Goal: Task Accomplishment & Management: Use online tool/utility

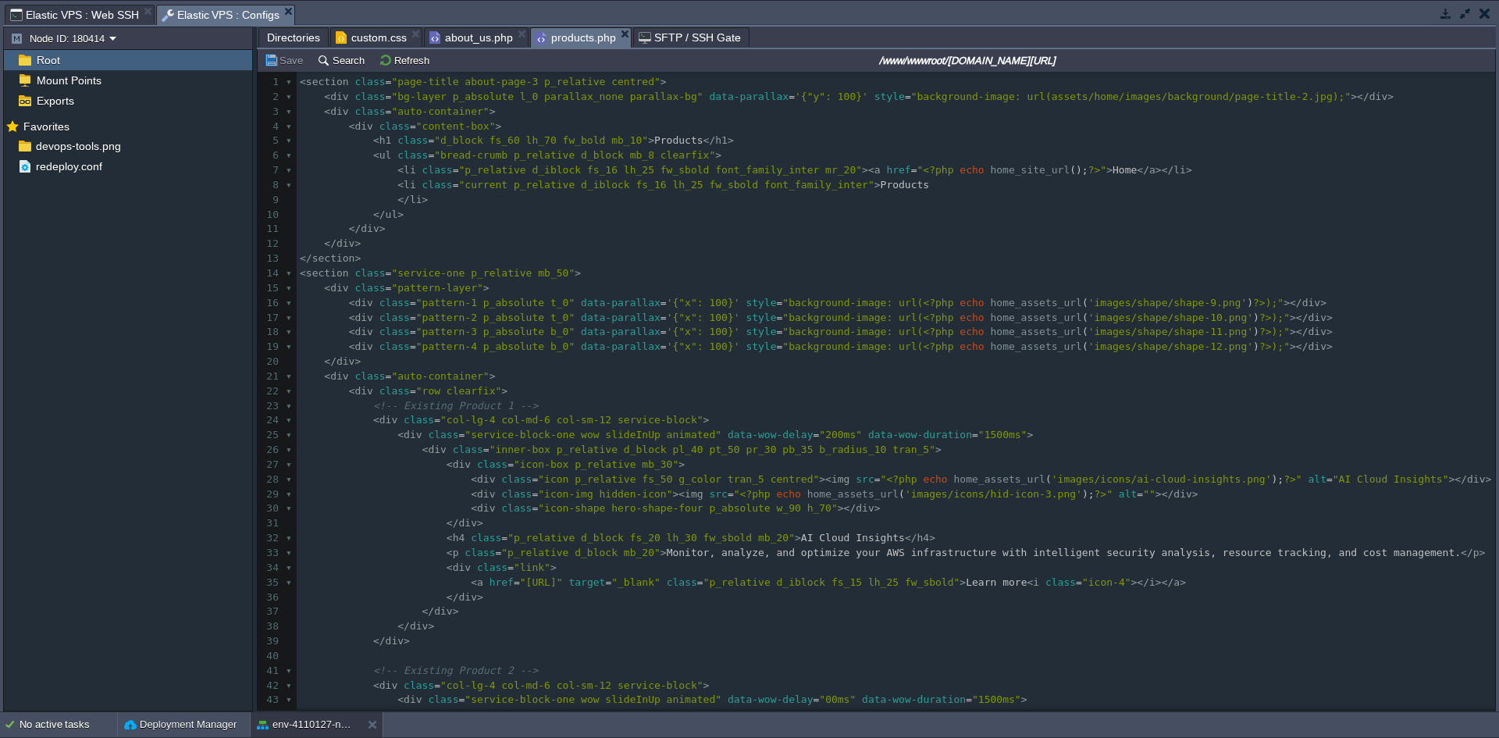
click at [287, 34] on span "Directories" at bounding box center [293, 37] width 53 height 19
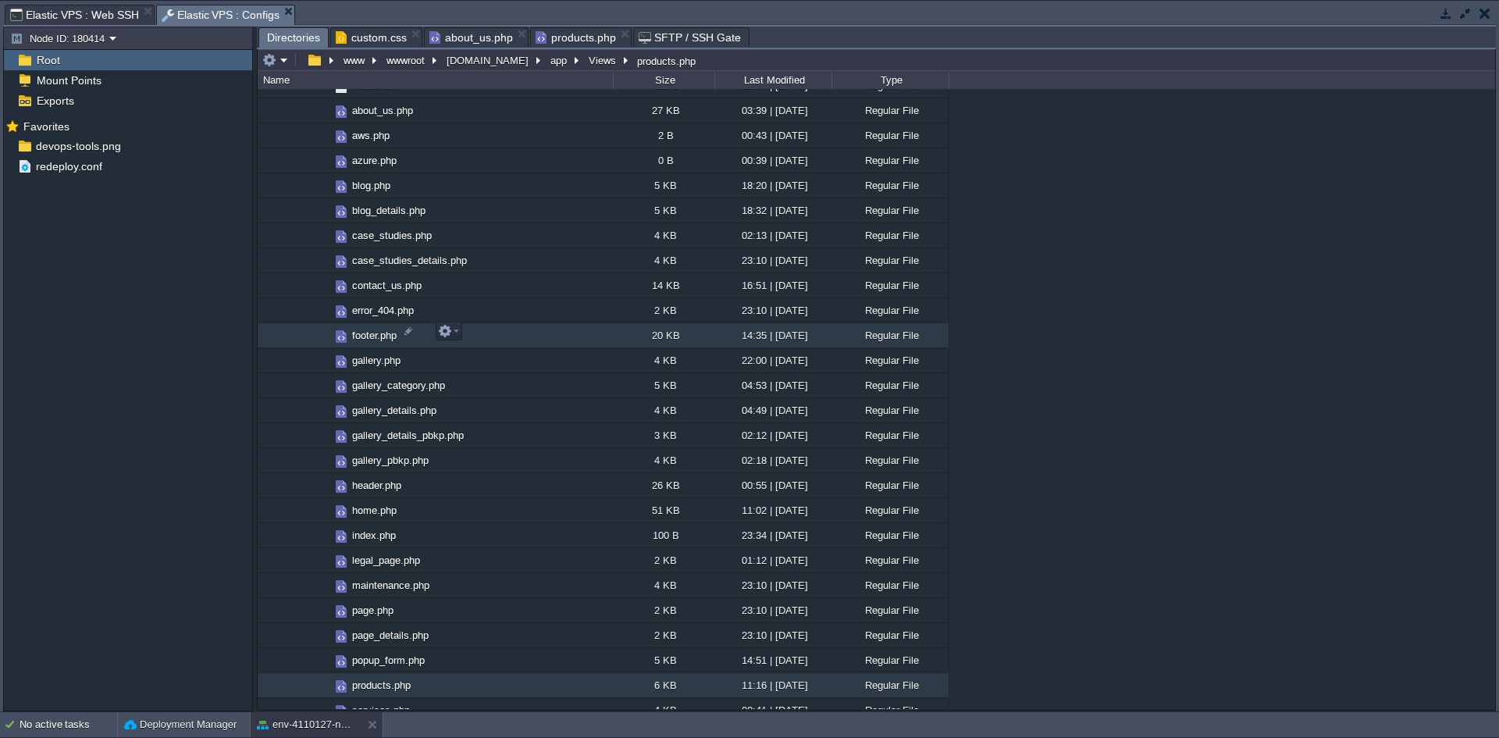
scroll to position [1451, 0]
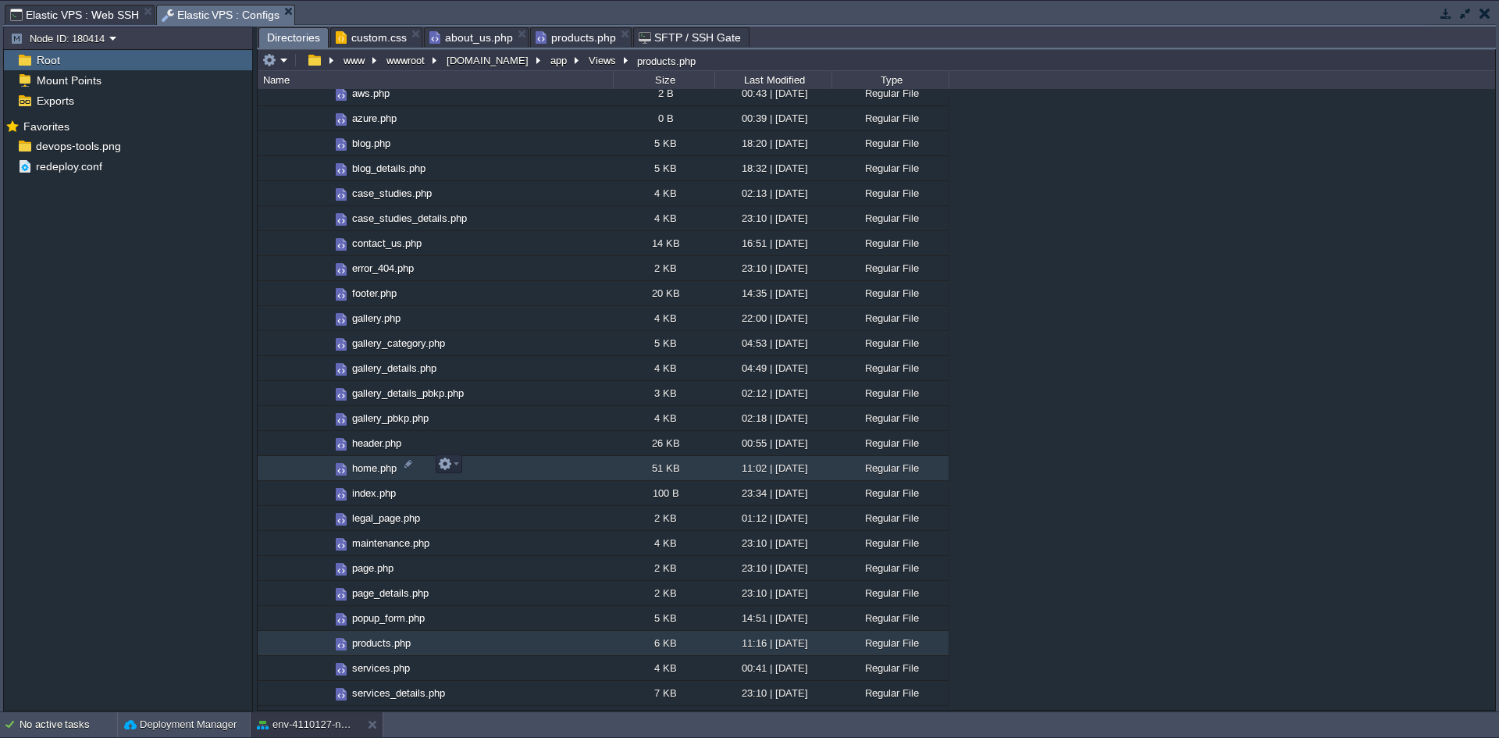
click at [361, 461] on link "home.php" at bounding box center [374, 467] width 49 height 13
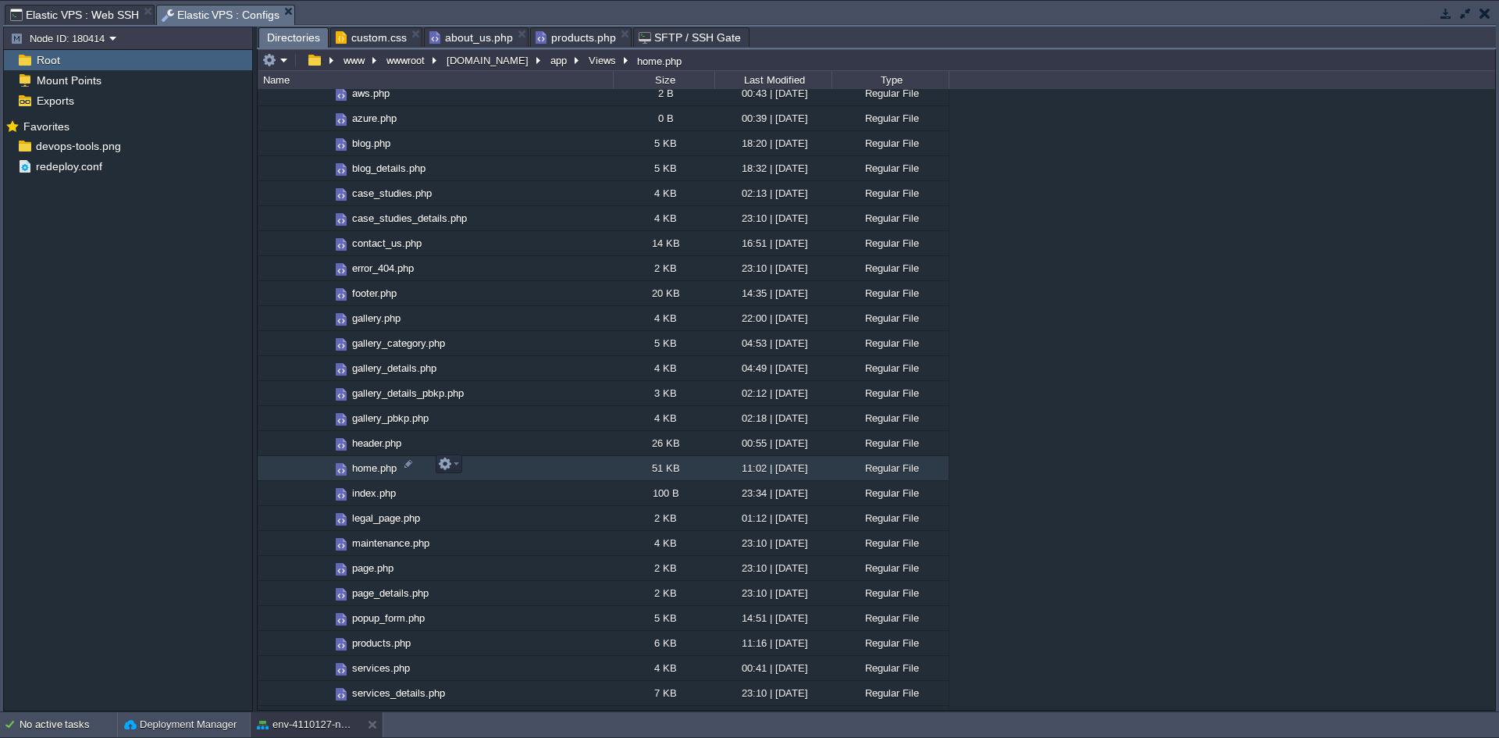
click at [361, 461] on link "home.php" at bounding box center [374, 467] width 49 height 13
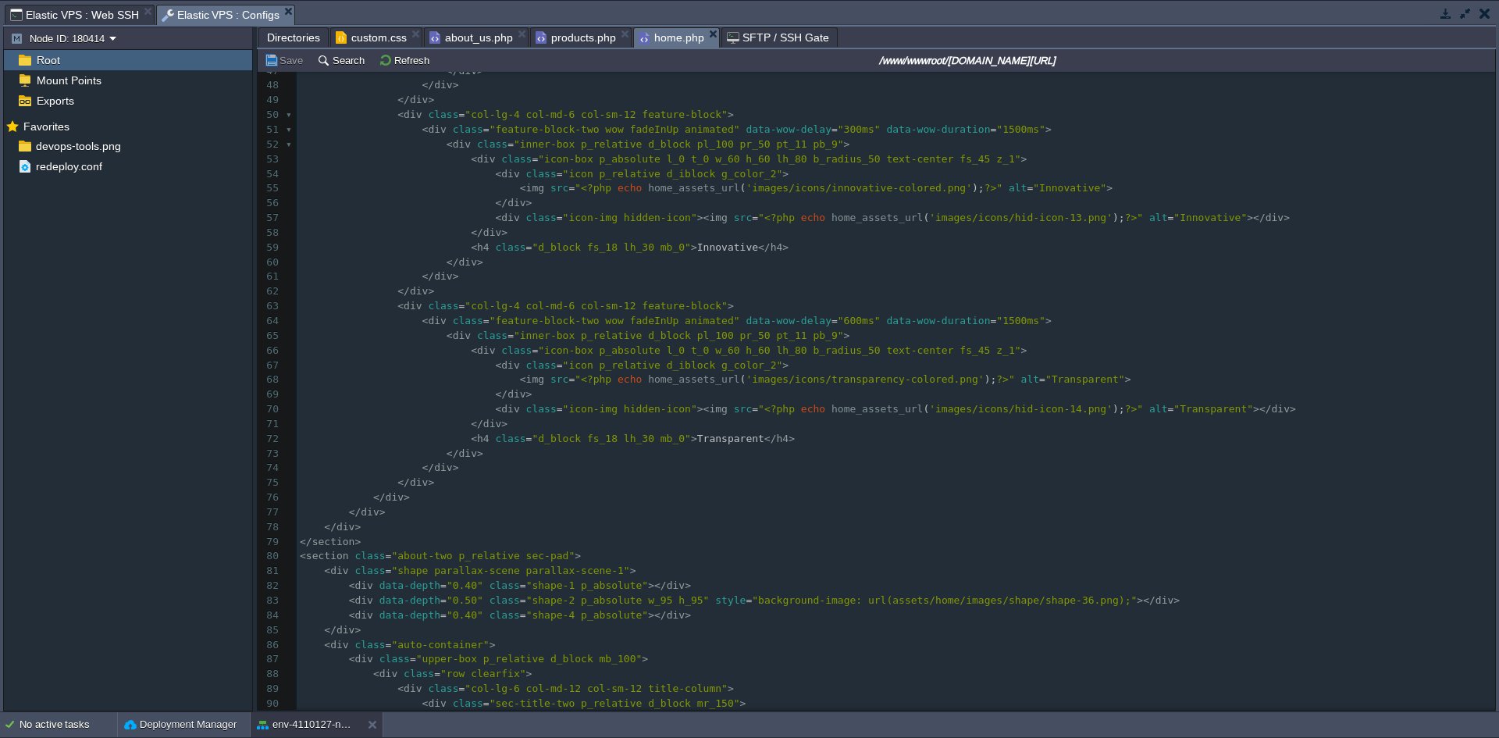
scroll to position [0, 0]
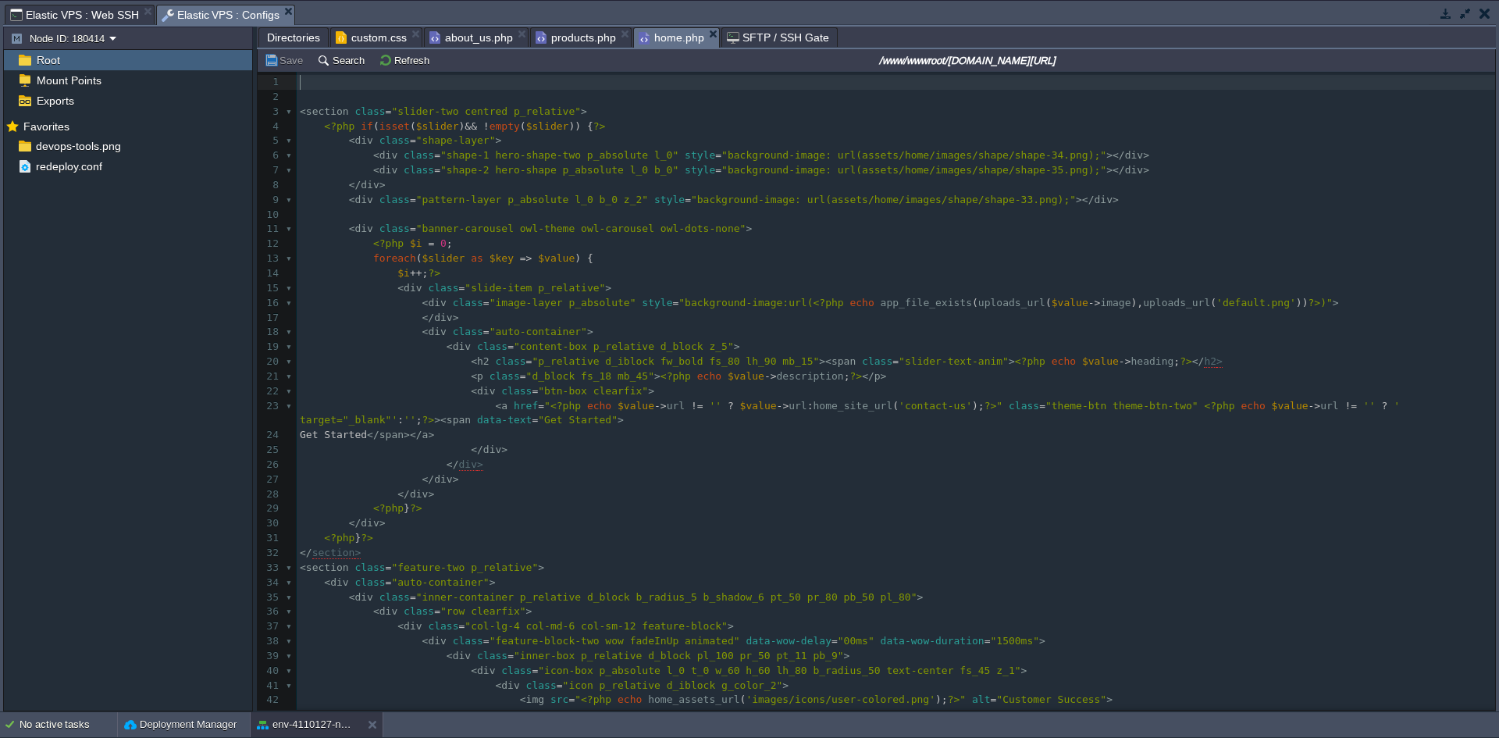
click at [309, 37] on span "Directories" at bounding box center [293, 37] width 53 height 19
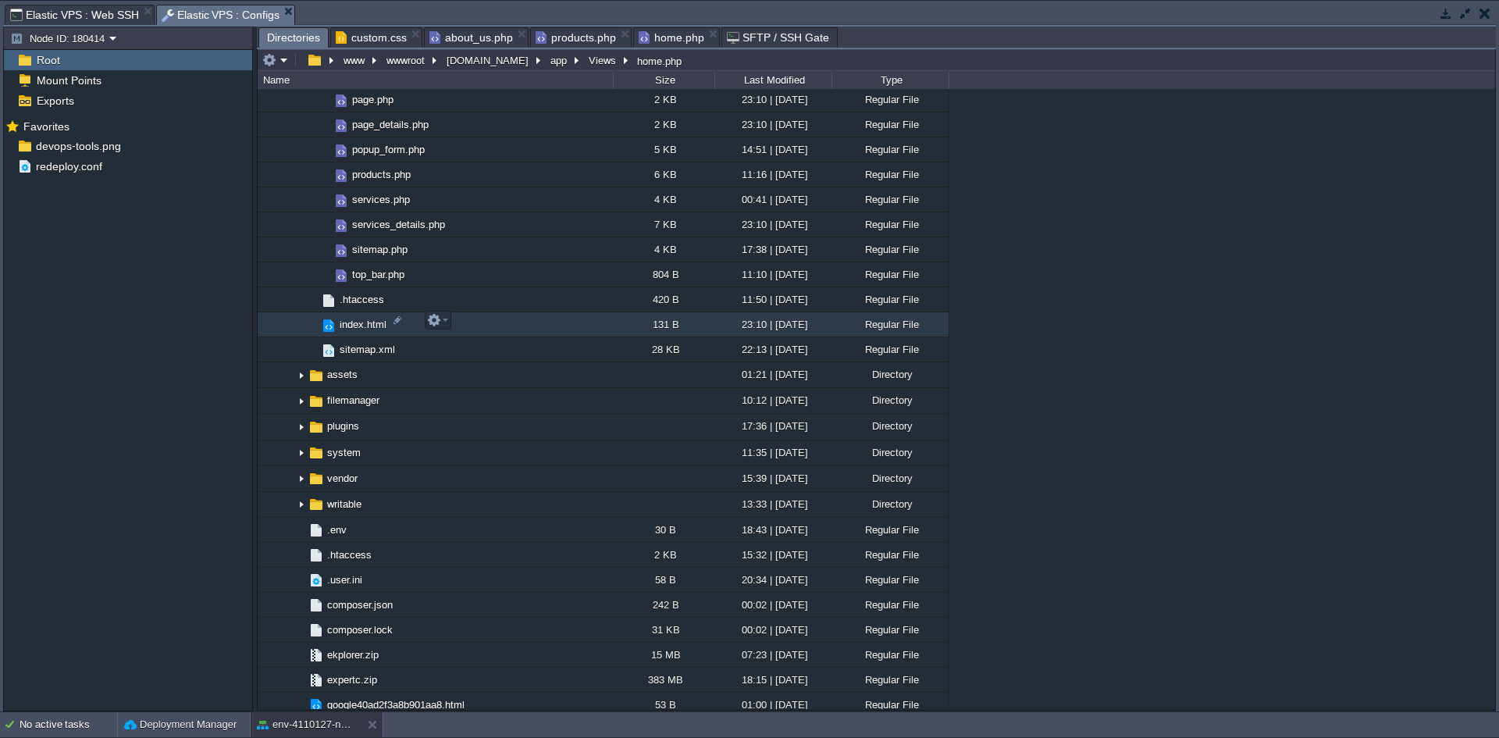
click at [369, 322] on span "index.html" at bounding box center [363, 324] width 52 height 13
click at [368, 322] on span "index.html" at bounding box center [363, 324] width 52 height 13
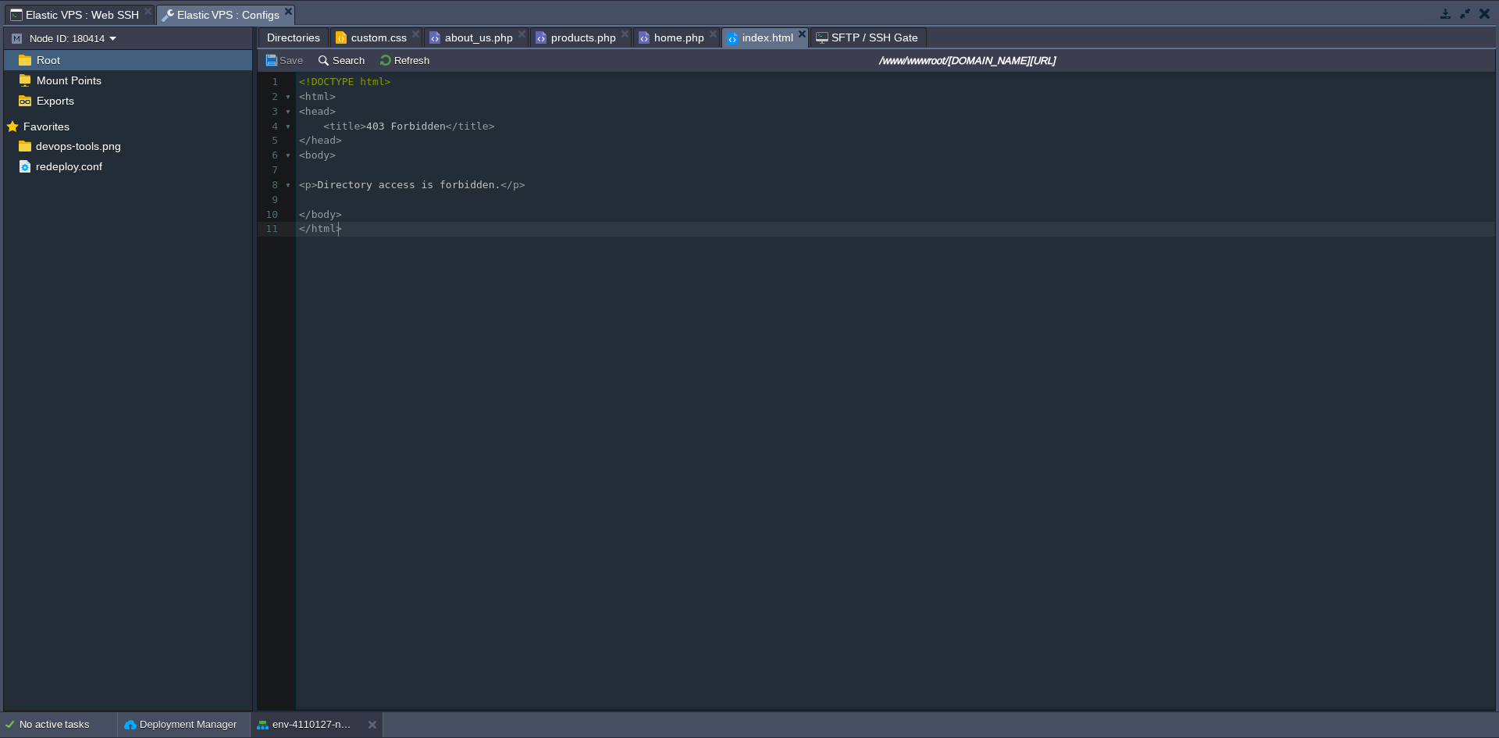
click at [458, 262] on div "11 1 <!DOCTYPE html> 2 < html > 3 < head > 4 < title > 403 Forbidden </ title >…" at bounding box center [888, 402] width 1261 height 661
click at [415, 115] on pre "< head >" at bounding box center [898, 112] width 1205 height 15
click at [534, 156] on pre "< body >" at bounding box center [898, 155] width 1205 height 15
click at [303, 37] on span "Directories" at bounding box center [293, 37] width 53 height 19
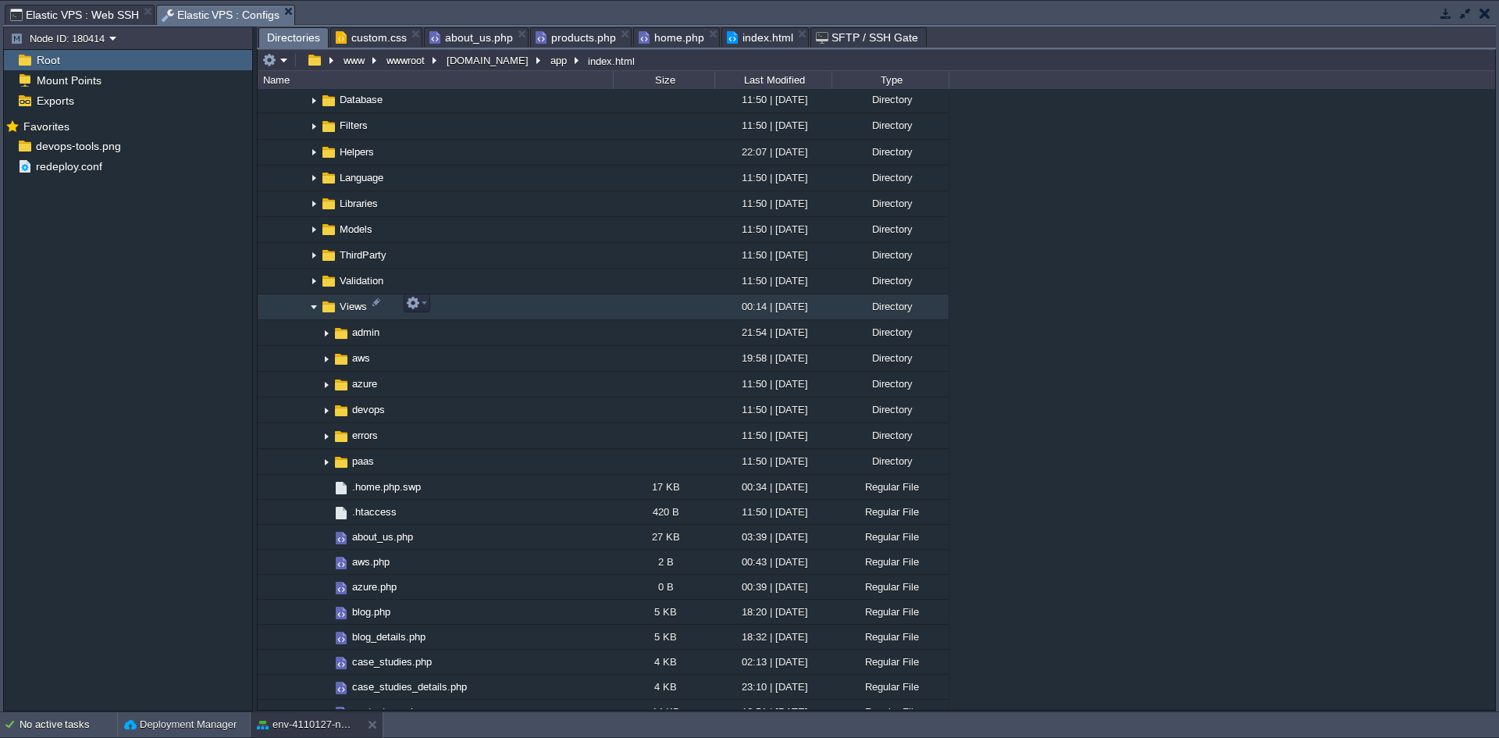
click at [315, 304] on img at bounding box center [314, 307] width 12 height 24
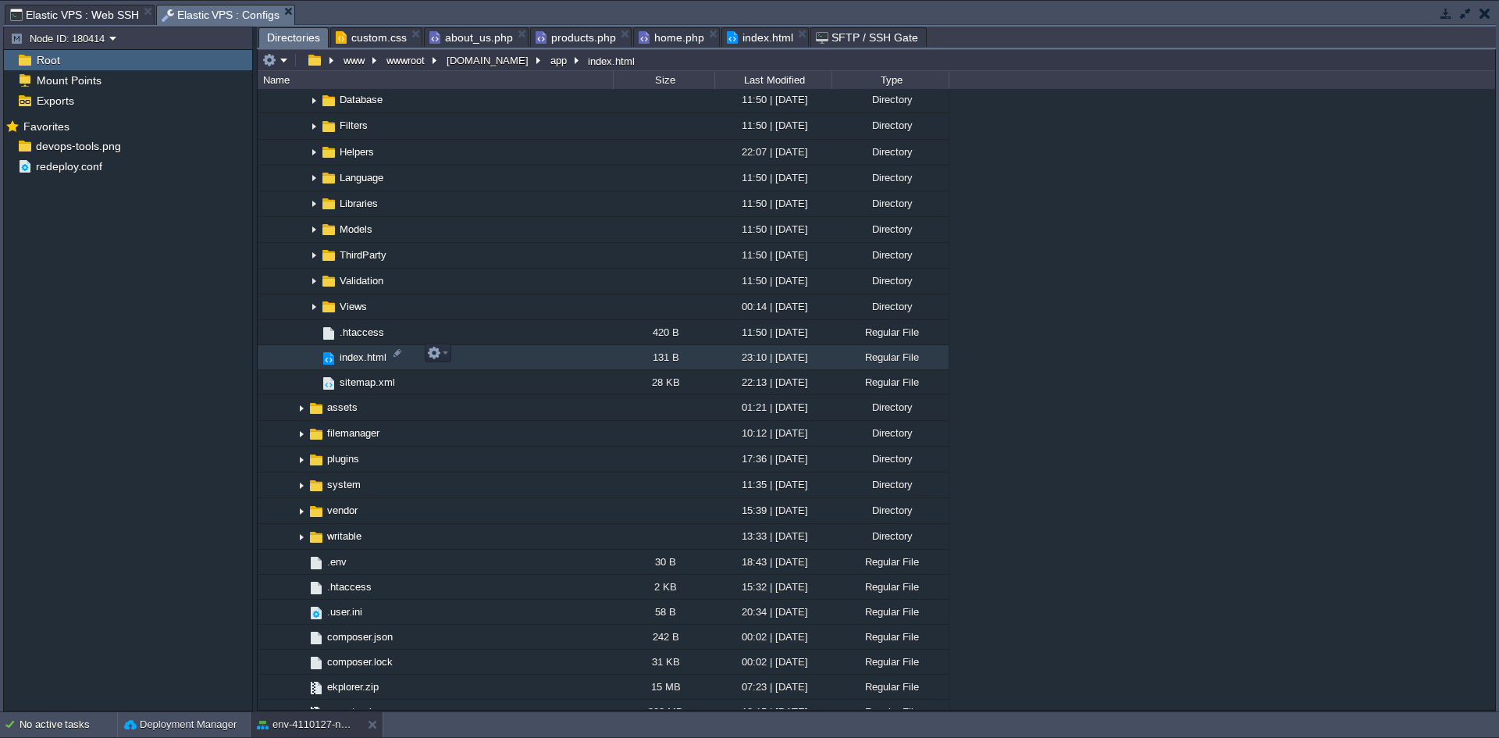
click at [356, 354] on span "index.html" at bounding box center [363, 357] width 52 height 13
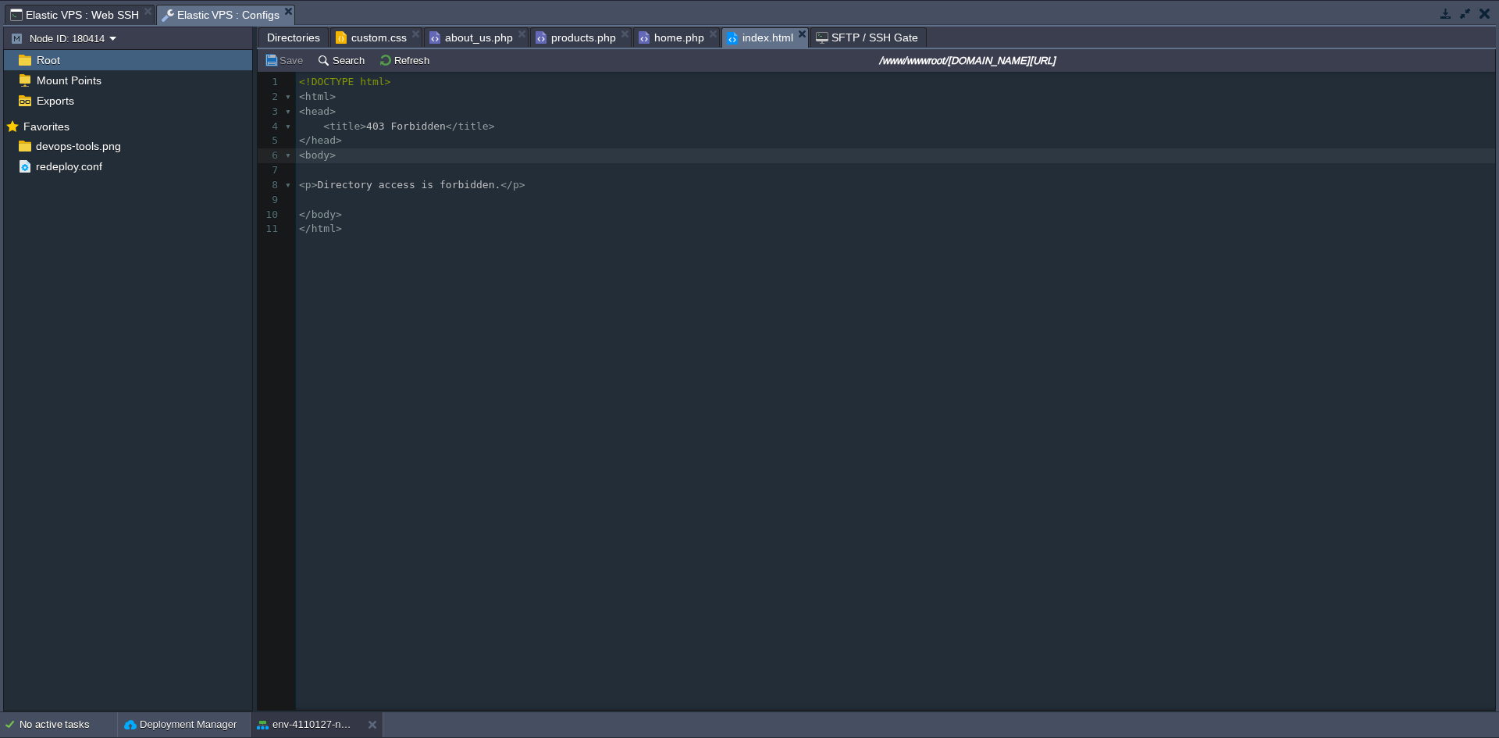
click at [359, 310] on div "11 1 <!DOCTYPE html> 2 < html > 3 < head > 4 < title > 403 Forbidden </ title >…" at bounding box center [888, 402] width 1261 height 661
click at [469, 280] on div "11 1 <!DOCTYPE html> 2 < html > 3 < head > 4 < title > 403 Forbidden </ title >…" at bounding box center [888, 402] width 1261 height 661
click at [283, 34] on span "Directories" at bounding box center [293, 37] width 53 height 19
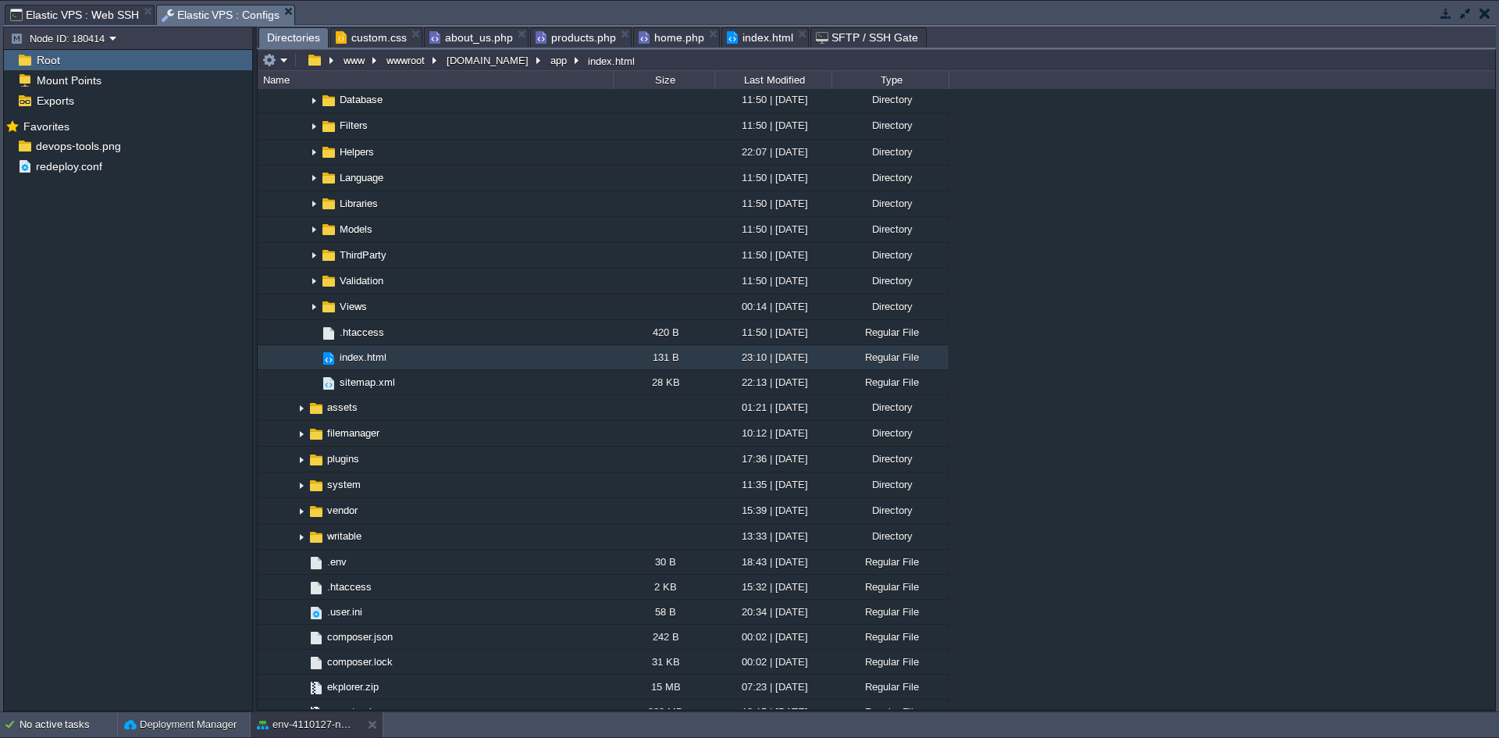
click at [64, 19] on span "Elastic VPS : Web SSH" at bounding box center [74, 14] width 129 height 19
click at [1447, 16] on button "button" at bounding box center [1446, 13] width 14 height 14
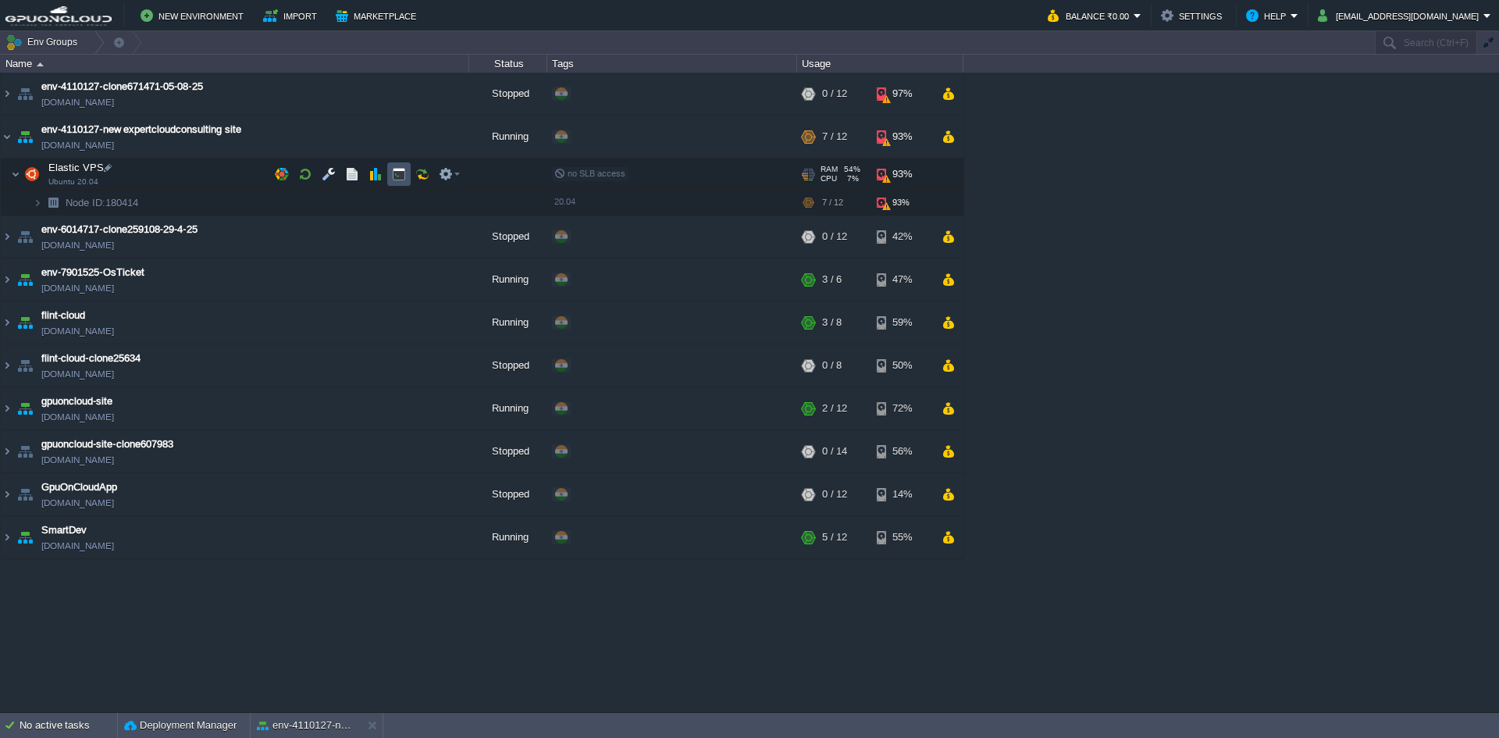
click at [396, 173] on button "button" at bounding box center [399, 174] width 14 height 14
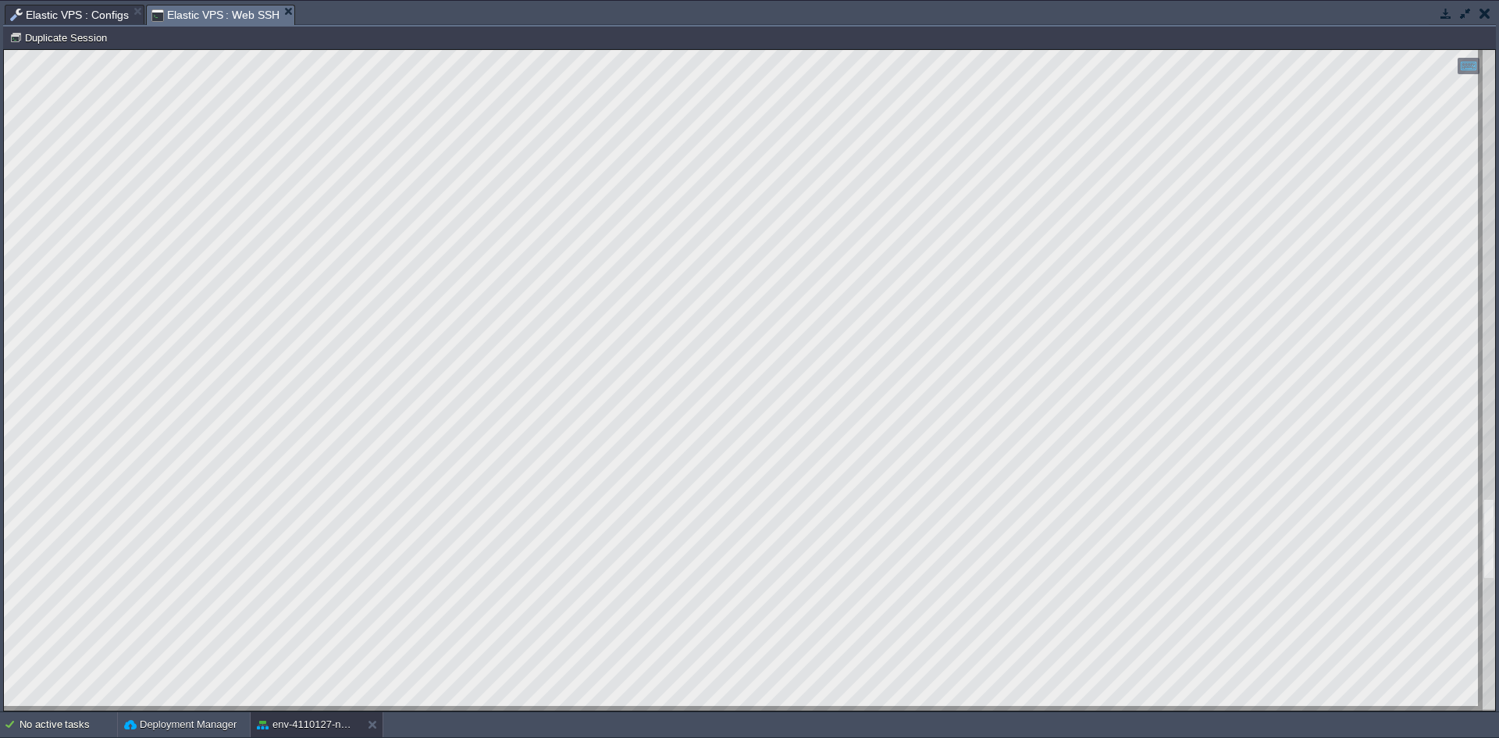
click at [191, 17] on span "Elastic VPS : Web SSH" at bounding box center [215, 15] width 129 height 20
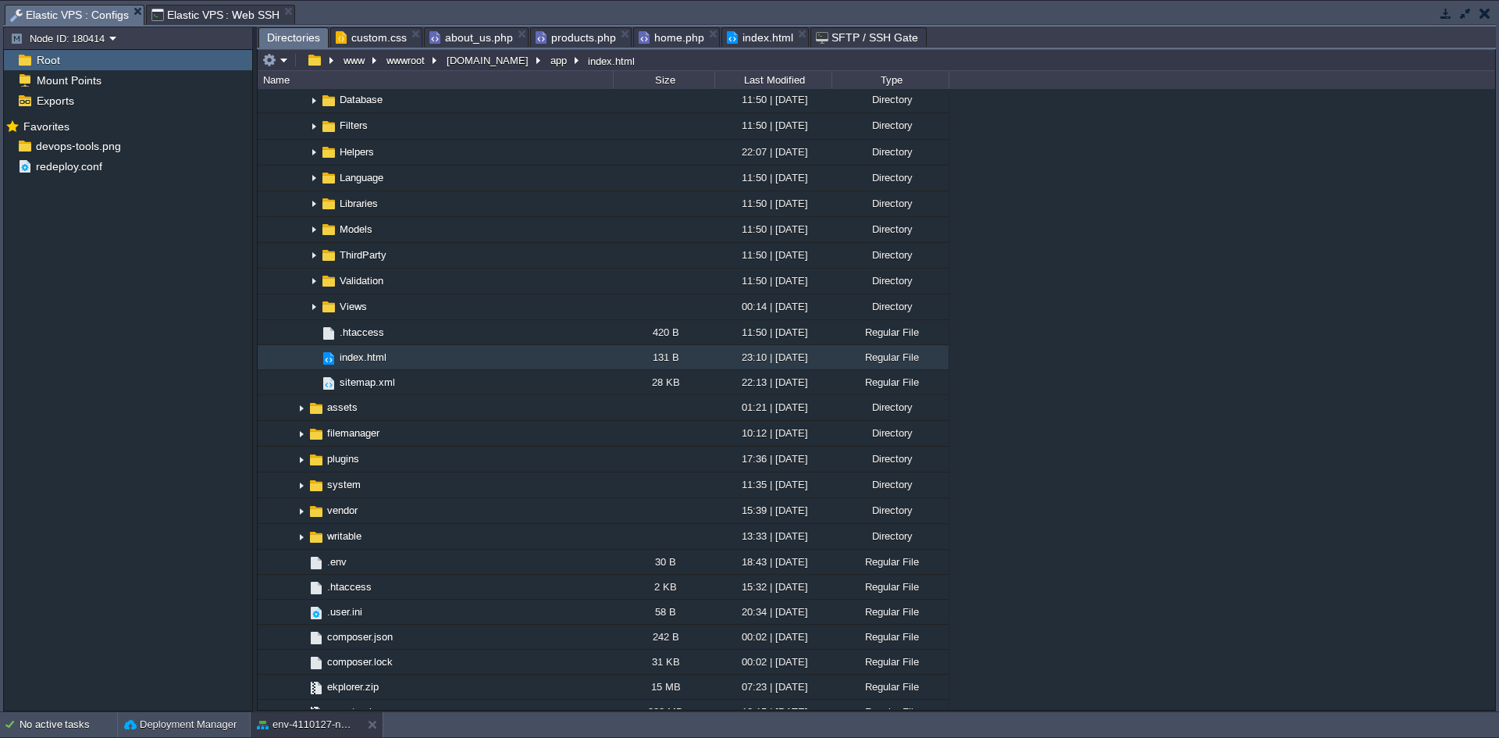
click at [52, 13] on span "Elastic VPS : Configs" at bounding box center [69, 15] width 119 height 20
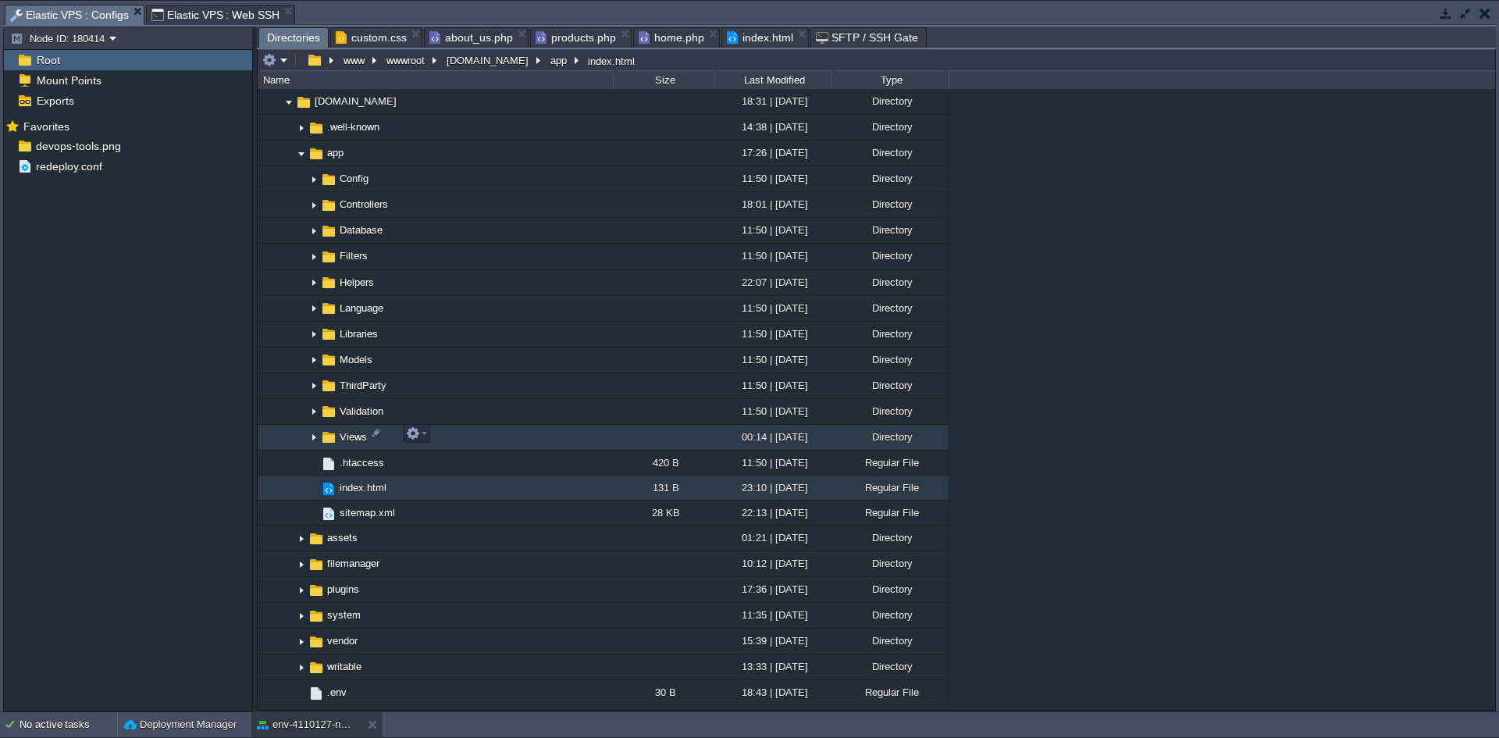
scroll to position [826, 0]
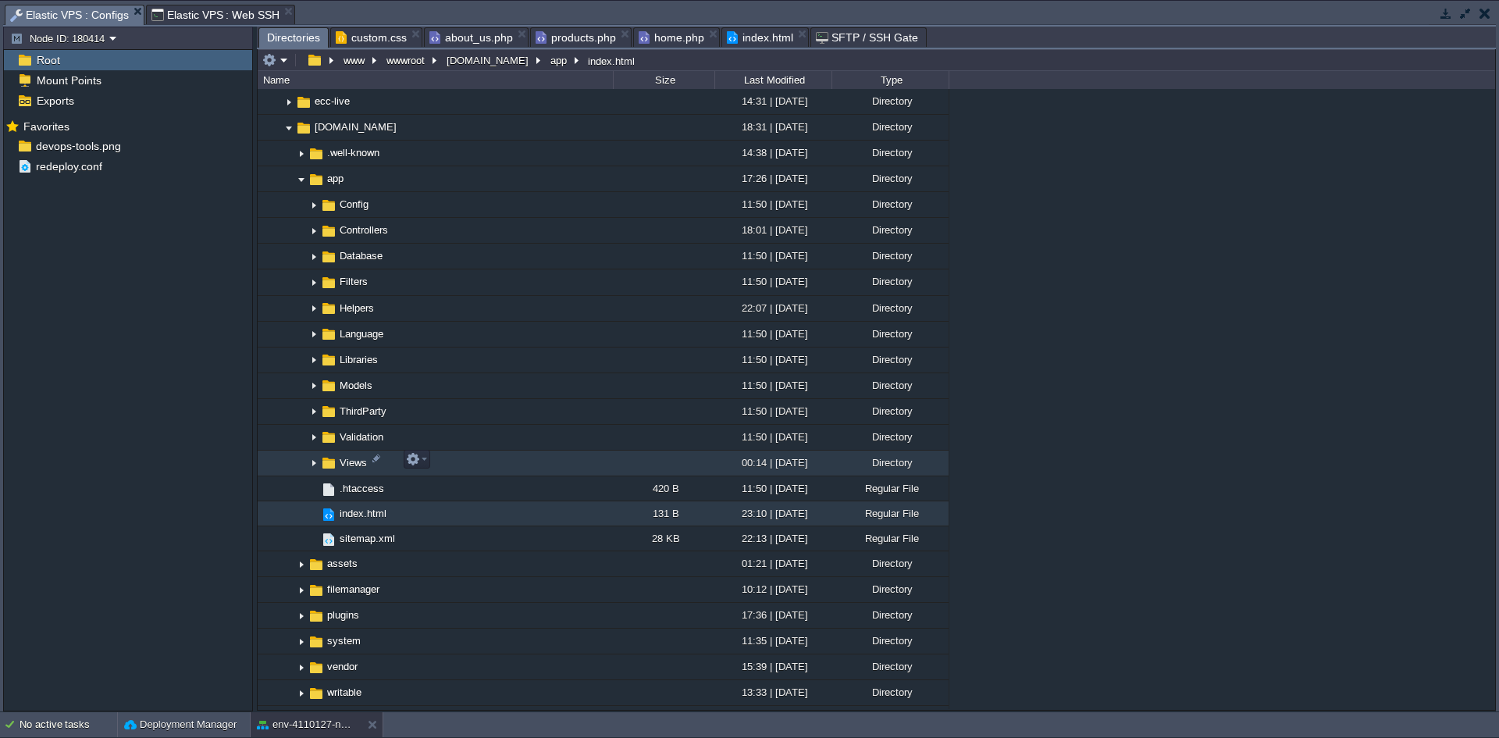
click at [313, 461] on img at bounding box center [314, 463] width 12 height 24
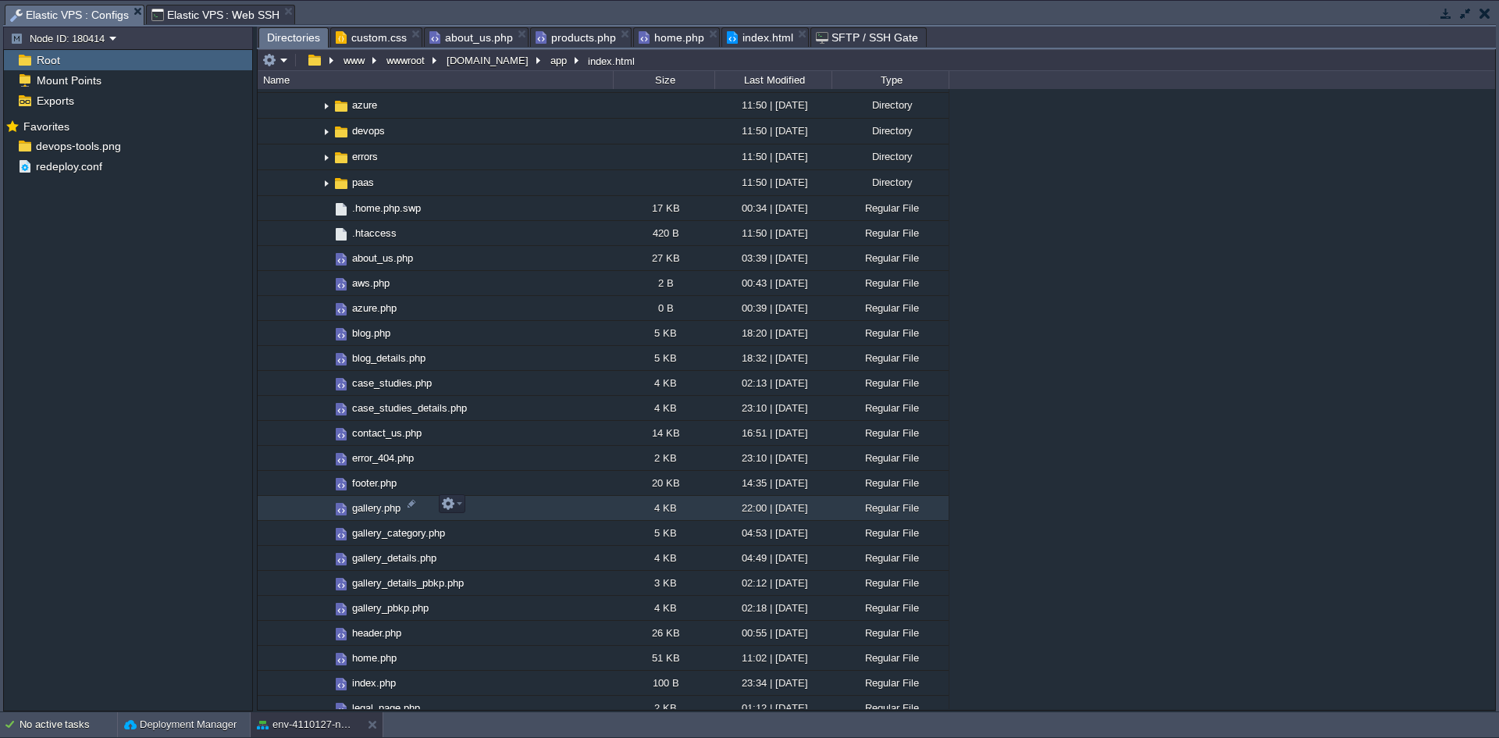
scroll to position [1295, 0]
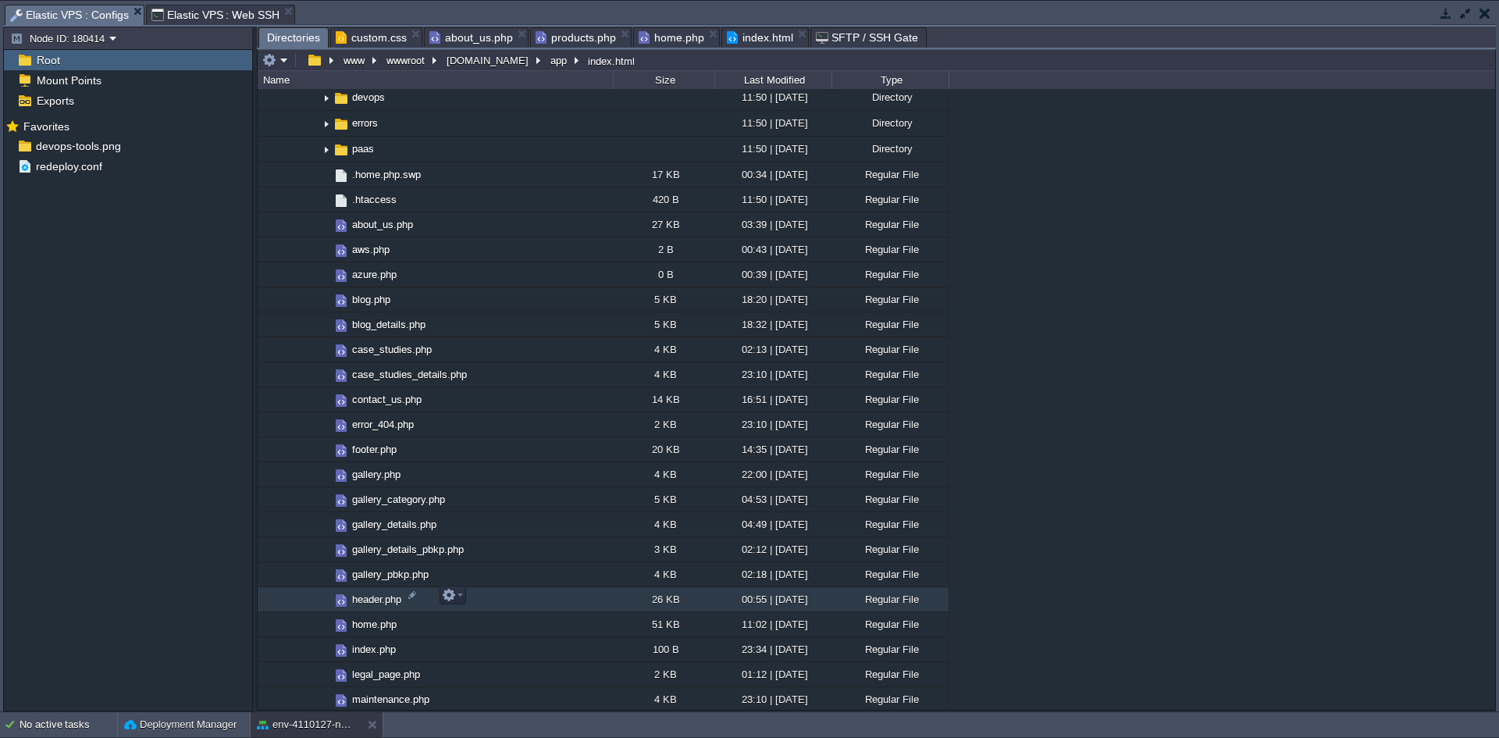
click at [378, 593] on span "header.php" at bounding box center [377, 599] width 54 height 13
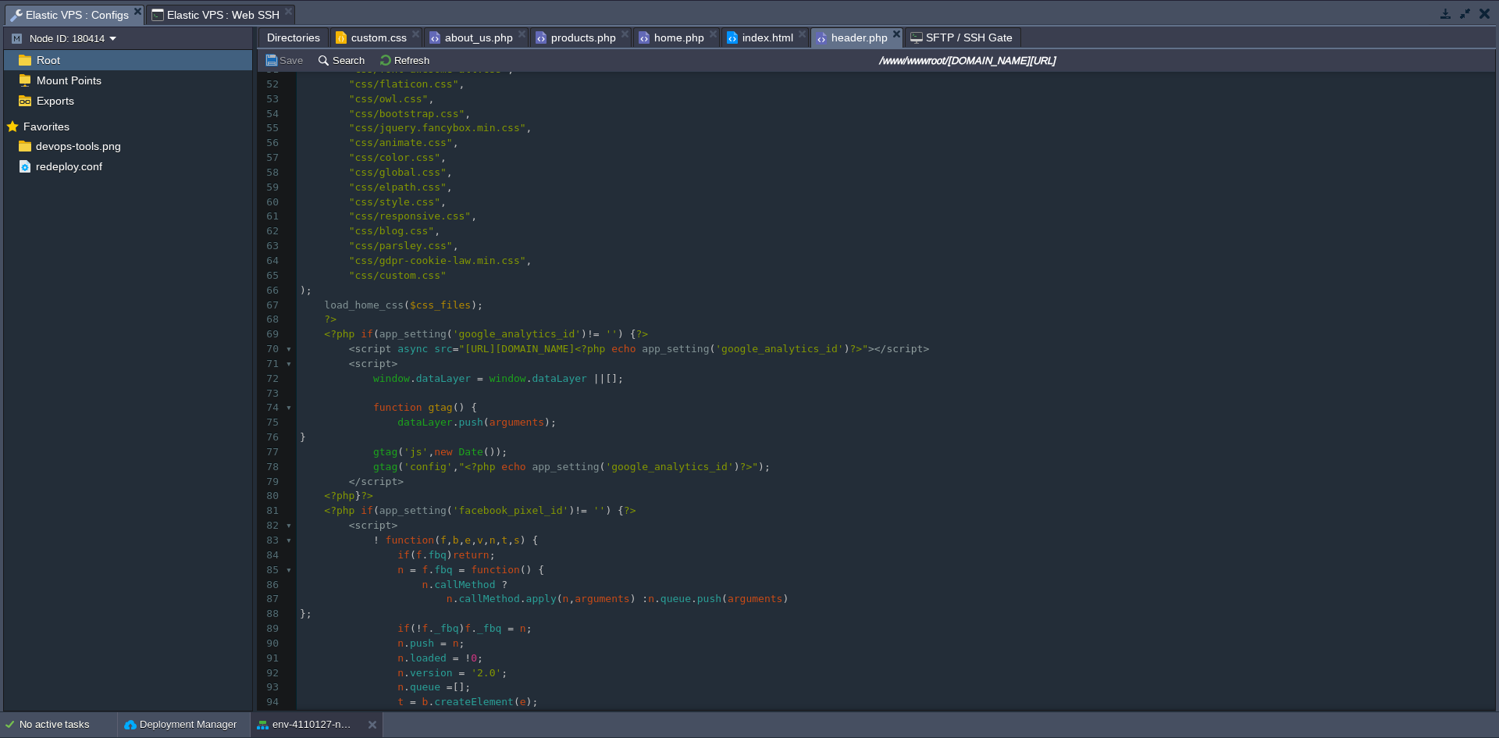
scroll to position [781, 0]
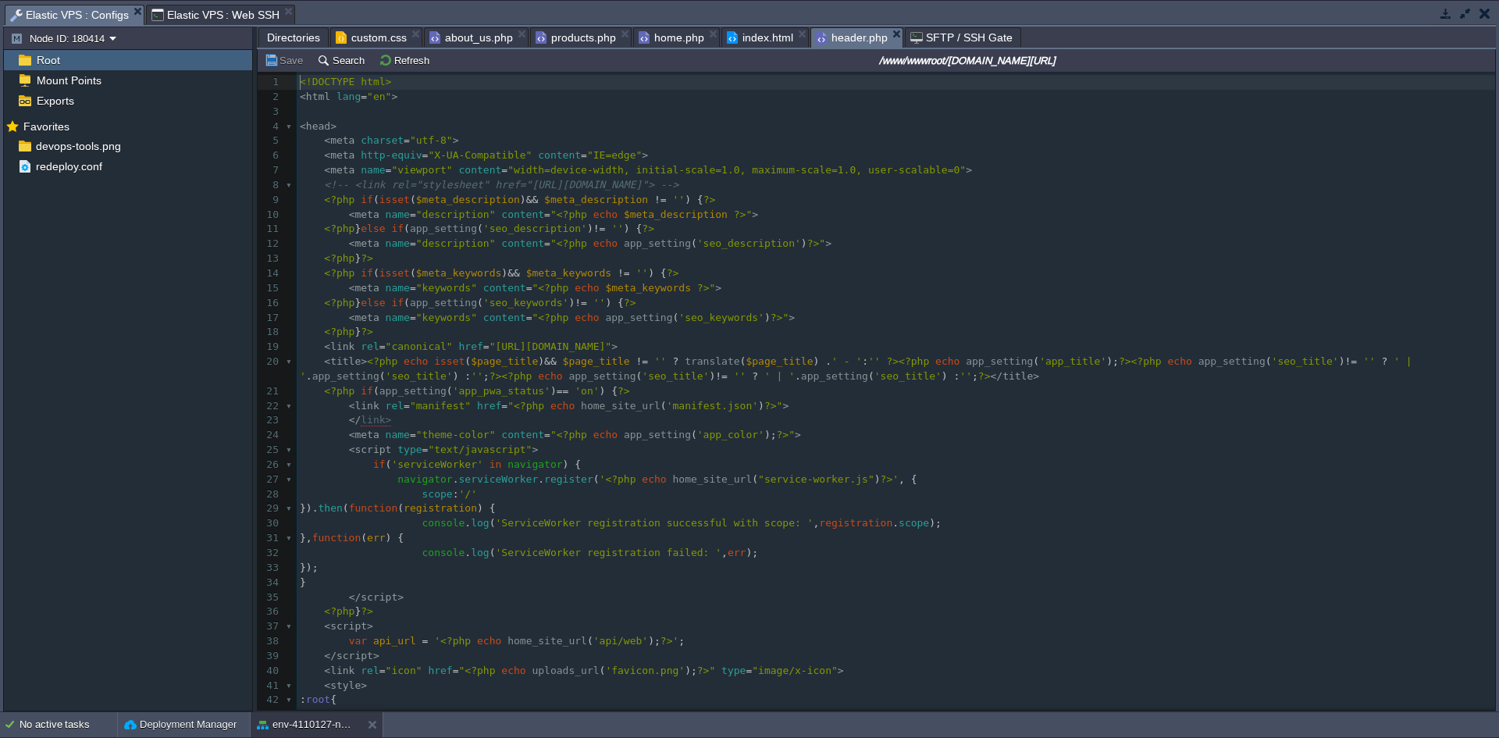
click at [693, 348] on pre "< link rel = "canonical" href = "[URL][DOMAIN_NAME]" >" at bounding box center [896, 347] width 1198 height 15
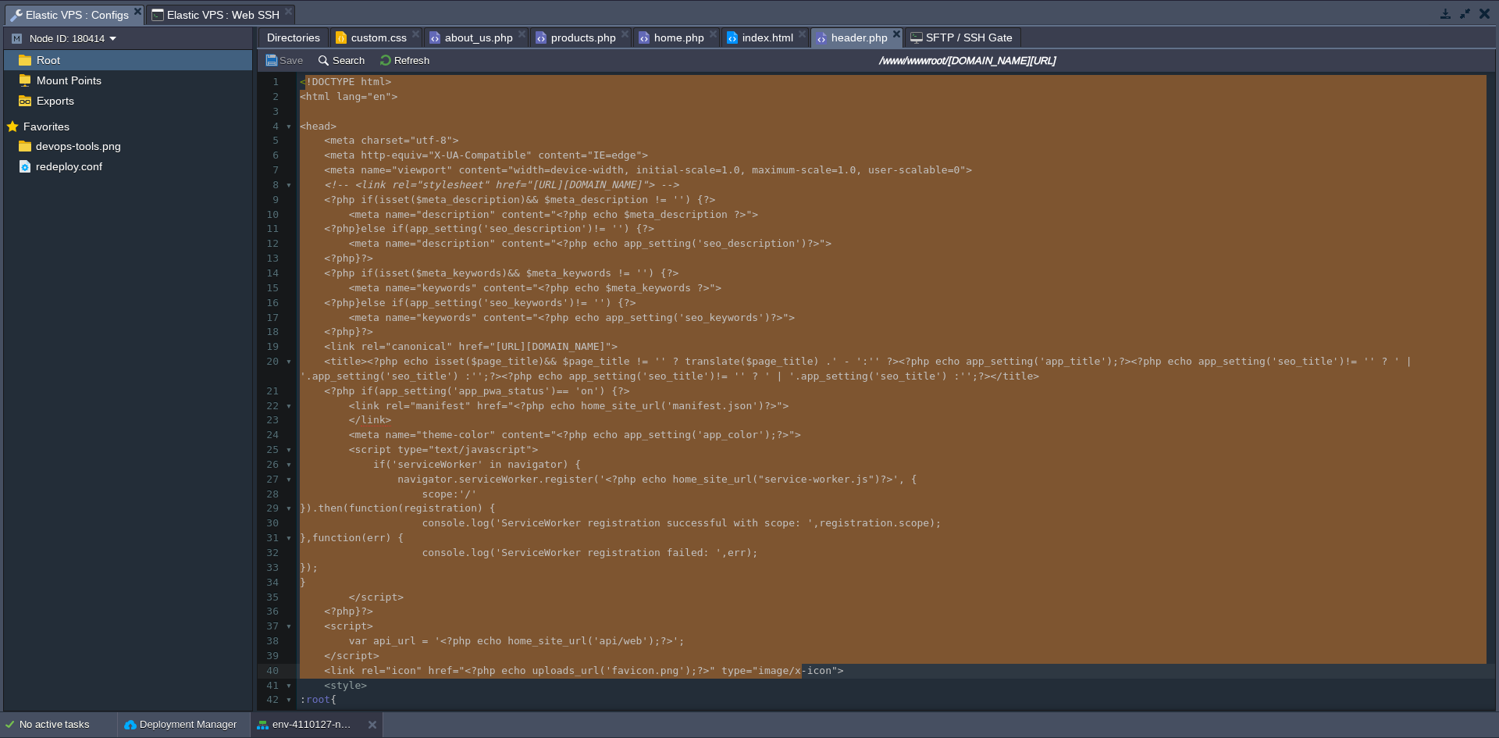
drag, startPoint x: 304, startPoint y: 84, endPoint x: 973, endPoint y: 673, distance: 891.7
type textarea "-"
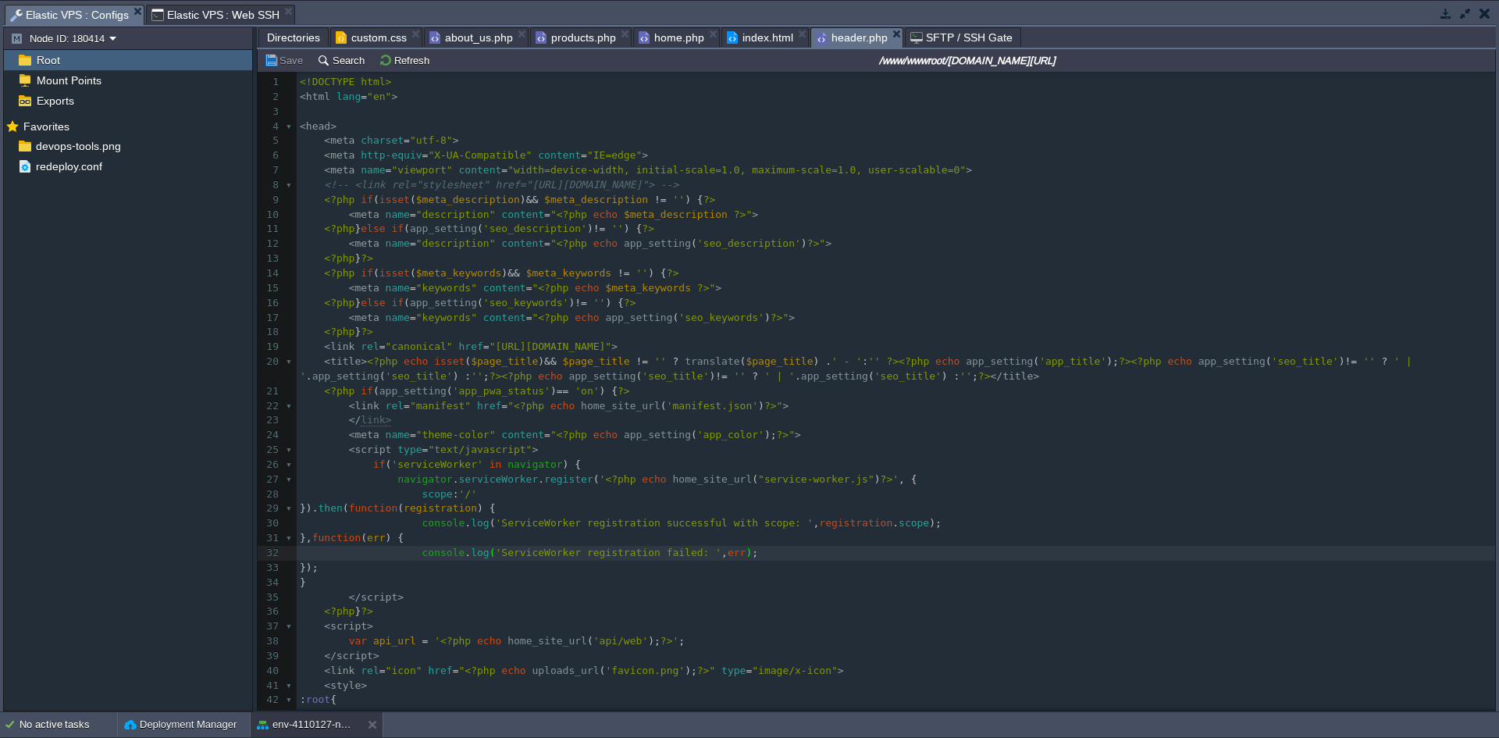
click at [938, 176] on pre "< meta name = "viewport" content = "width=device-width, initial-scale=1.0, maxi…" at bounding box center [896, 170] width 1198 height 15
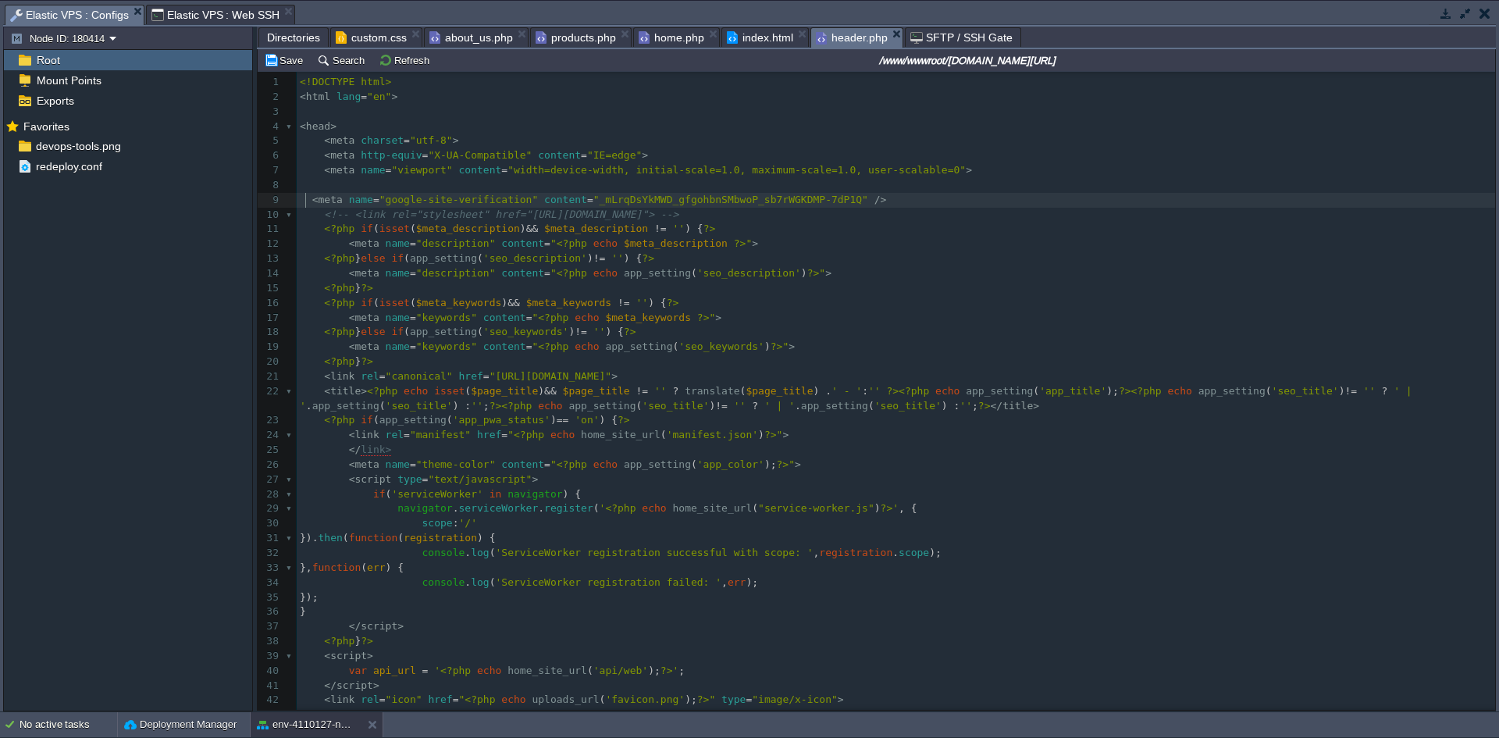
click at [308, 198] on div "xxxxxxxxxx 1 <!DOCTYPE html> 2 < html lang = "en" > 3 ​ 4 < head > 5 < meta cha…" at bounding box center [896, 479] width 1198 height 809
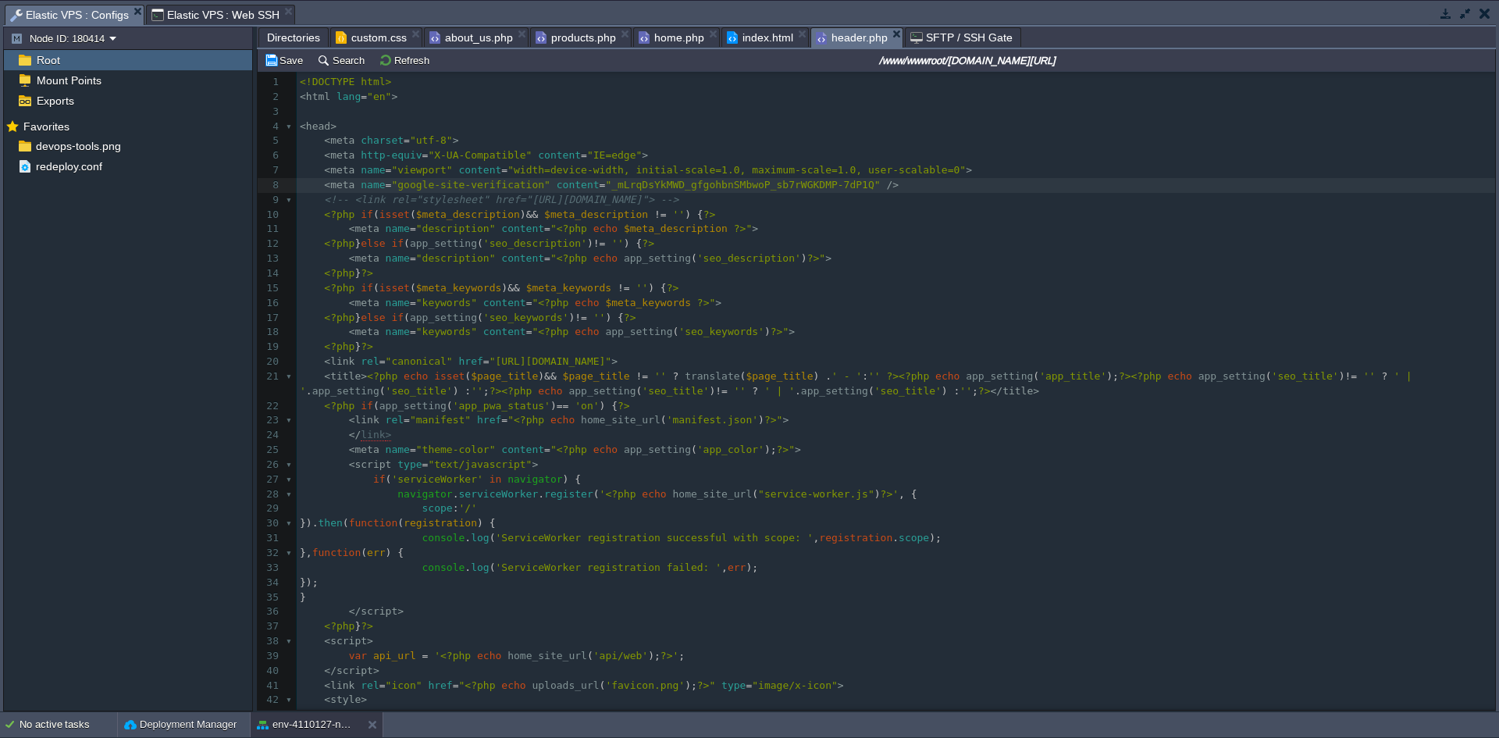
click at [887, 317] on pre "<?php } else if ( app_setting ( 'seo_keywords' ) != '' ) { ?>" at bounding box center [896, 318] width 1198 height 15
click at [270, 59] on button "Save" at bounding box center [286, 60] width 44 height 14
click at [278, 37] on span "Directories" at bounding box center [293, 37] width 53 height 19
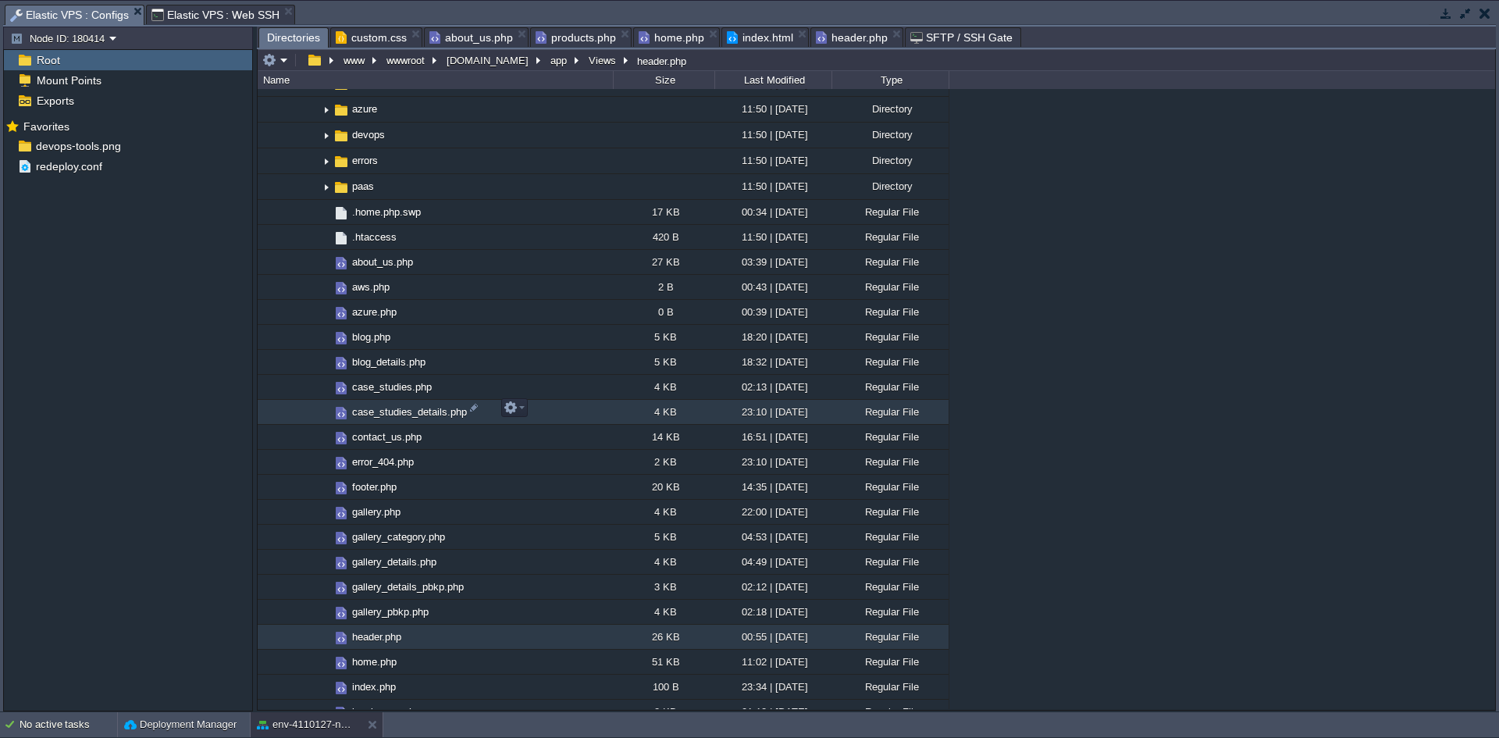
scroll to position [1249, 0]
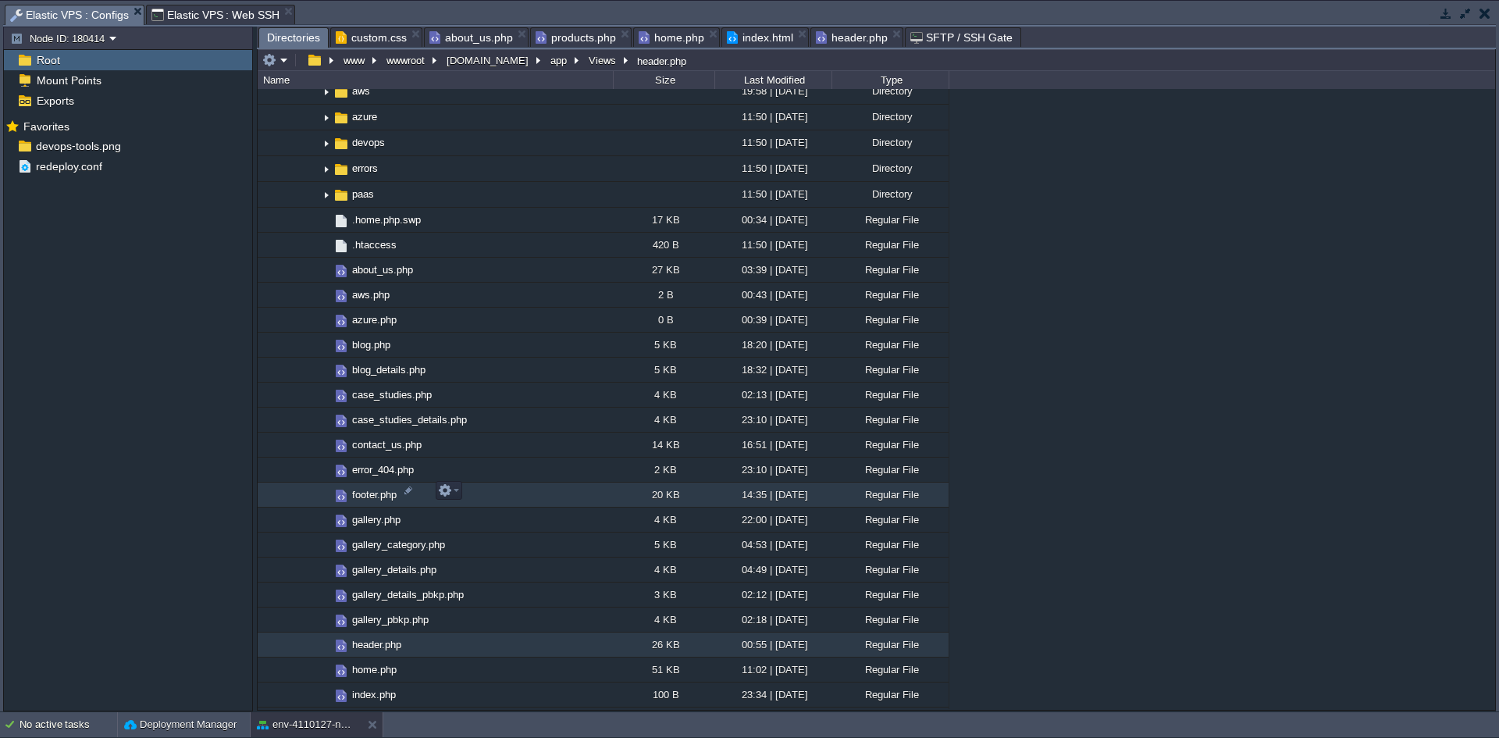
click at [372, 488] on span "footer.php" at bounding box center [374, 494] width 49 height 13
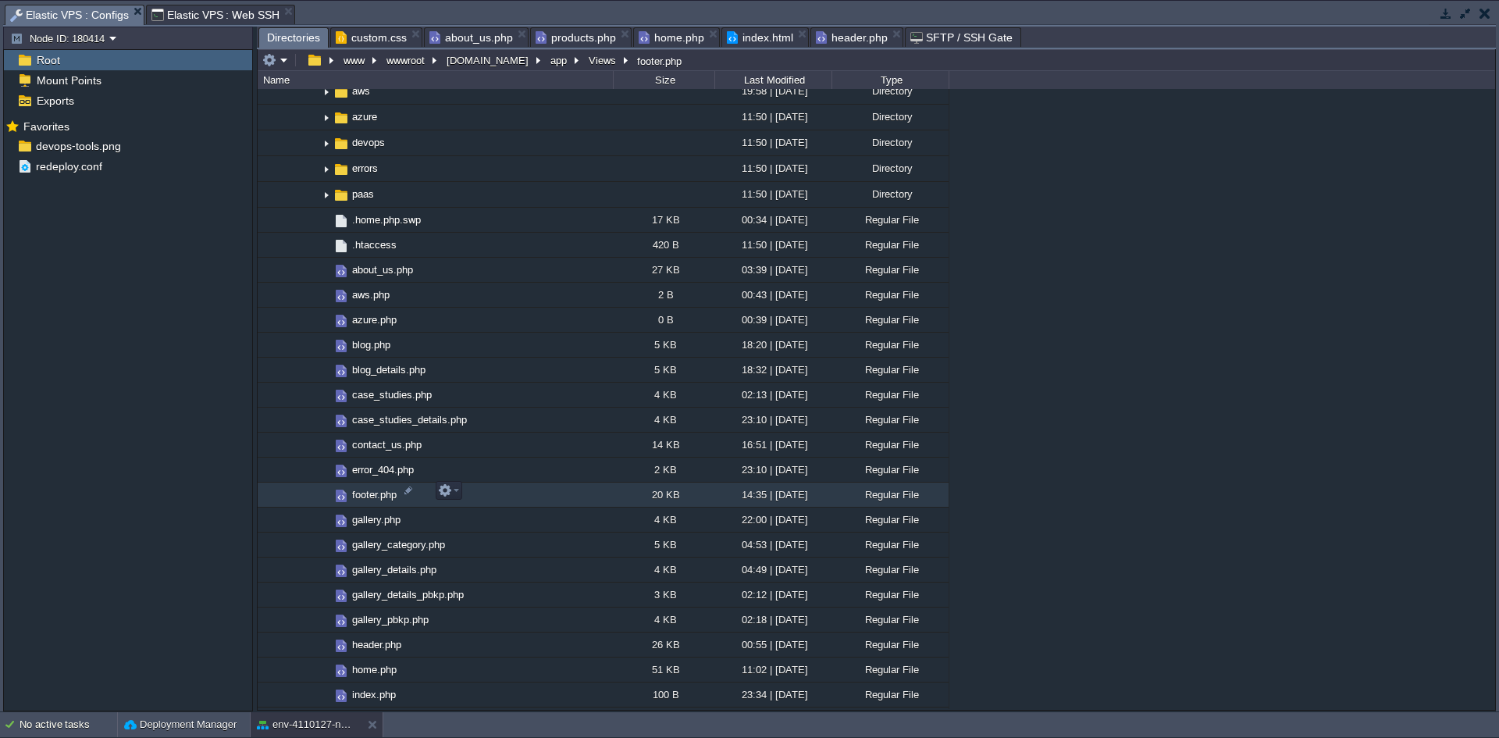
click at [372, 488] on span "footer.php" at bounding box center [374, 494] width 49 height 13
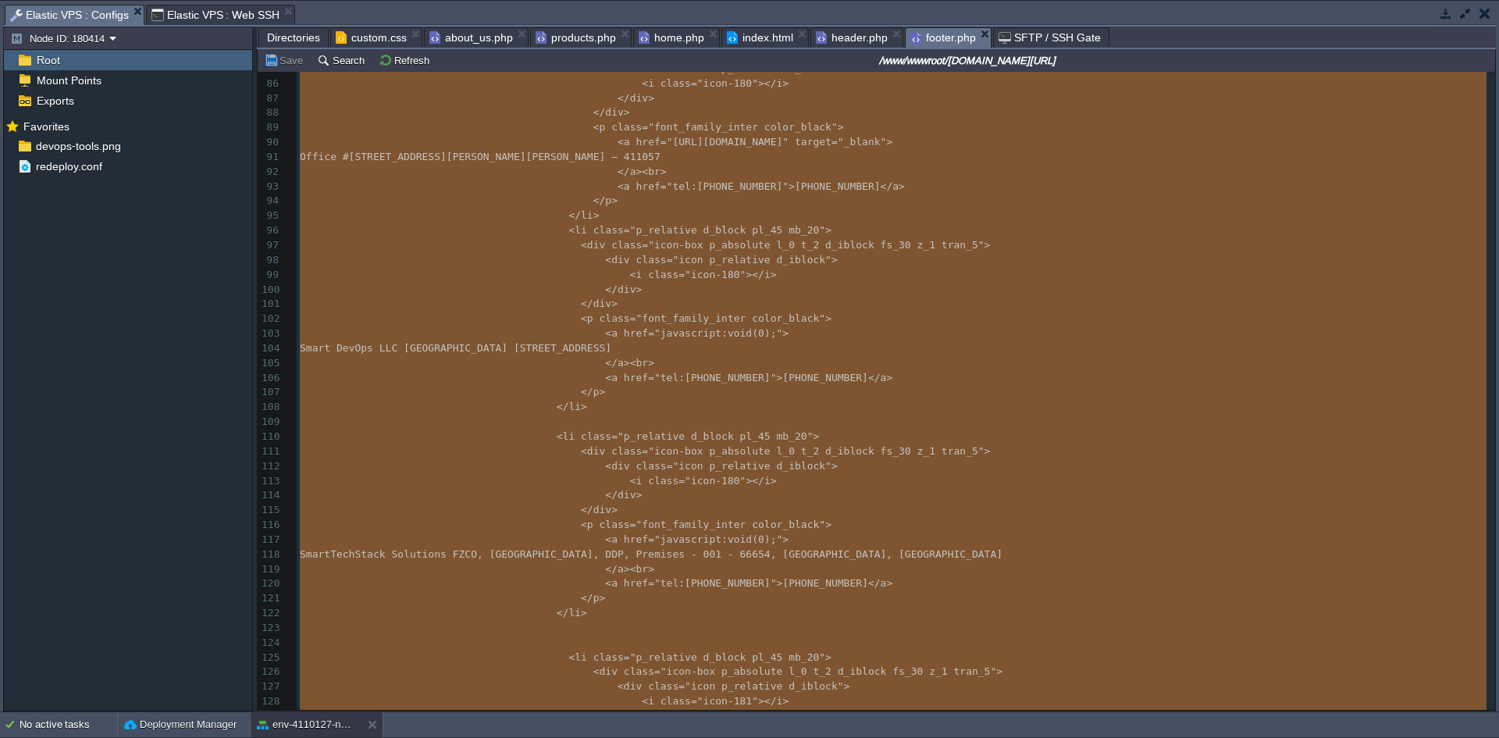
scroll to position [1766, 0]
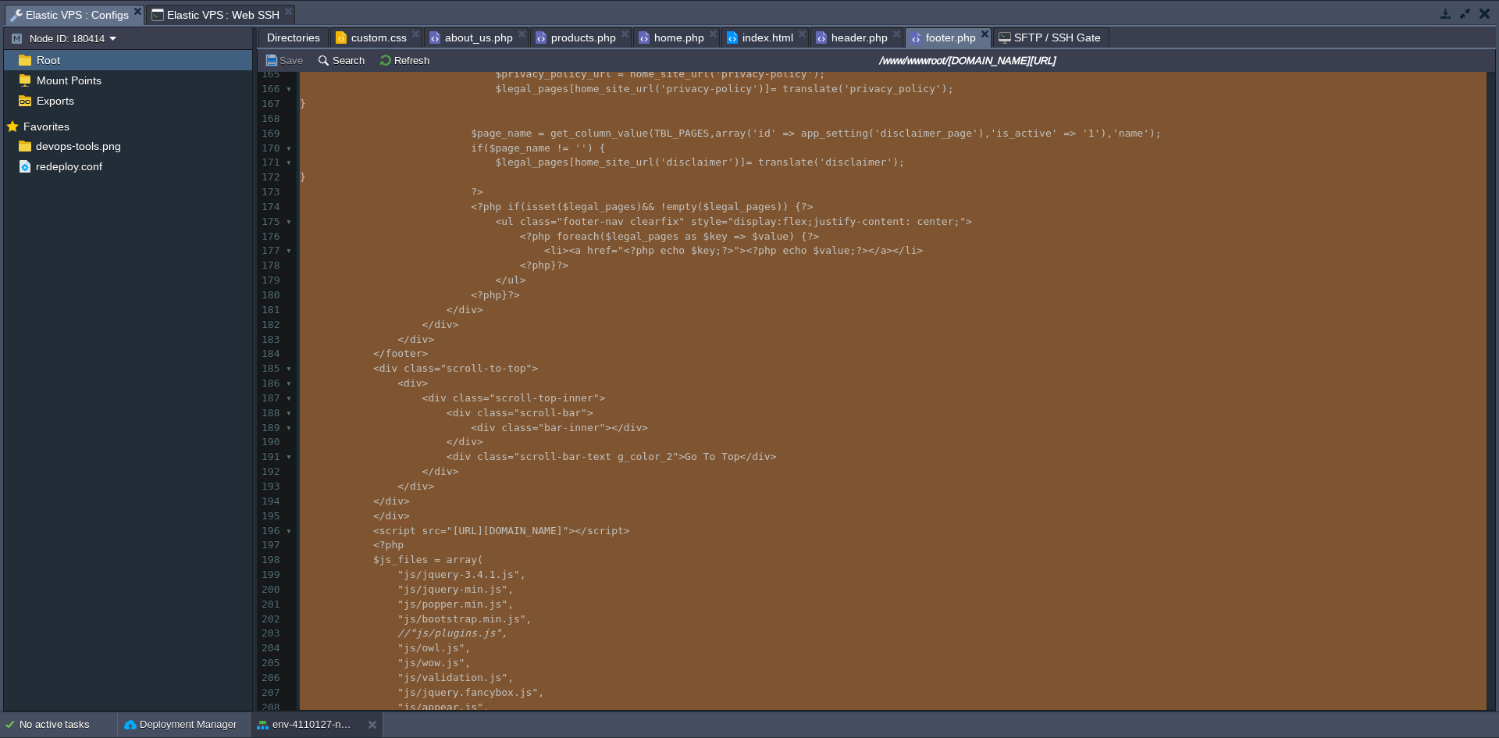
type textarea "-"
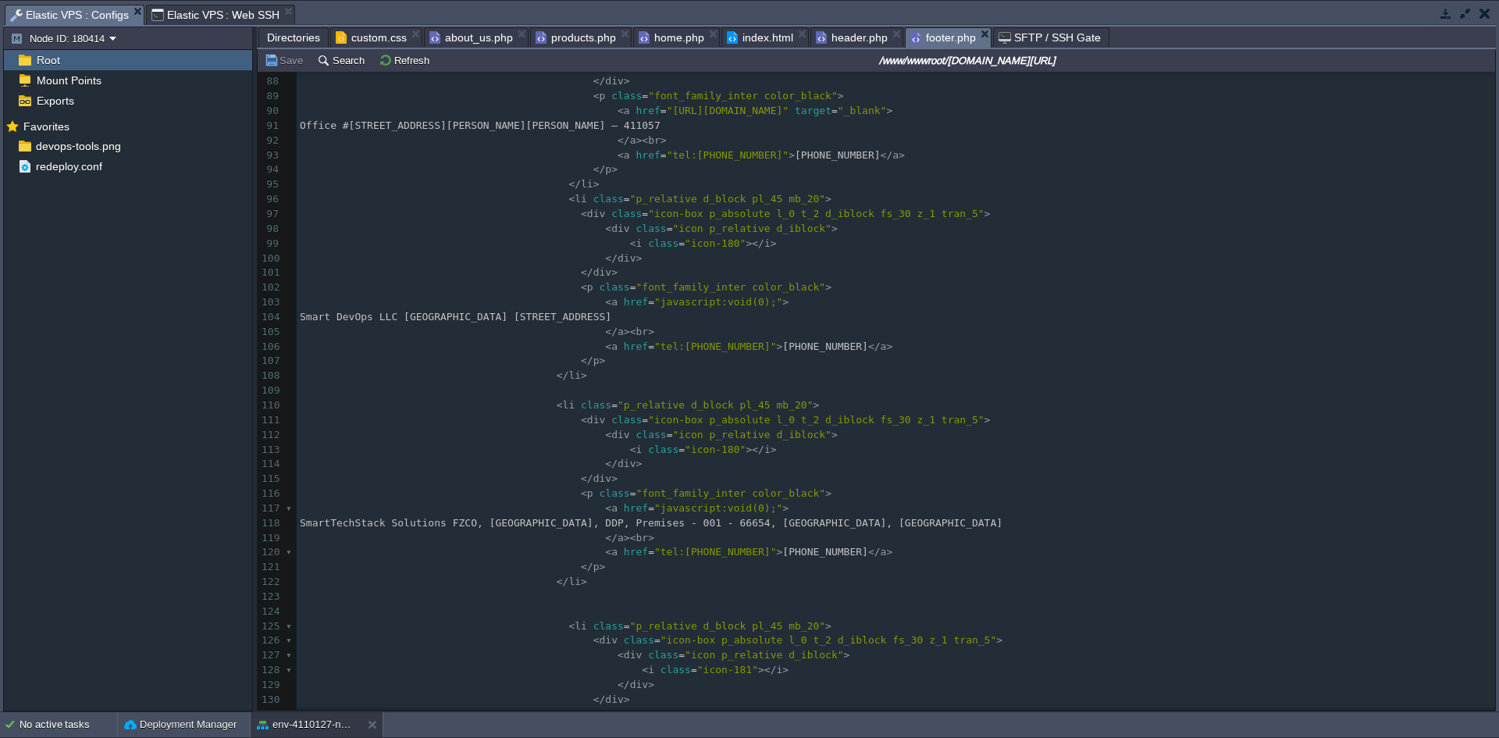
scroll to position [1249, 0]
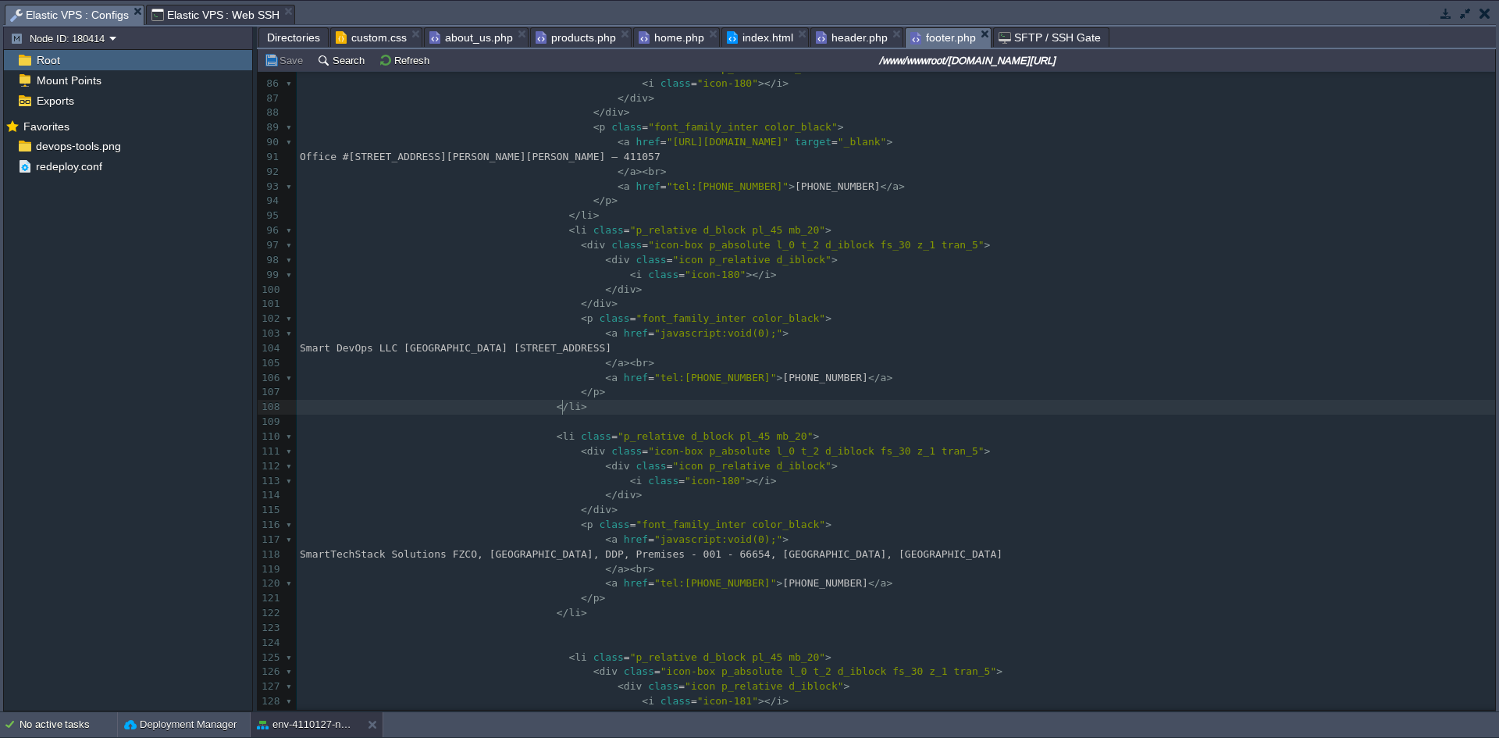
click at [598, 412] on pre "</ li >" at bounding box center [896, 407] width 1198 height 15
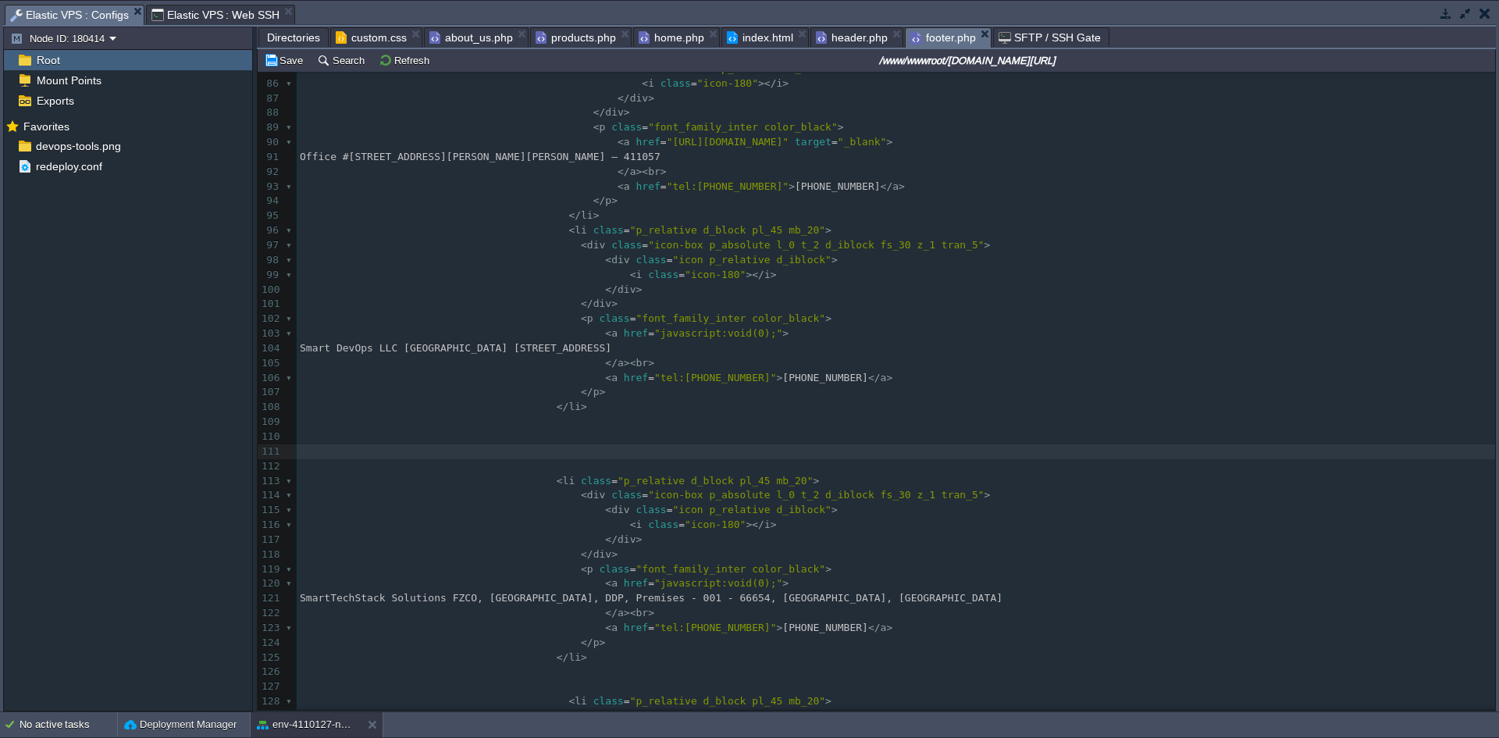
paste textarea "<div class="icon-box p_absolute l_0 t_2 d_iblock fs_30 z_1 tran_5"> <div class=…"
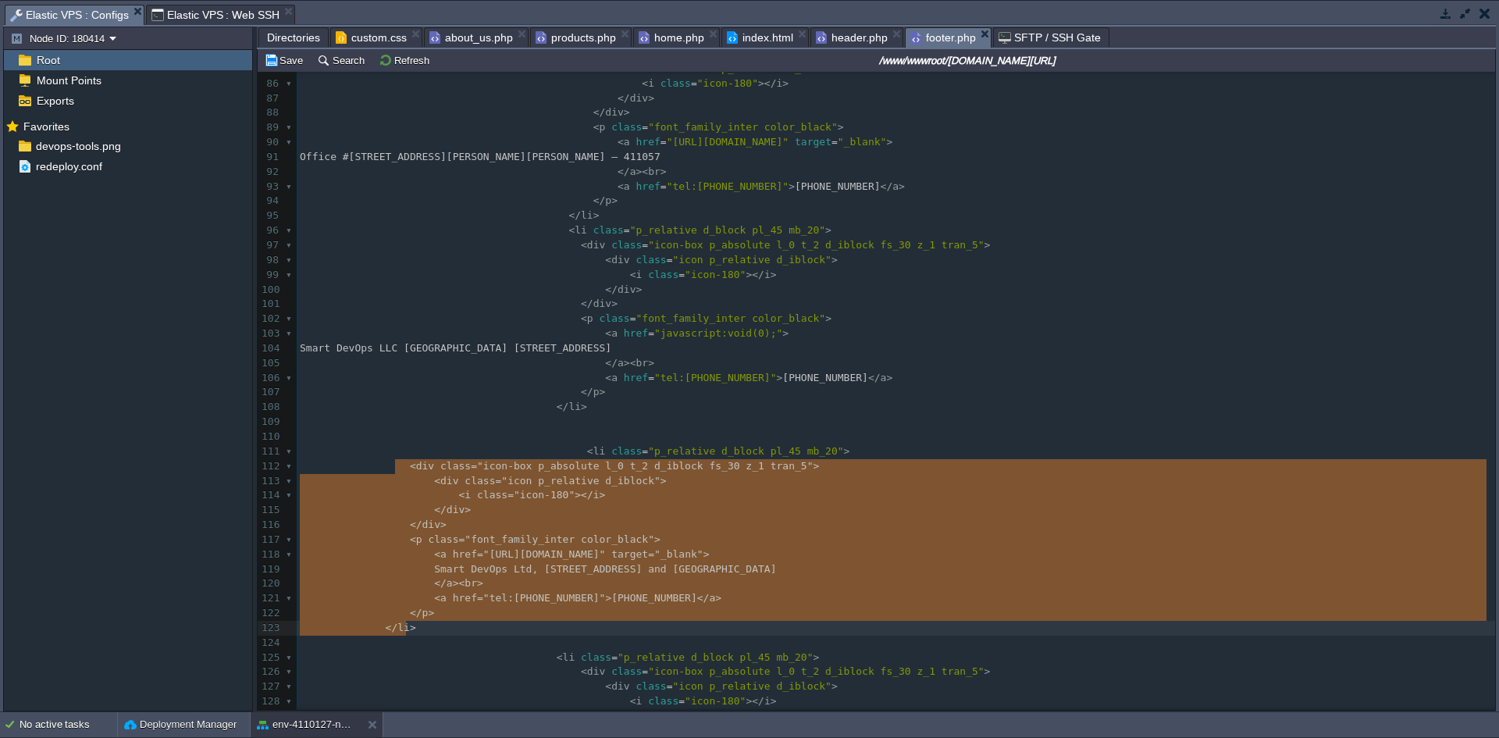
drag, startPoint x: 397, startPoint y: 470, endPoint x: 425, endPoint y: 628, distance: 160.2
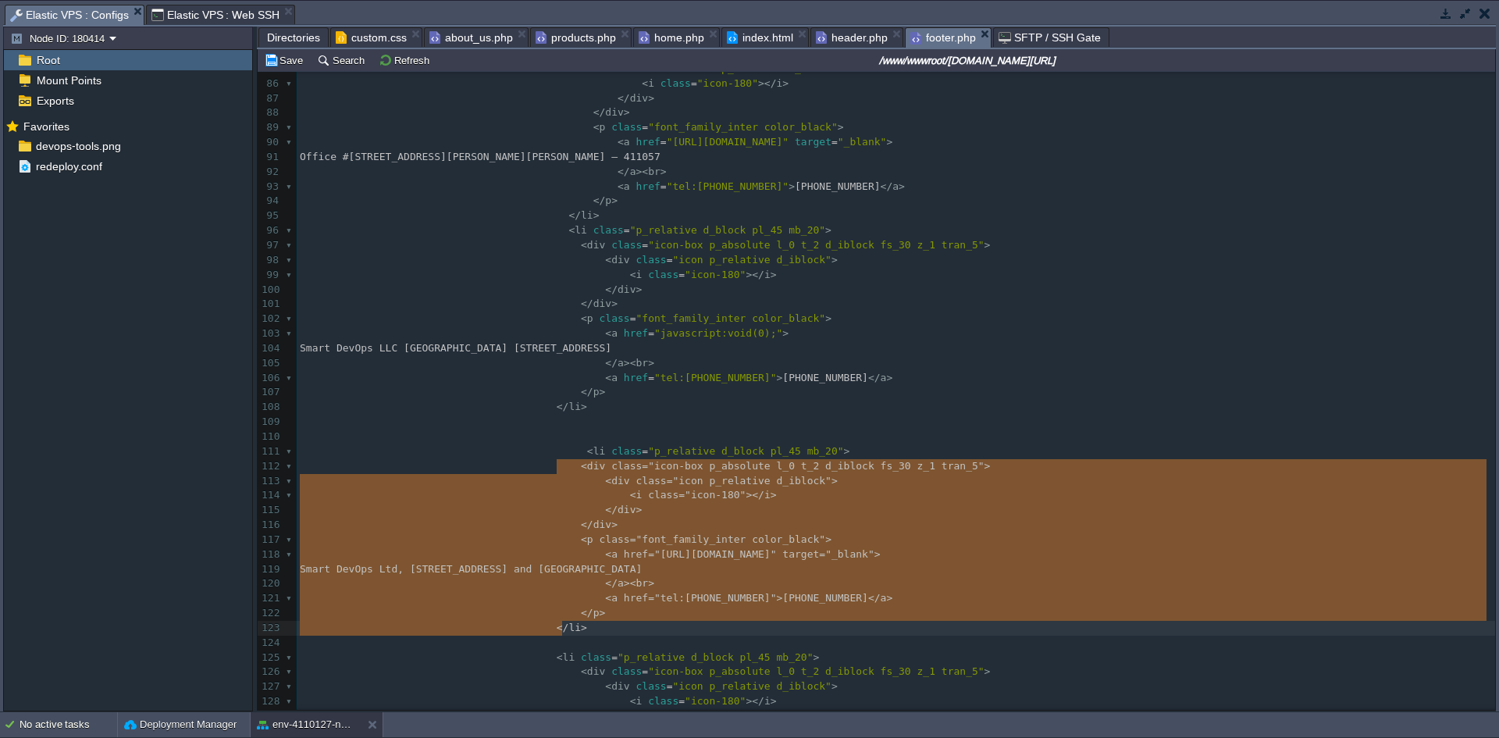
type textarea "<div class="icon-box p_absolute l_0 t_2 d_iblock fs_30 z_1 tran_5"> <div class=…"
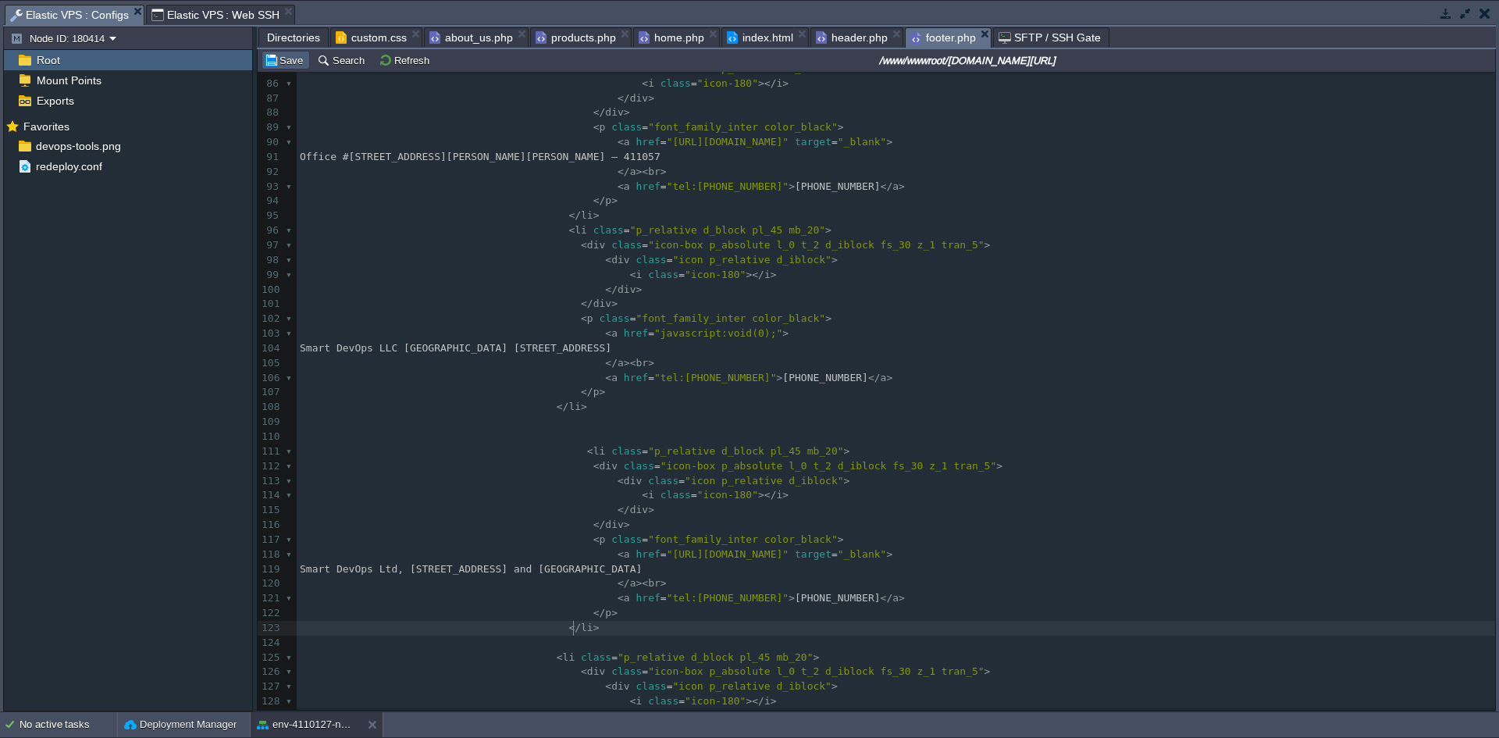
click at [283, 66] on button "Save" at bounding box center [286, 60] width 44 height 14
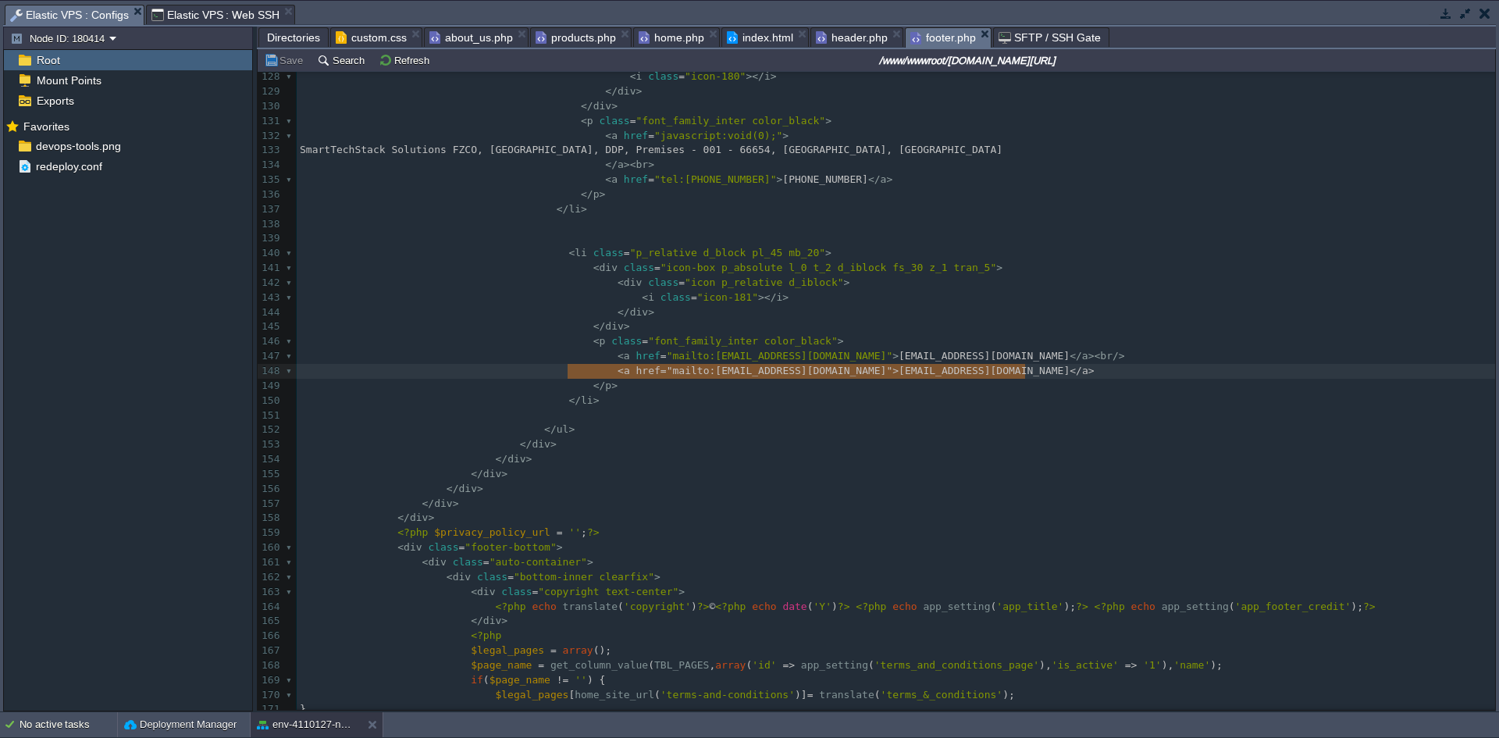
type textarea "<a href="mailto:[EMAIL_ADDRESS][DOMAIN_NAME]">[EMAIL_ADDRESS][DOMAIN_NAME]</a>"
drag, startPoint x: 1031, startPoint y: 374, endPoint x: 556, endPoint y: 369, distance: 474.7
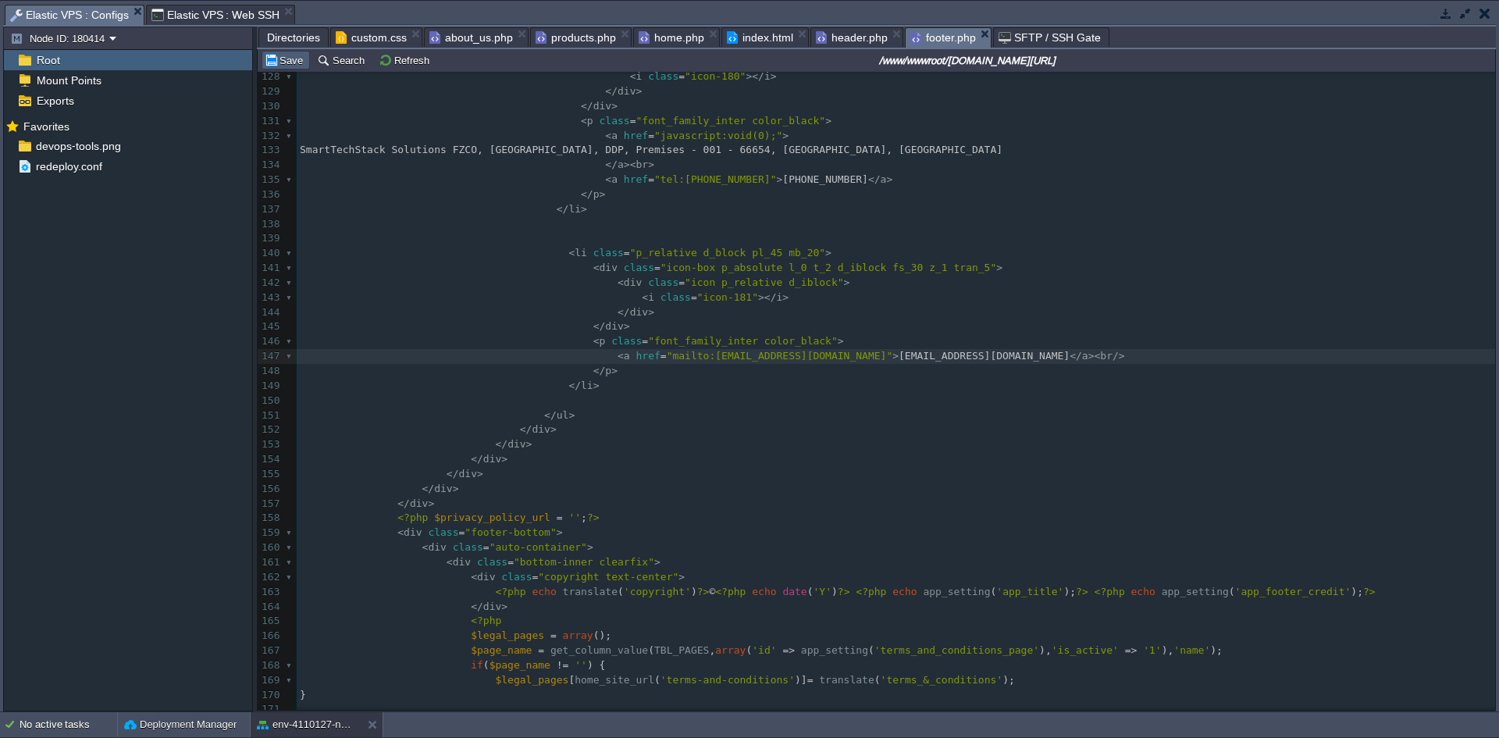
click at [273, 62] on button "Save" at bounding box center [286, 60] width 44 height 14
click at [482, 36] on span "about_us.php" at bounding box center [471, 37] width 84 height 19
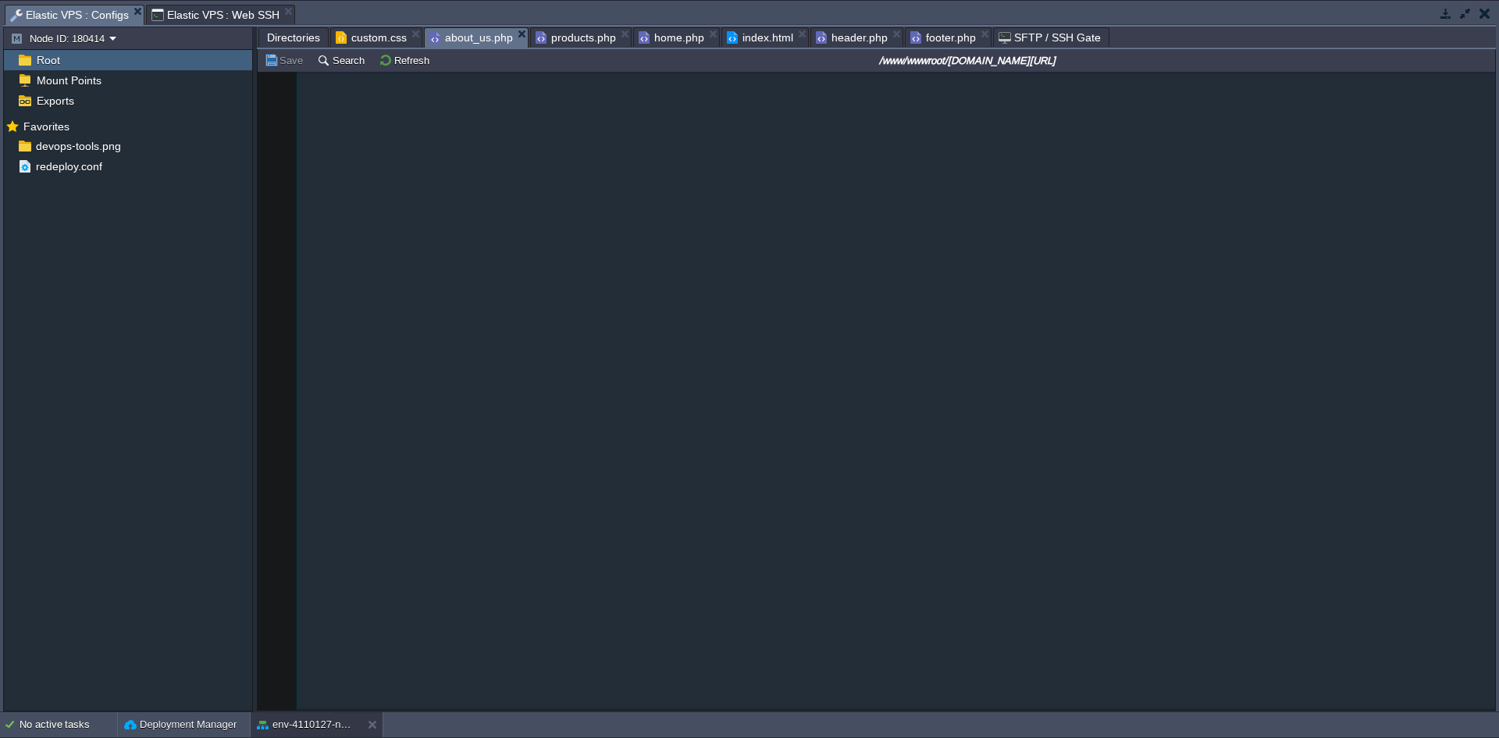
click at [567, 36] on span "products.php" at bounding box center [576, 37] width 80 height 19
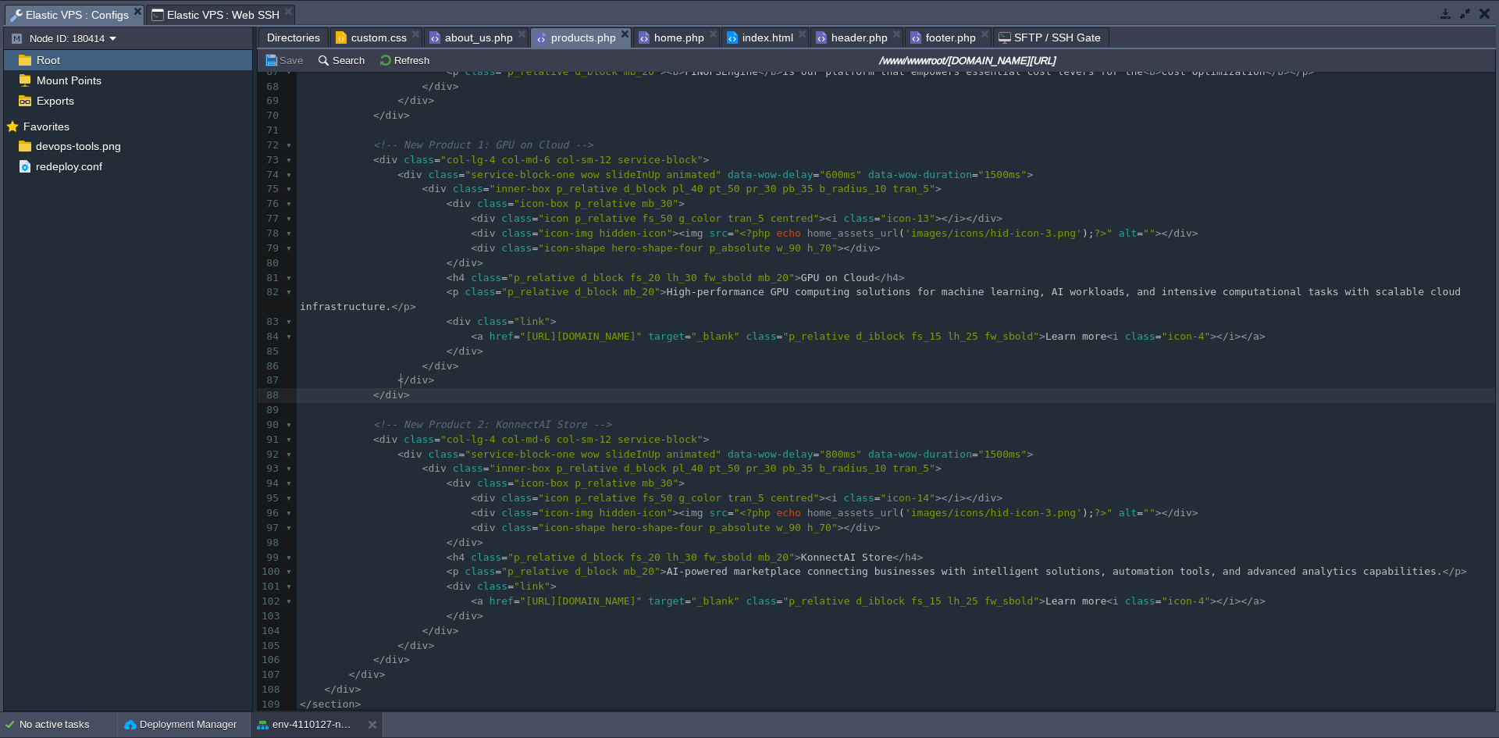
click at [754, 388] on pre "</ div >" at bounding box center [896, 395] width 1198 height 15
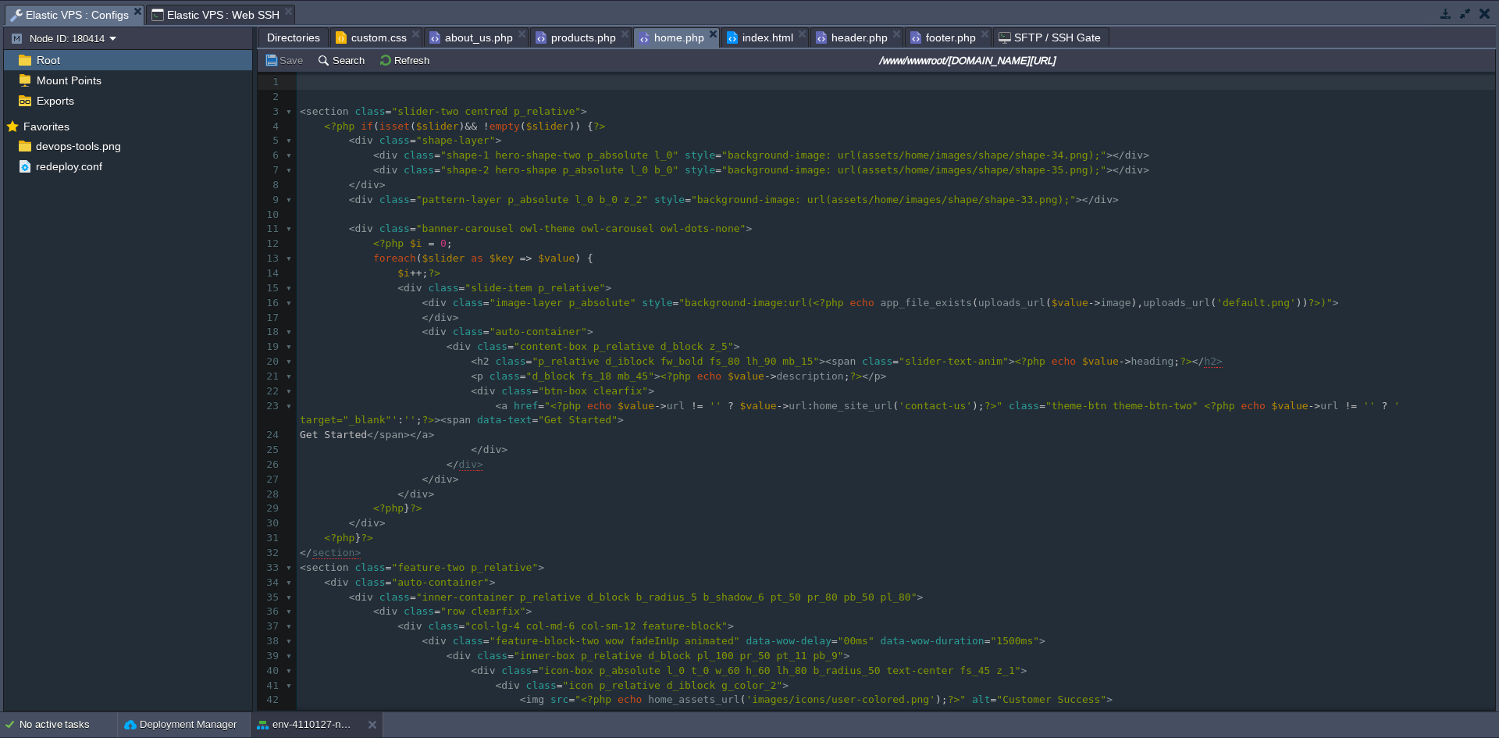
click at [673, 45] on span "home.php" at bounding box center [672, 38] width 66 height 20
click at [587, 44] on span "products.php" at bounding box center [576, 37] width 80 height 19
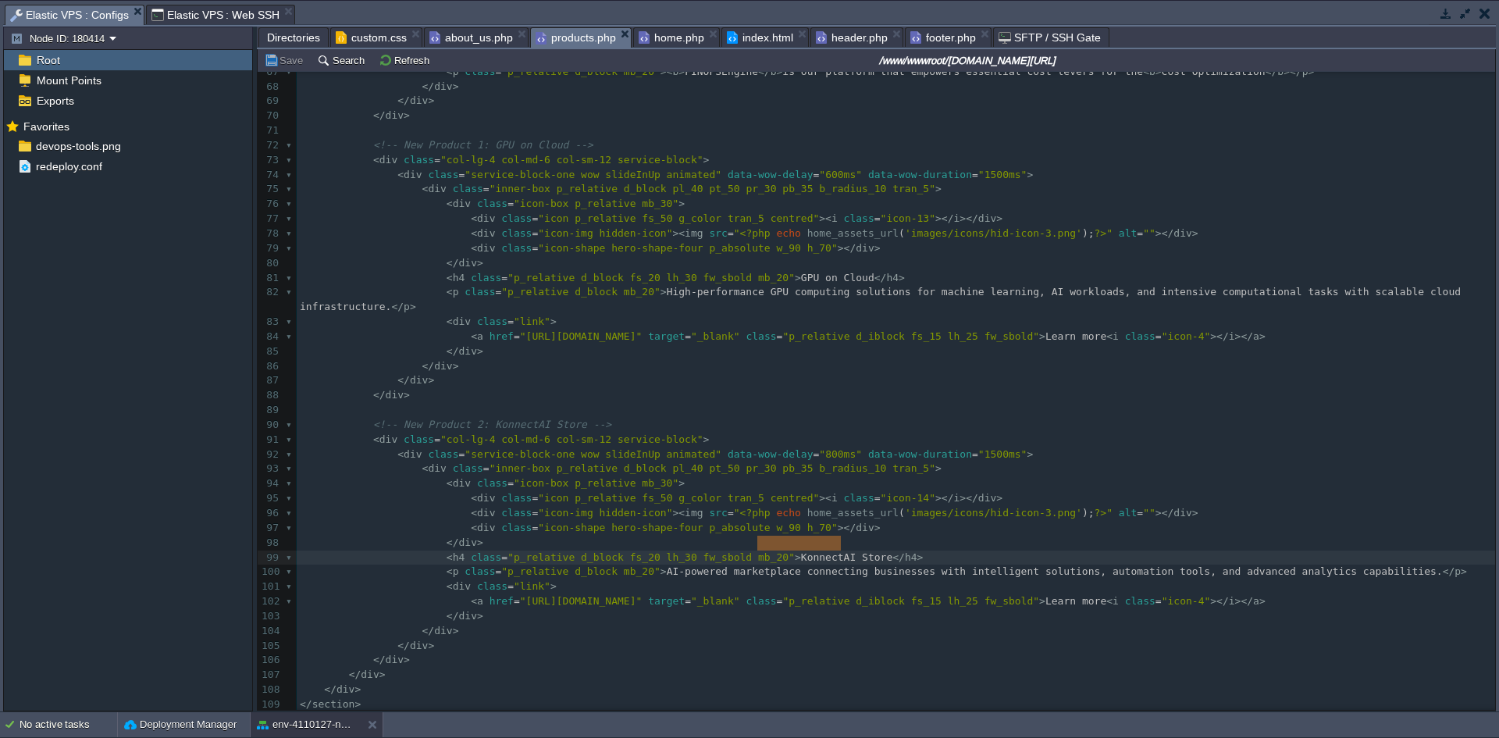
drag, startPoint x: 839, startPoint y: 541, endPoint x: 765, endPoint y: 540, distance: 74.2
type textarea "Conversational Ai"
type textarea "I Agents"
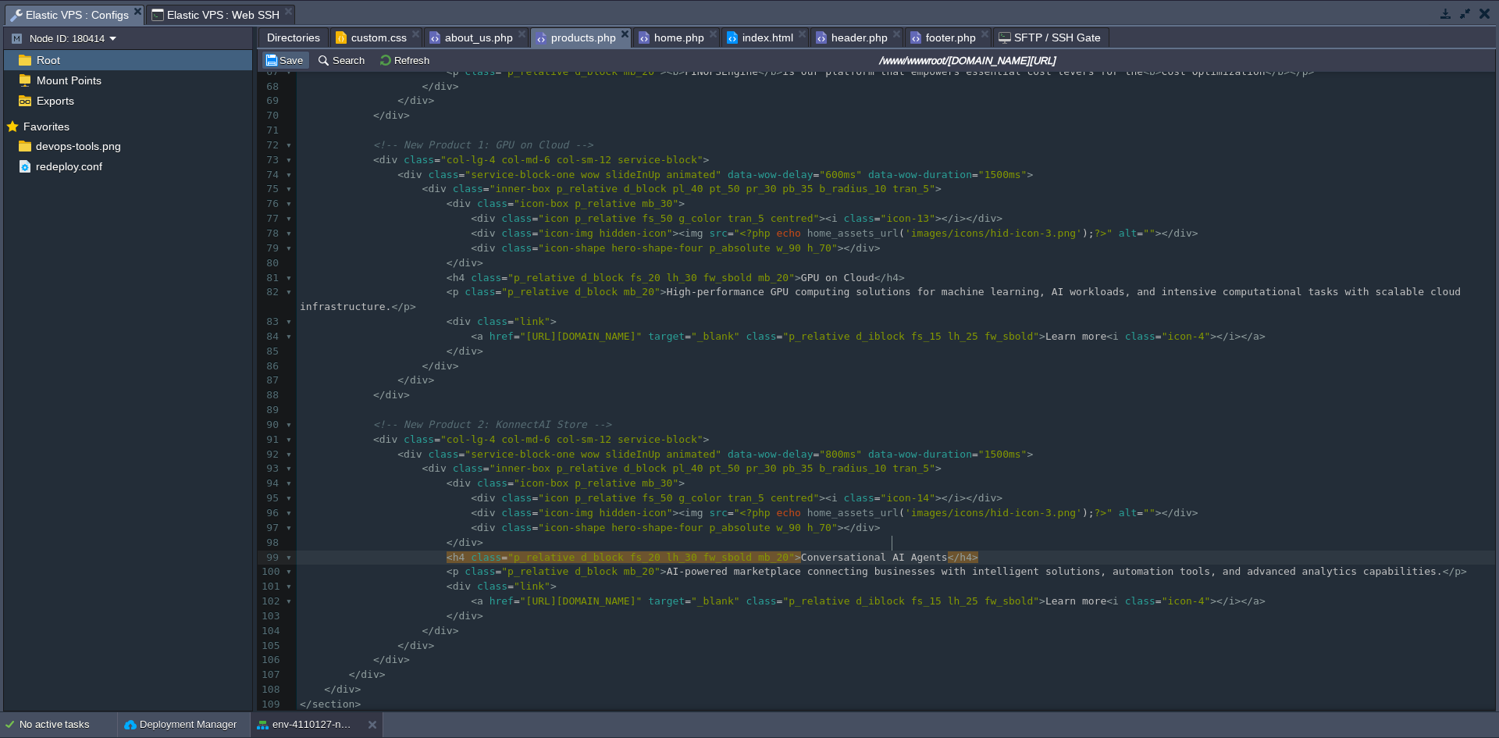
click at [281, 60] on button "Save" at bounding box center [286, 60] width 44 height 14
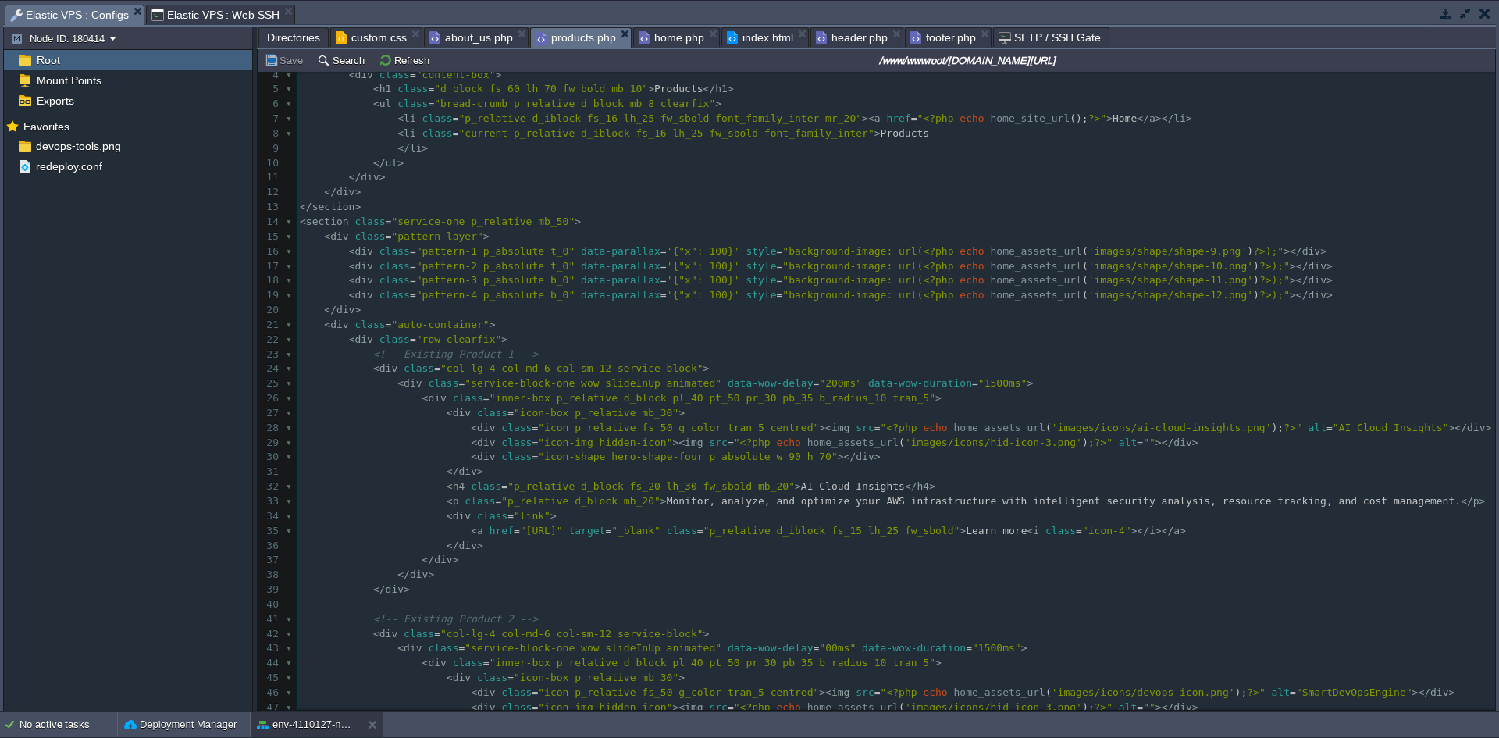
scroll to position [50, 0]
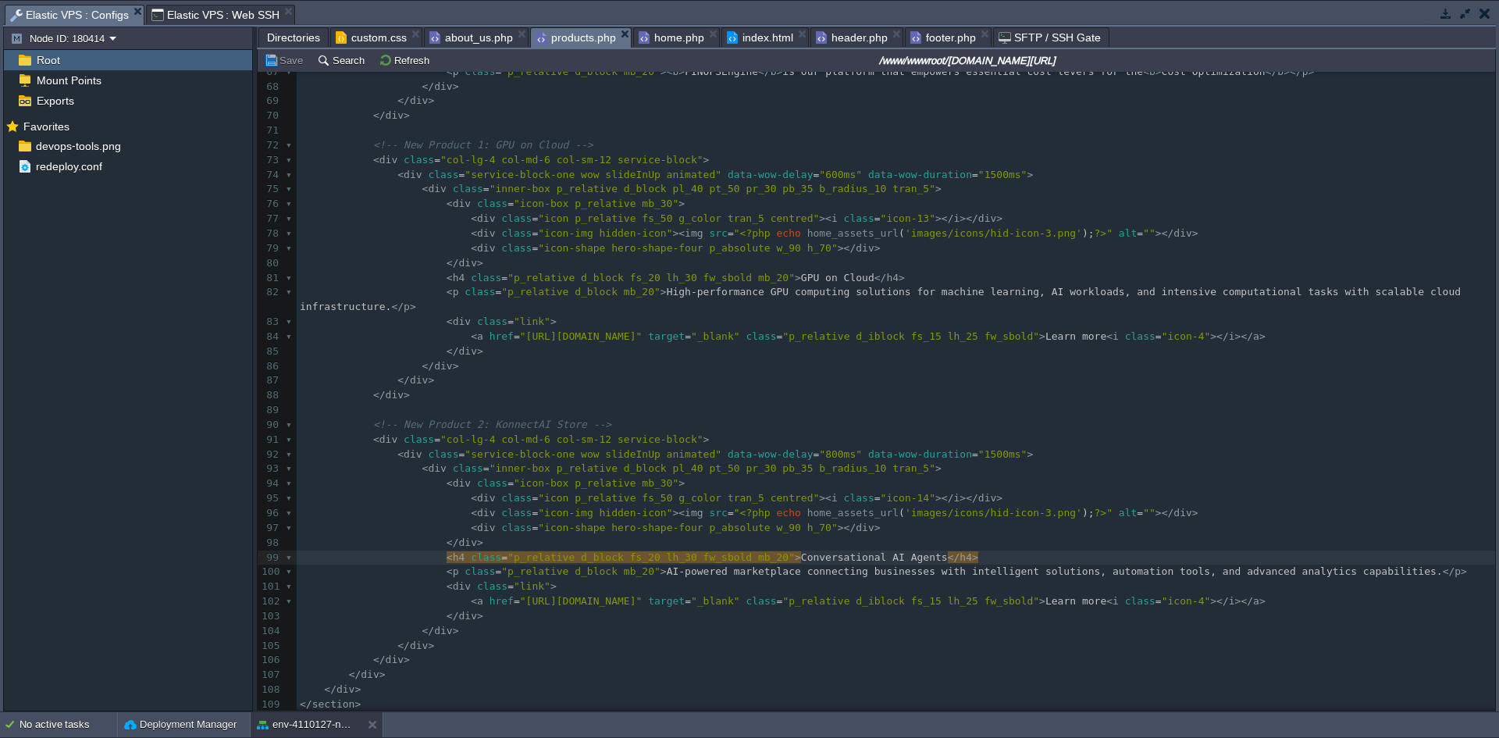
click at [1009, 388] on pre "</ div >" at bounding box center [896, 395] width 1198 height 15
type textarea "versational AI Agents"
click at [1022, 624] on pre "</ div >" at bounding box center [896, 631] width 1198 height 15
click at [1238, 609] on pre "</ div >" at bounding box center [896, 616] width 1198 height 15
click at [705, 579] on pre "< div class = "link" >" at bounding box center [896, 586] width 1198 height 15
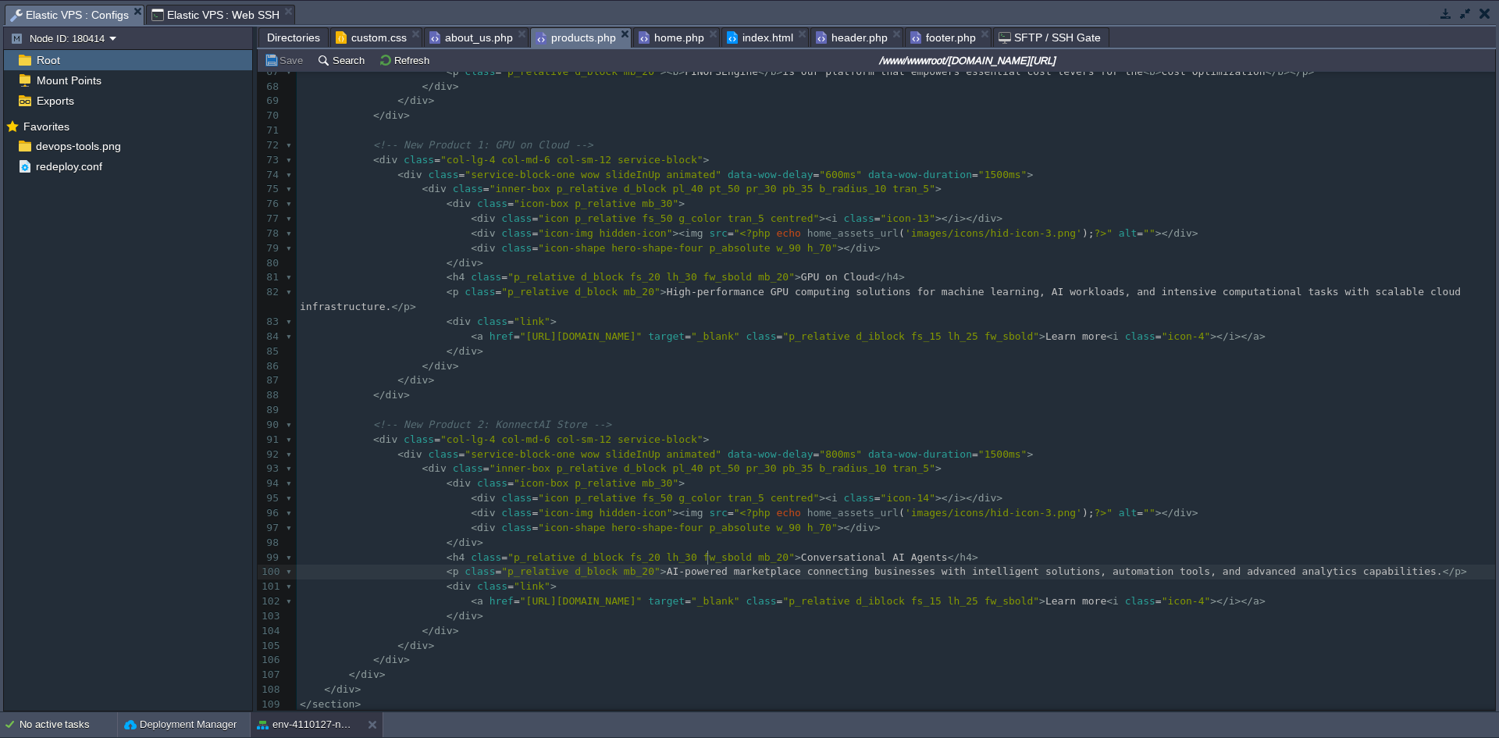
click at [1082, 609] on pre "</ div >" at bounding box center [896, 616] width 1198 height 15
click at [287, 34] on span "Directories" at bounding box center [293, 37] width 53 height 19
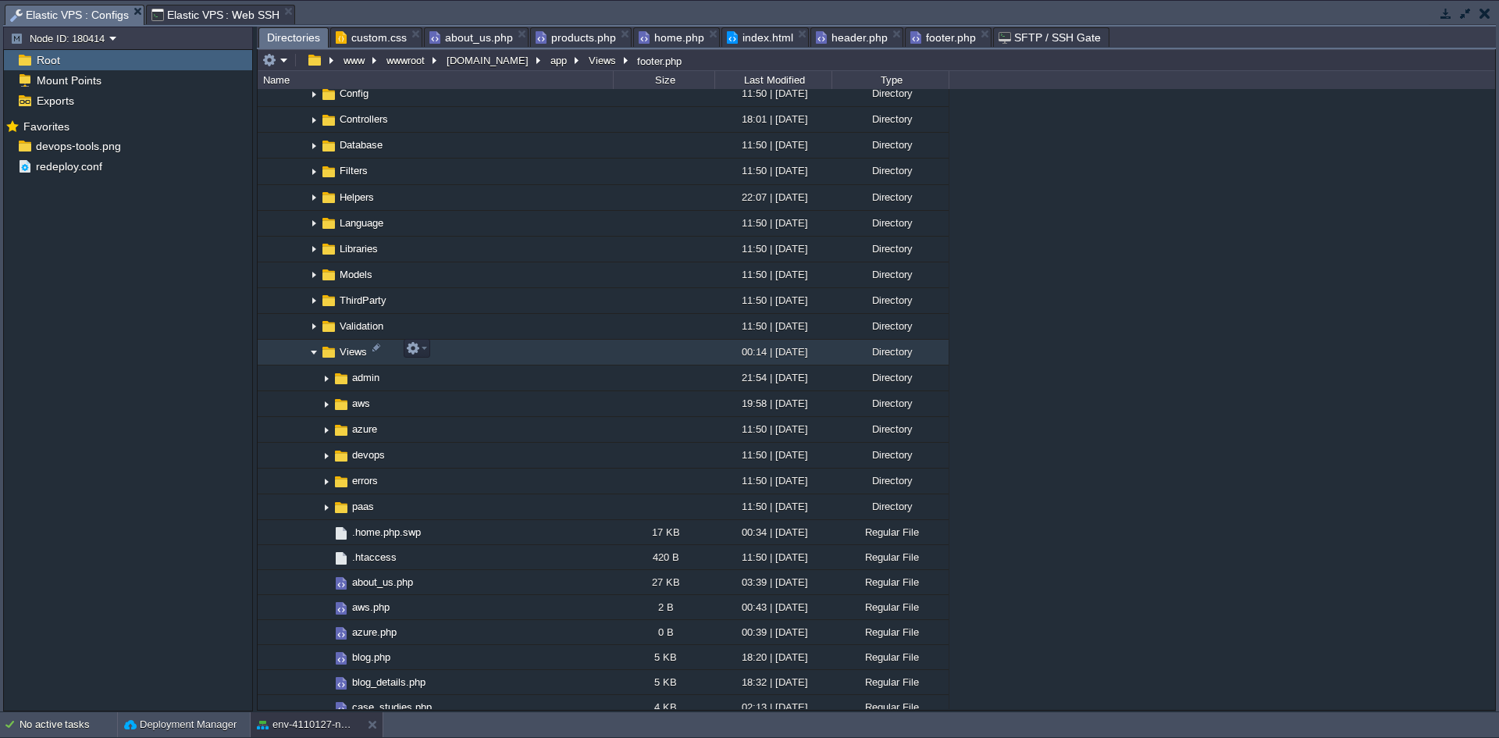
click at [312, 351] on img at bounding box center [314, 352] width 12 height 24
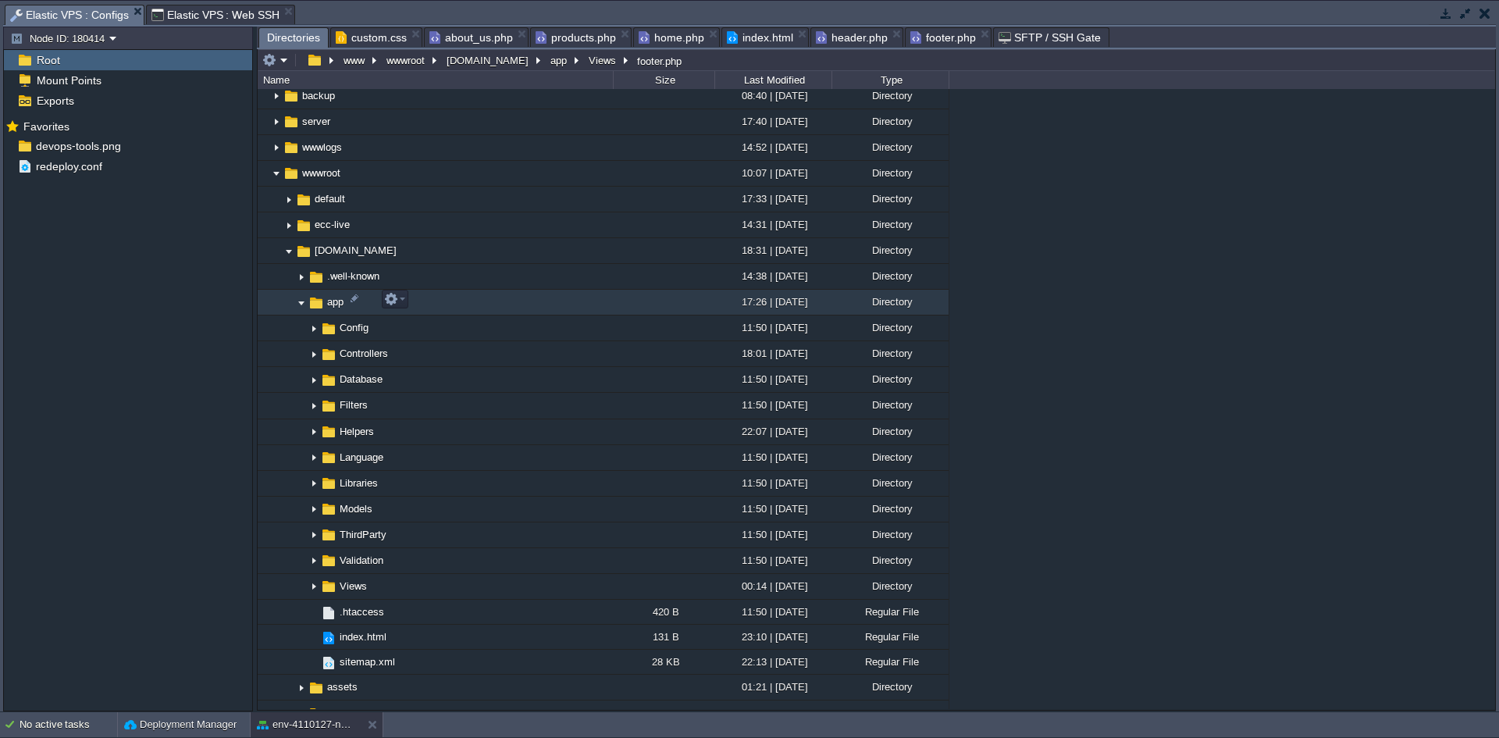
click at [303, 302] on img at bounding box center [301, 302] width 12 height 24
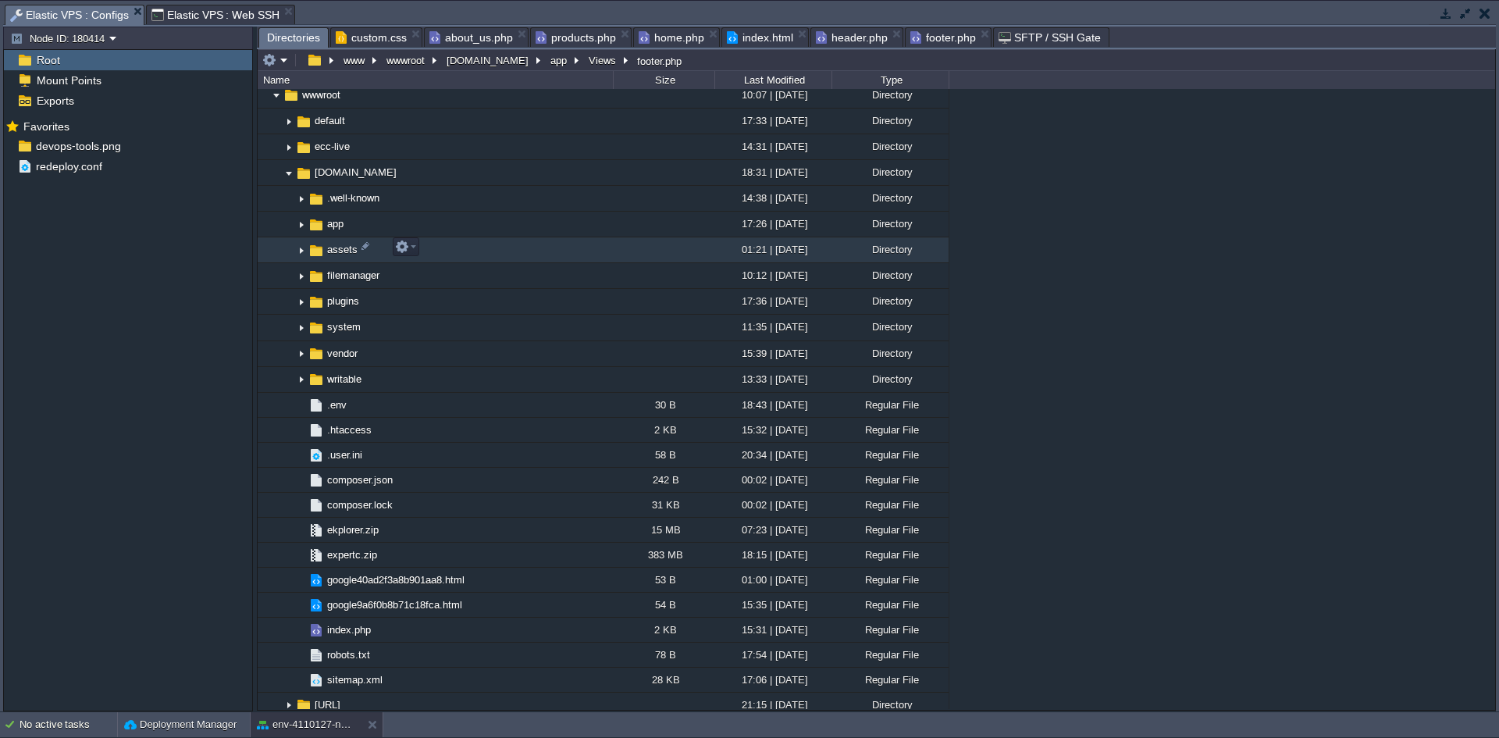
click at [301, 251] on img at bounding box center [301, 250] width 12 height 24
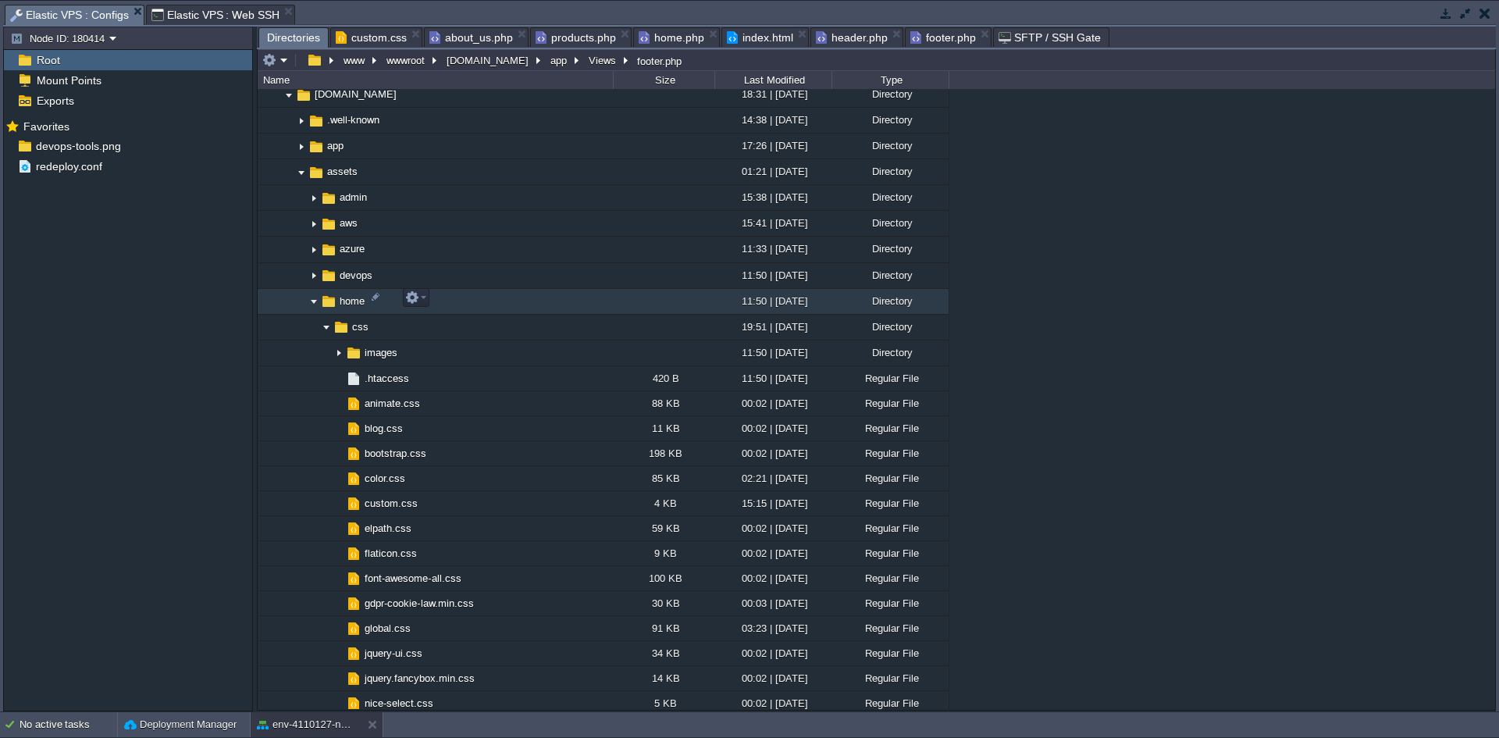
click at [315, 301] on img at bounding box center [314, 302] width 12 height 24
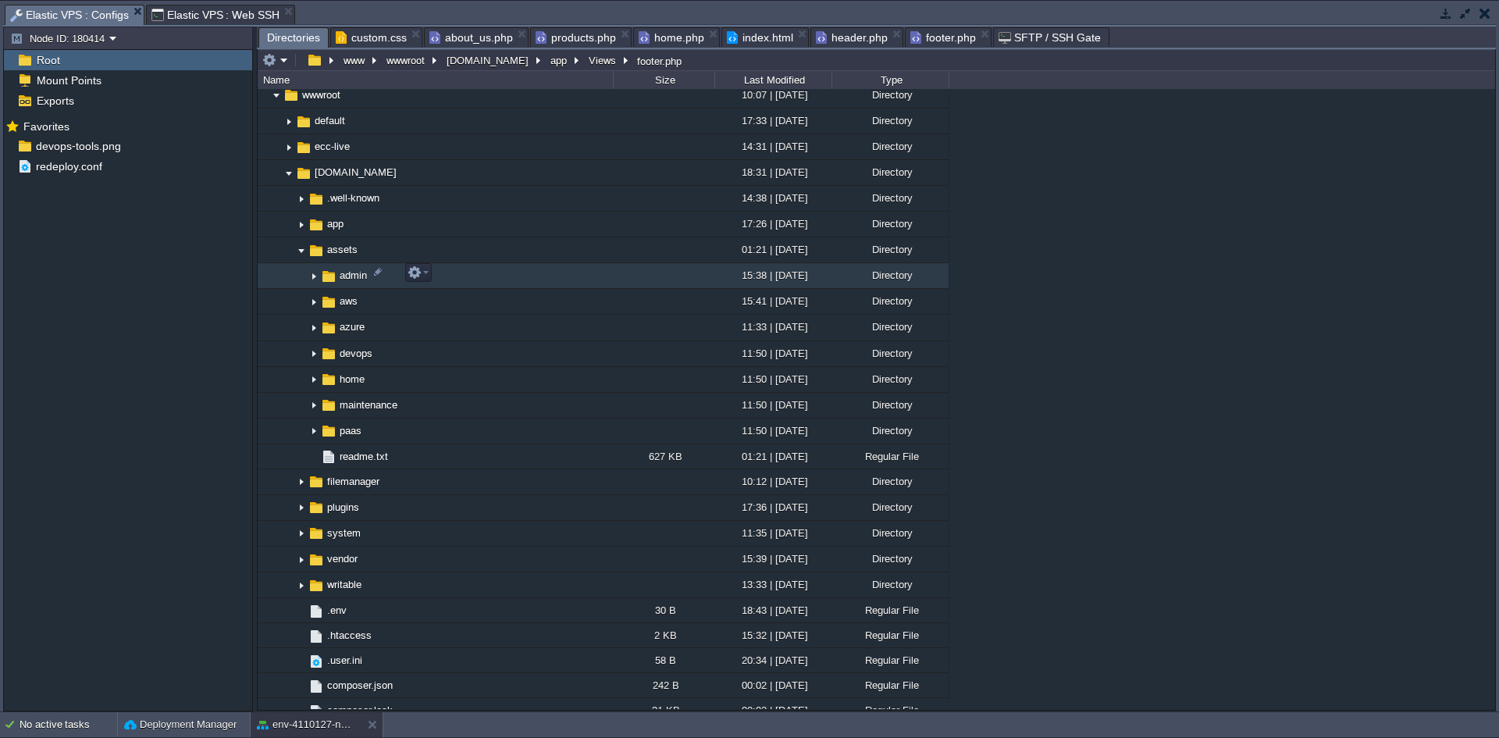
click at [315, 274] on img at bounding box center [314, 276] width 12 height 24
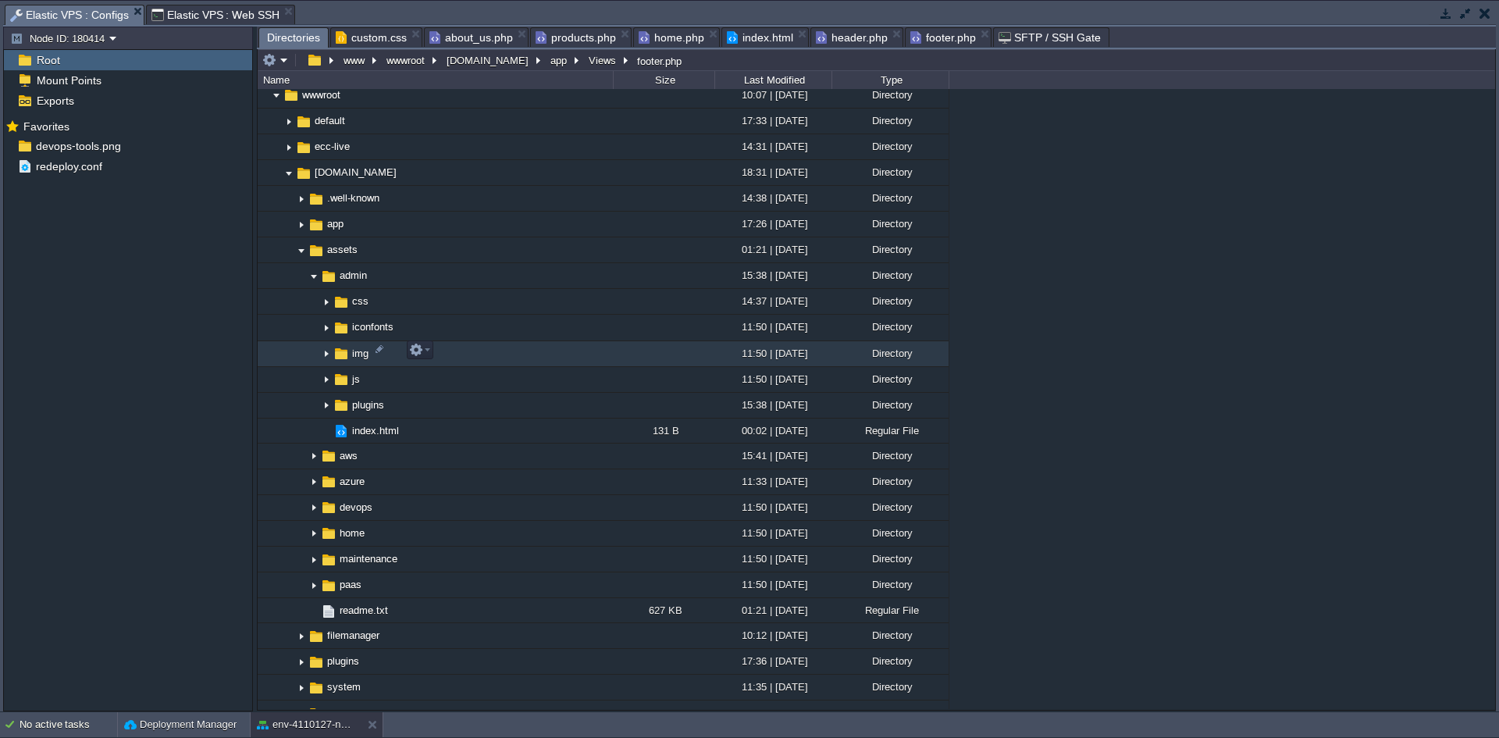
click at [326, 353] on img at bounding box center [326, 354] width 12 height 24
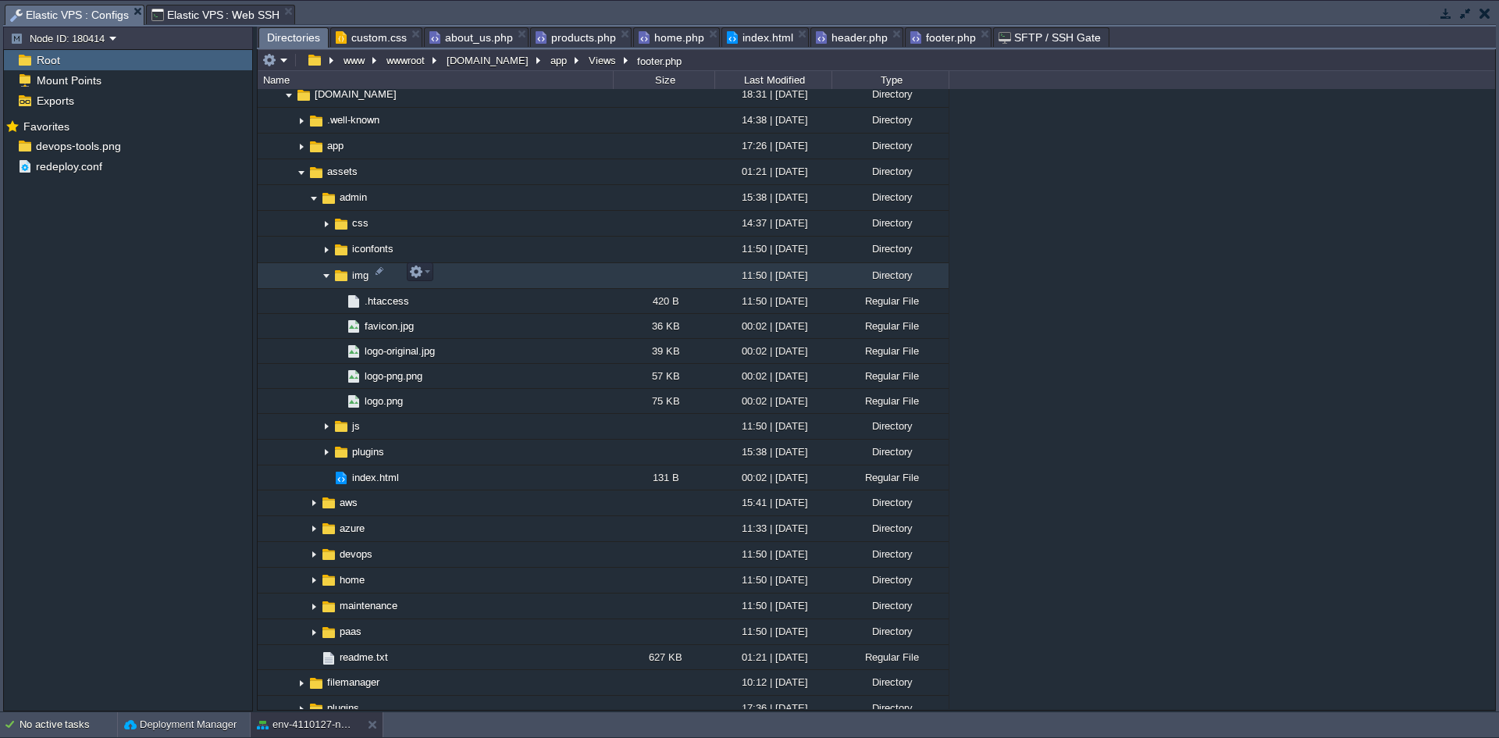
click at [325, 274] on img at bounding box center [326, 276] width 12 height 24
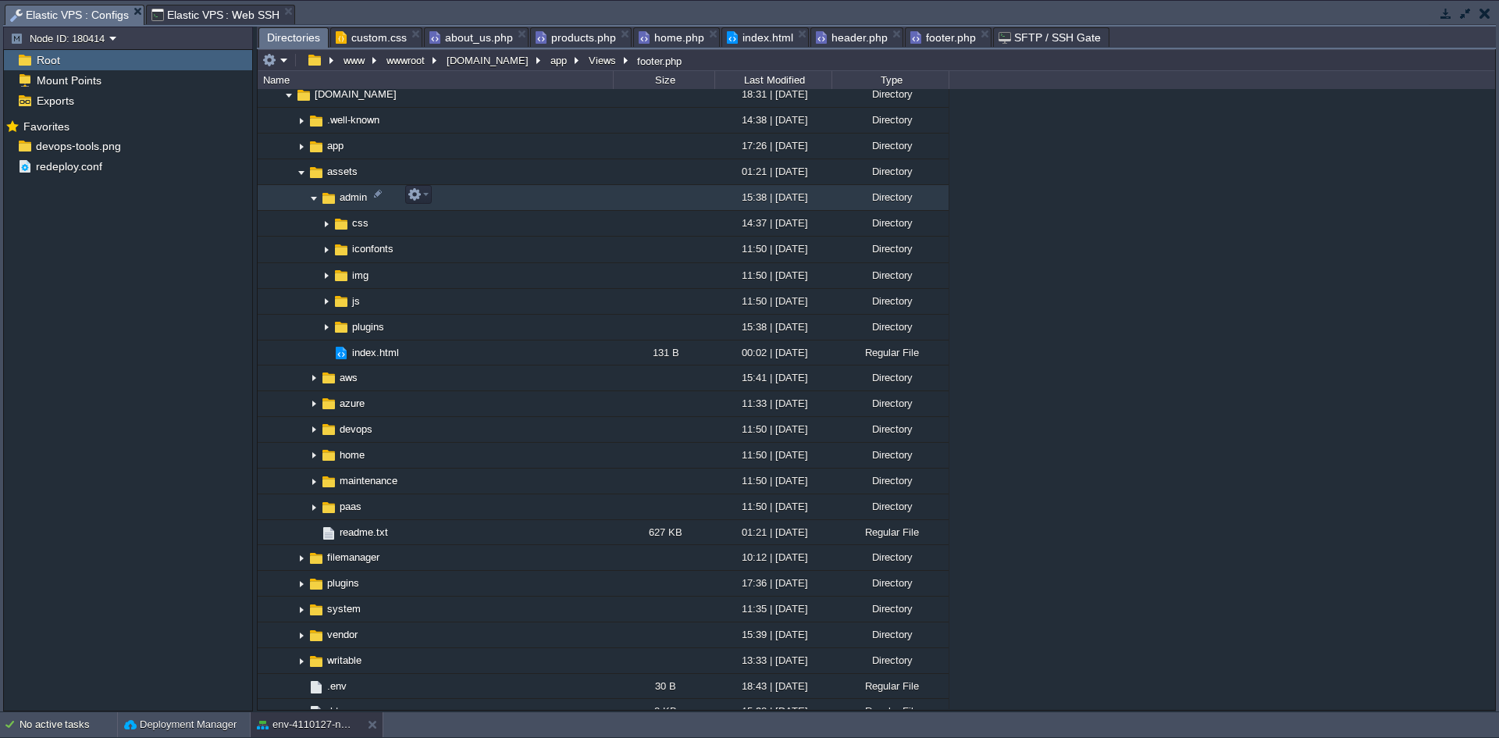
click at [315, 198] on img at bounding box center [314, 198] width 12 height 24
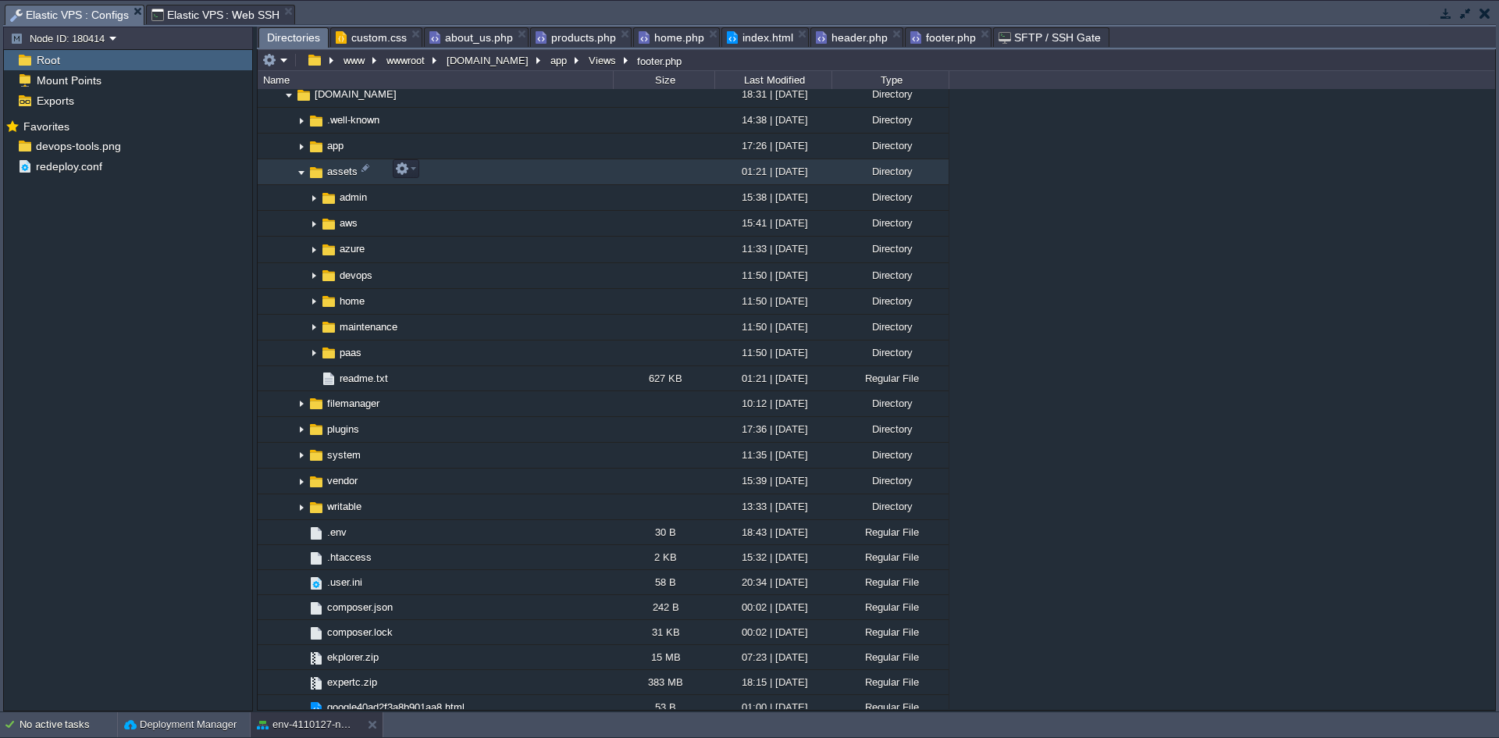
click at [297, 171] on img at bounding box center [301, 172] width 12 height 24
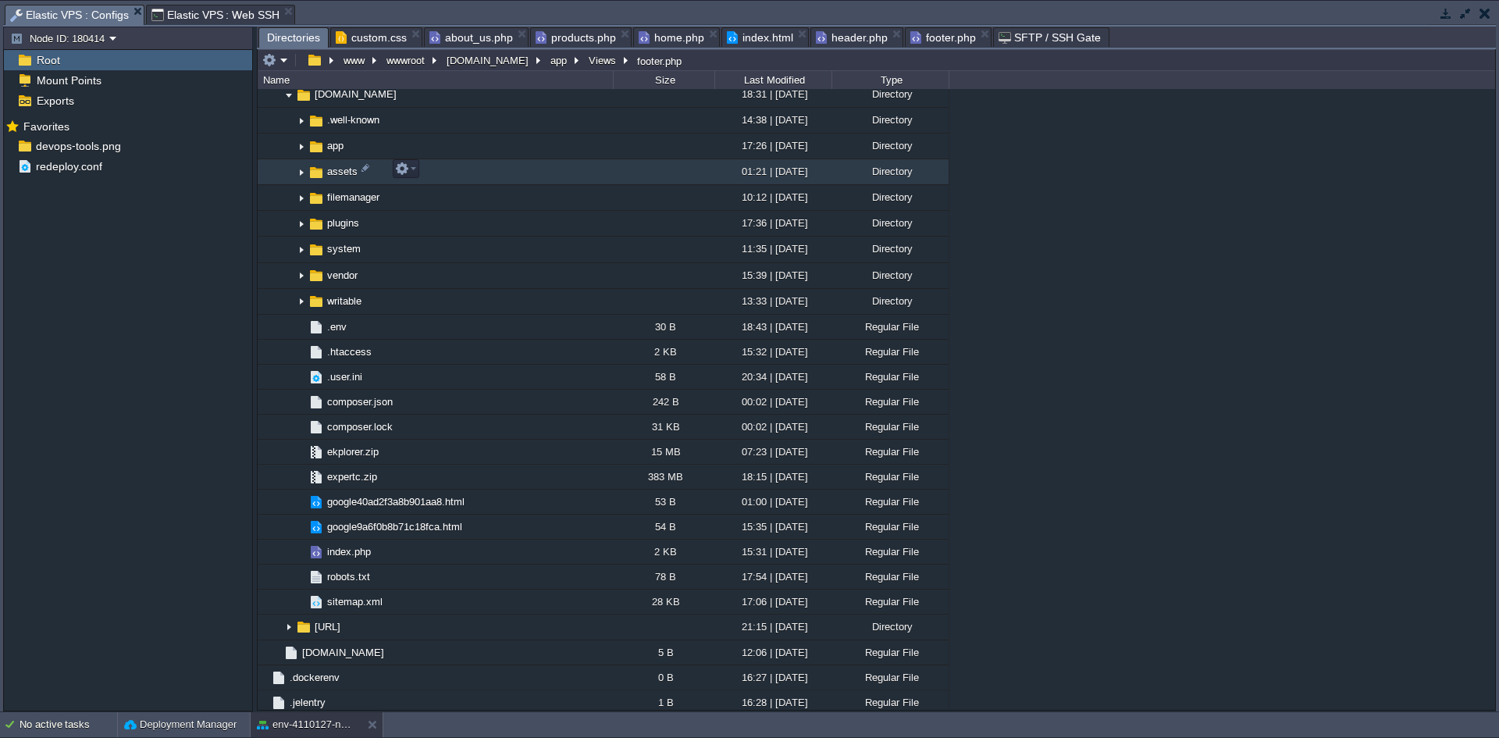
click at [297, 172] on img at bounding box center [301, 172] width 12 height 24
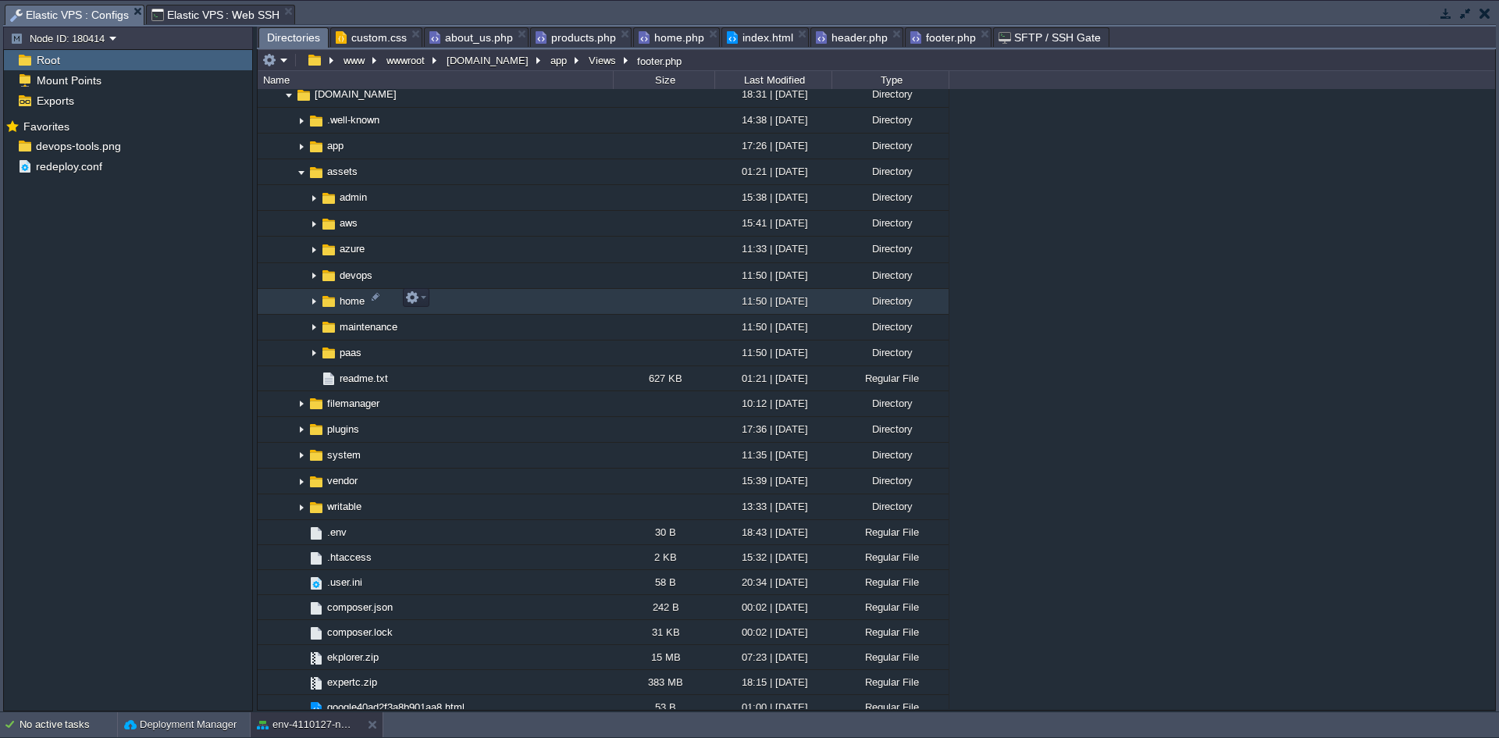
click at [314, 301] on img at bounding box center [314, 302] width 12 height 24
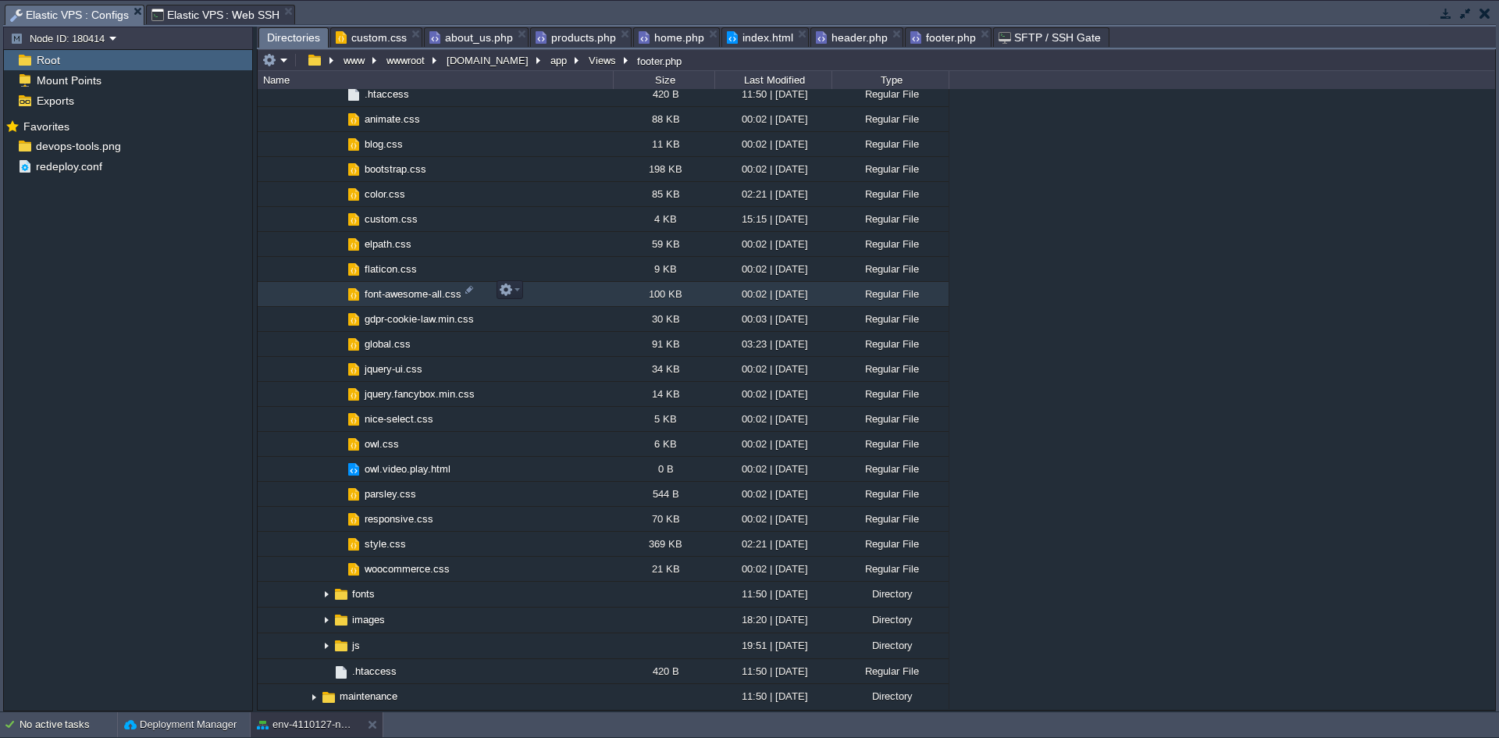
scroll to position [1171, 0]
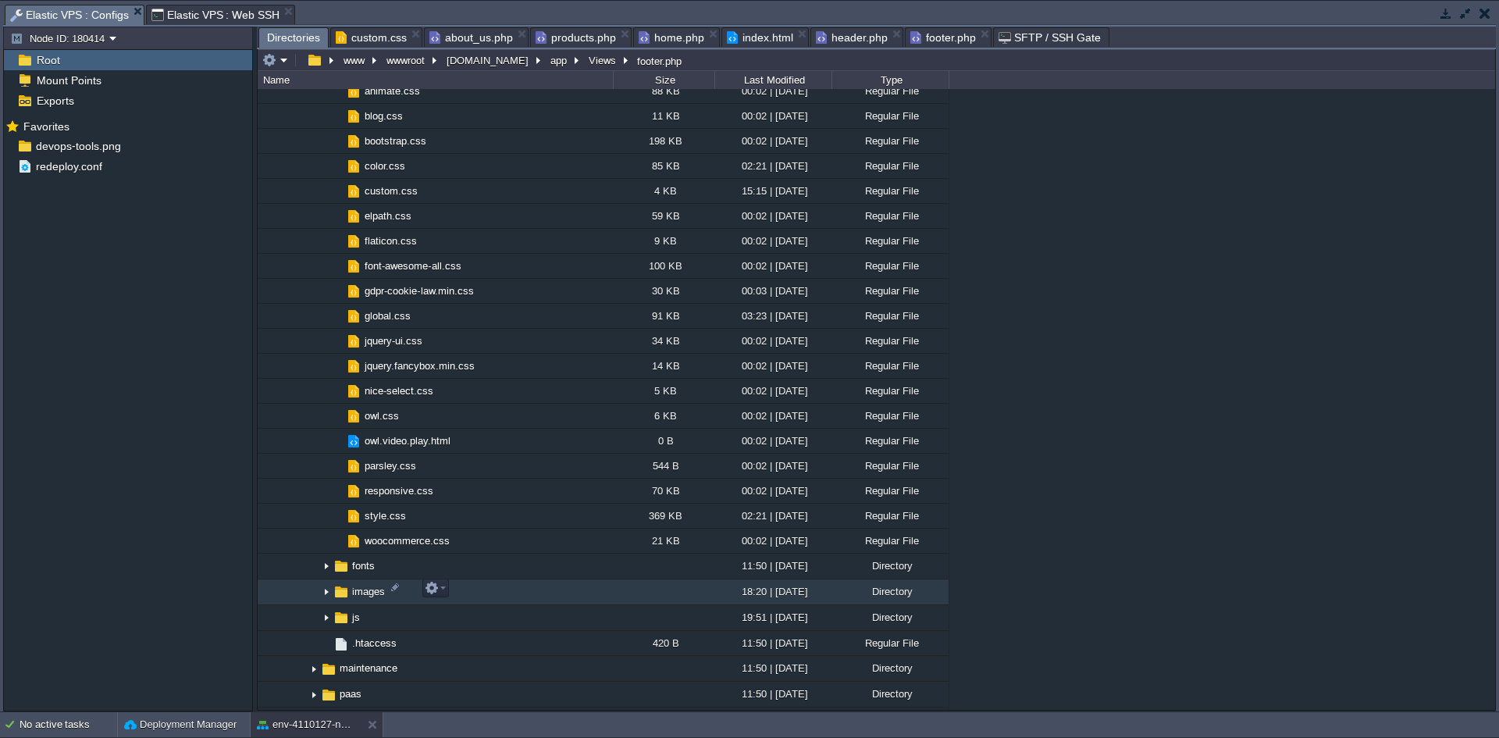
click at [328, 589] on img at bounding box center [326, 592] width 12 height 24
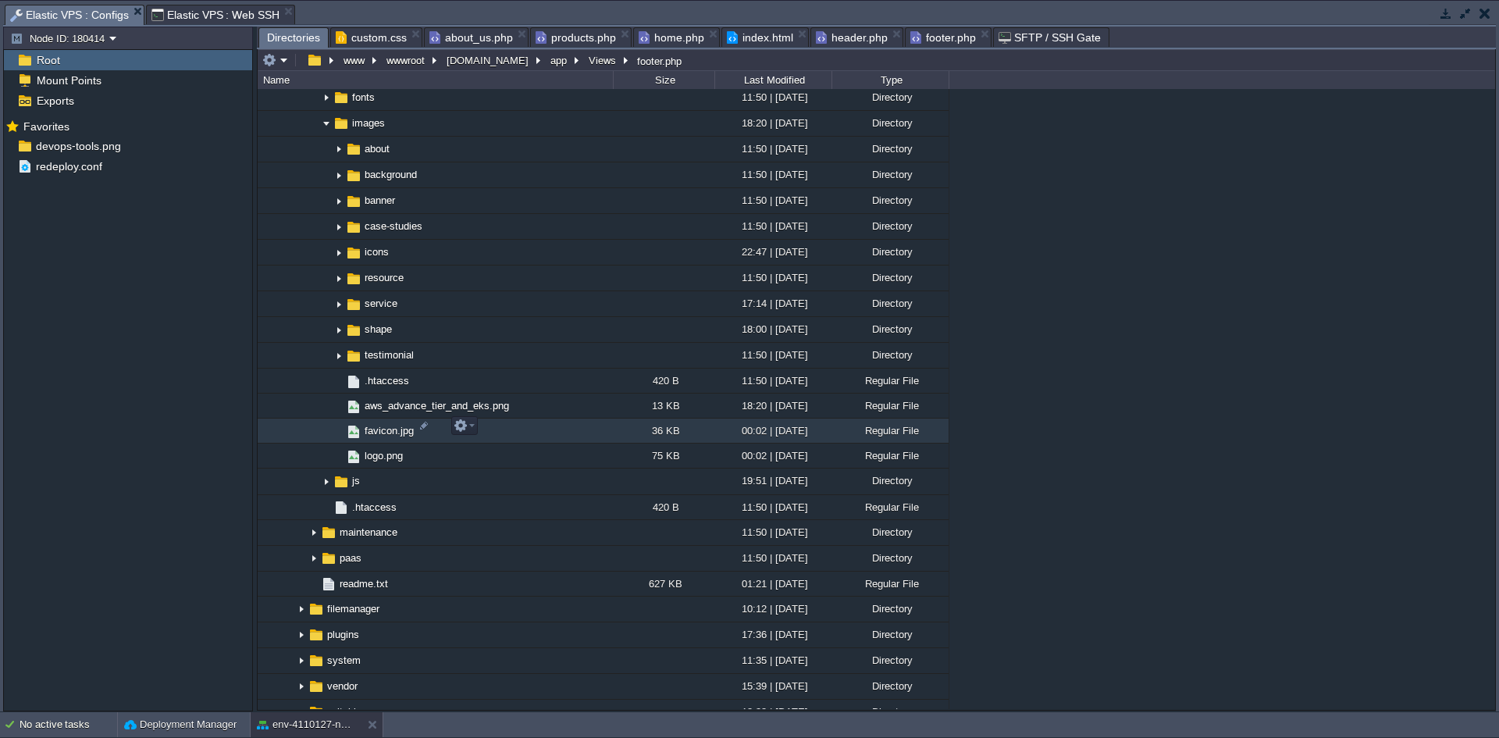
scroll to position [1562, 0]
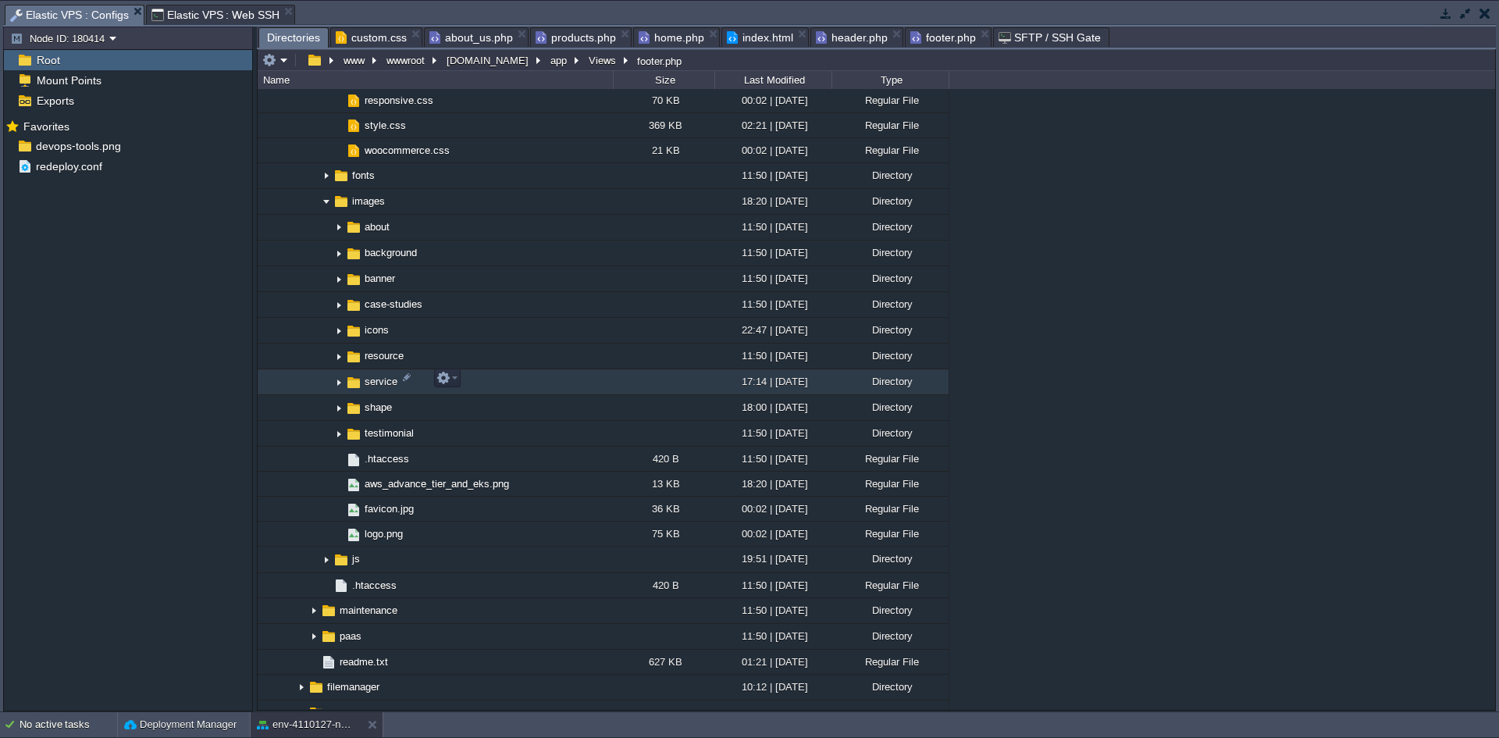
click at [338, 380] on img at bounding box center [339, 382] width 12 height 24
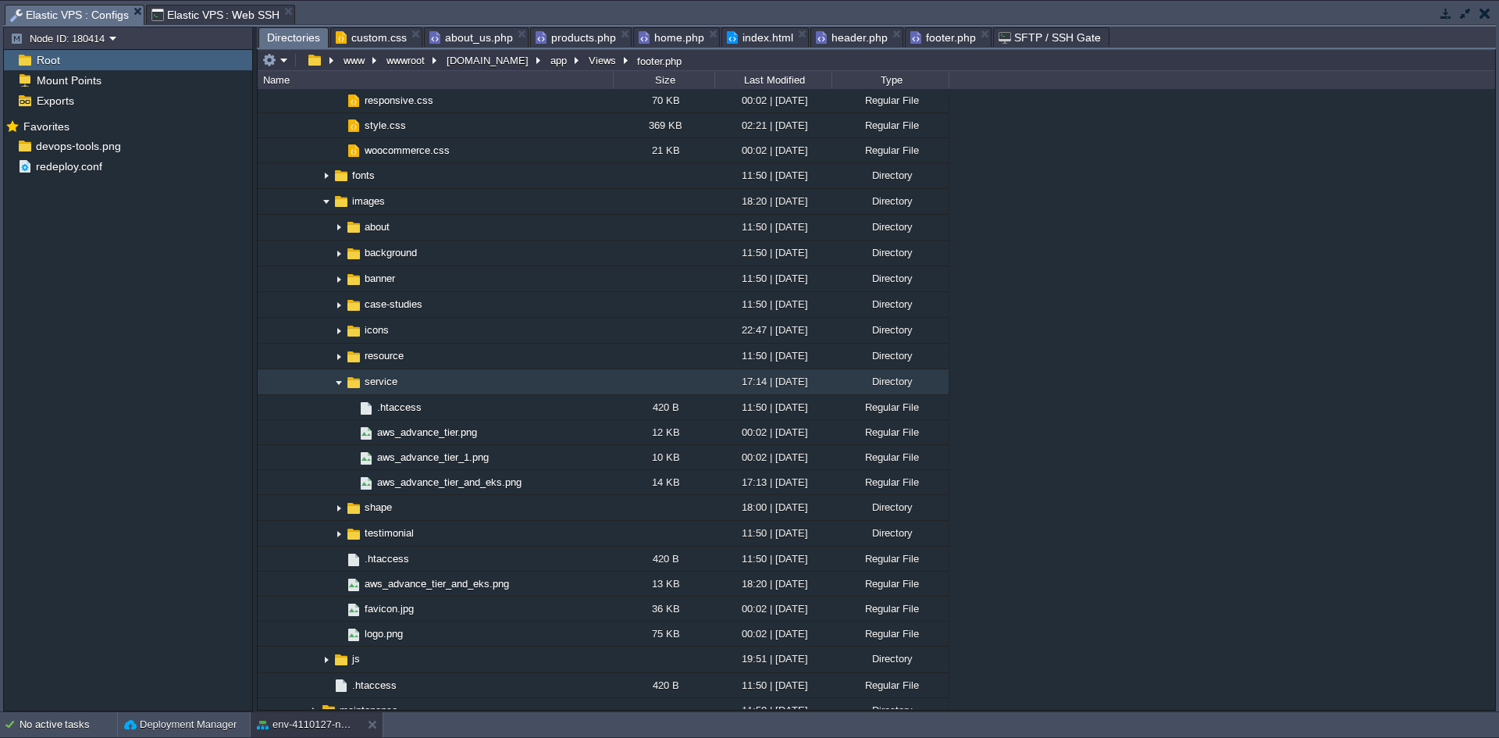
scroll to position [1483, 0]
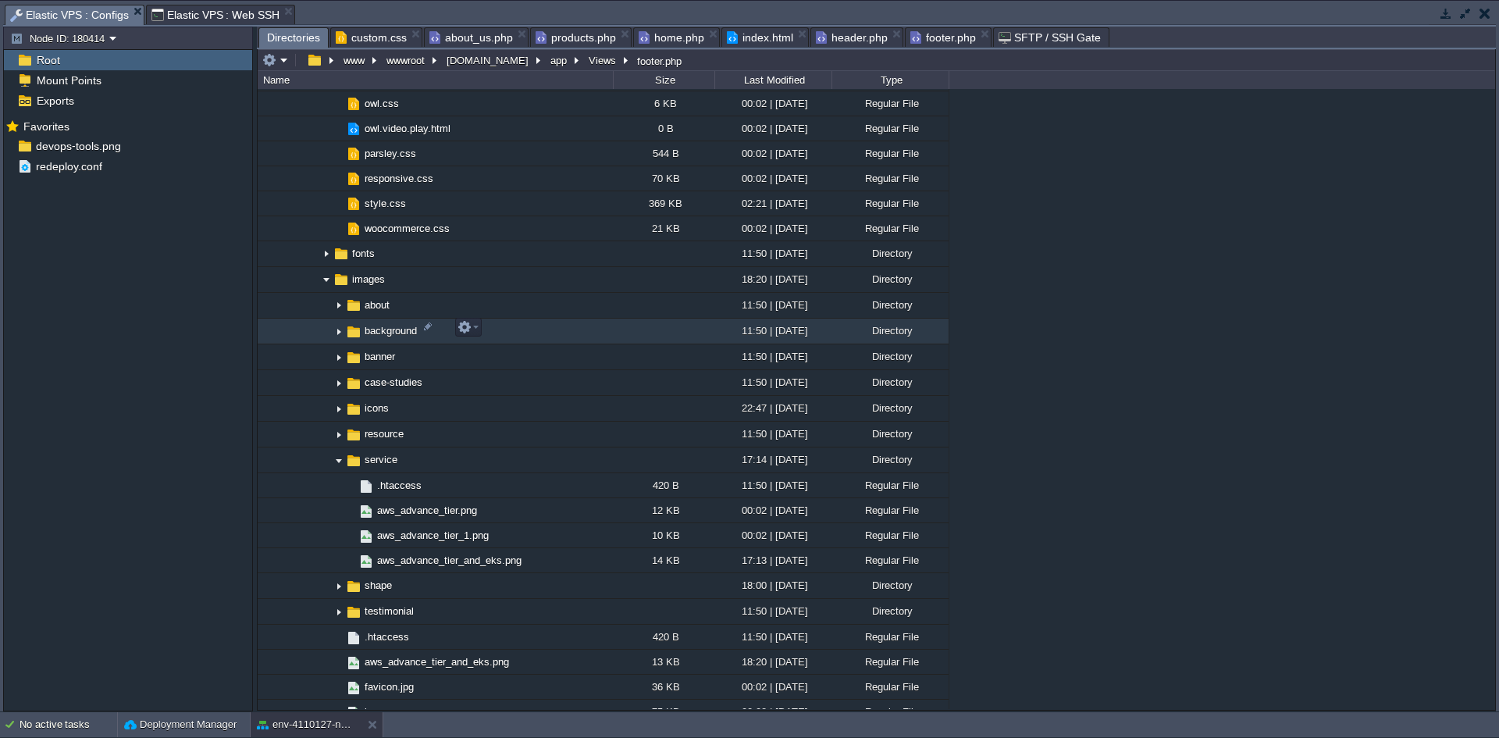
click at [338, 330] on img at bounding box center [339, 331] width 12 height 24
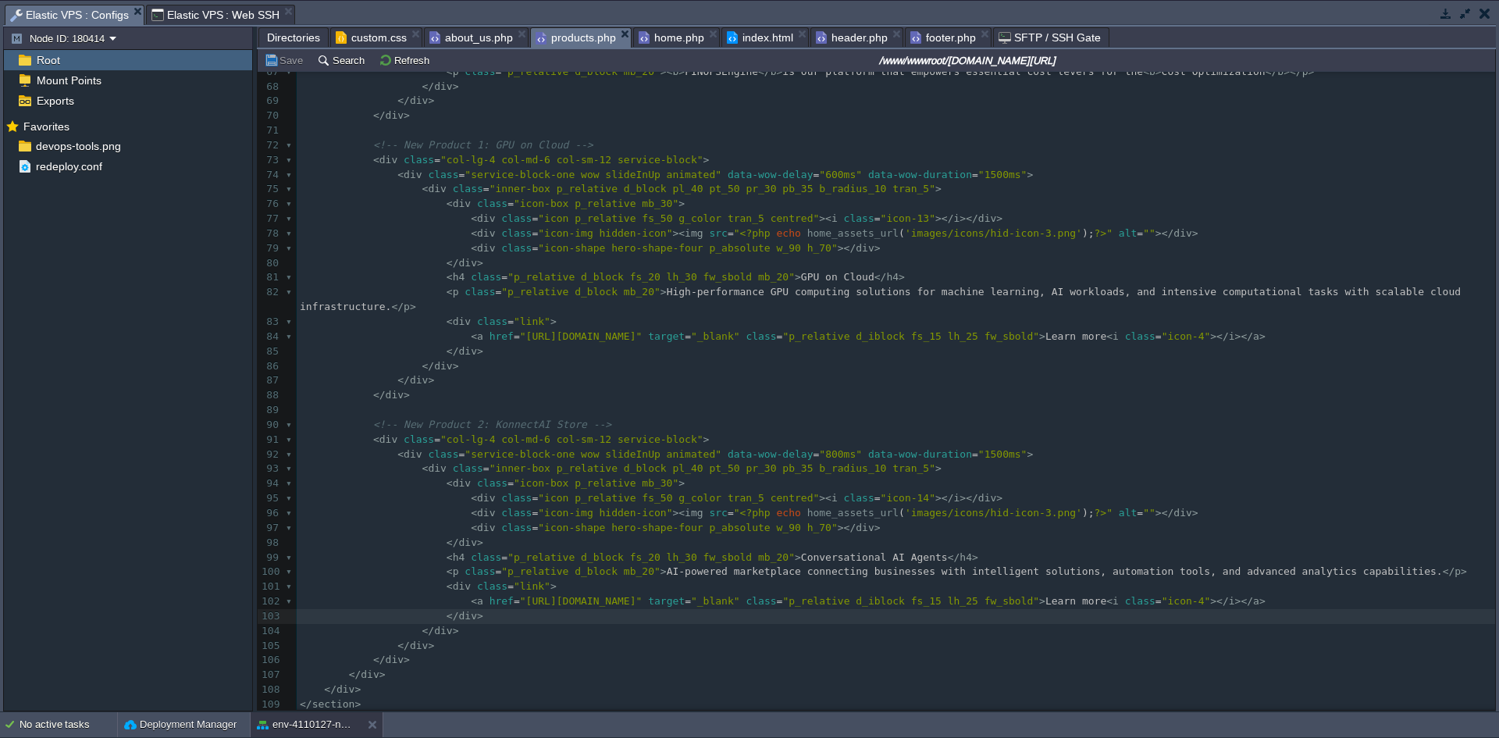
click at [564, 39] on span "products.php" at bounding box center [576, 38] width 80 height 20
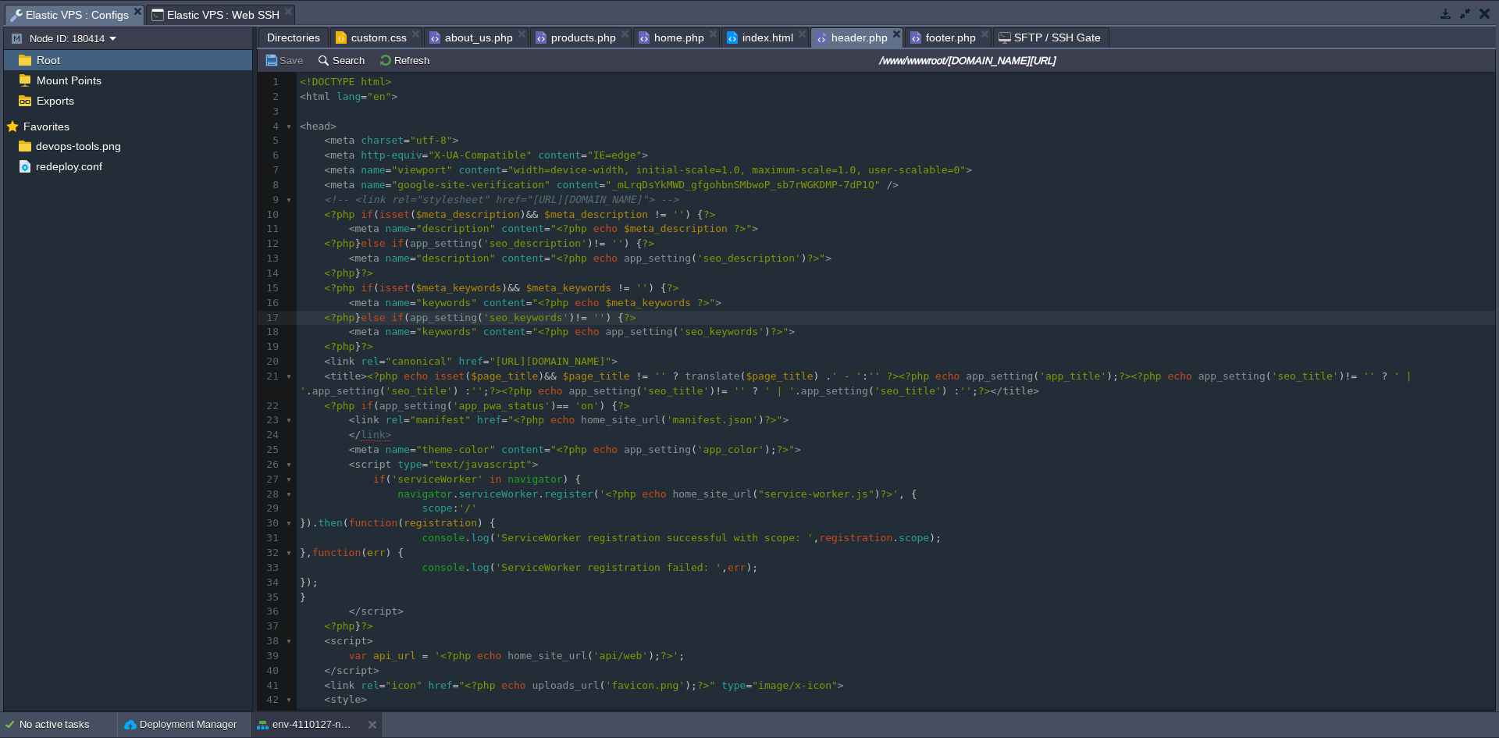
click at [867, 41] on span "header.php" at bounding box center [852, 38] width 72 height 20
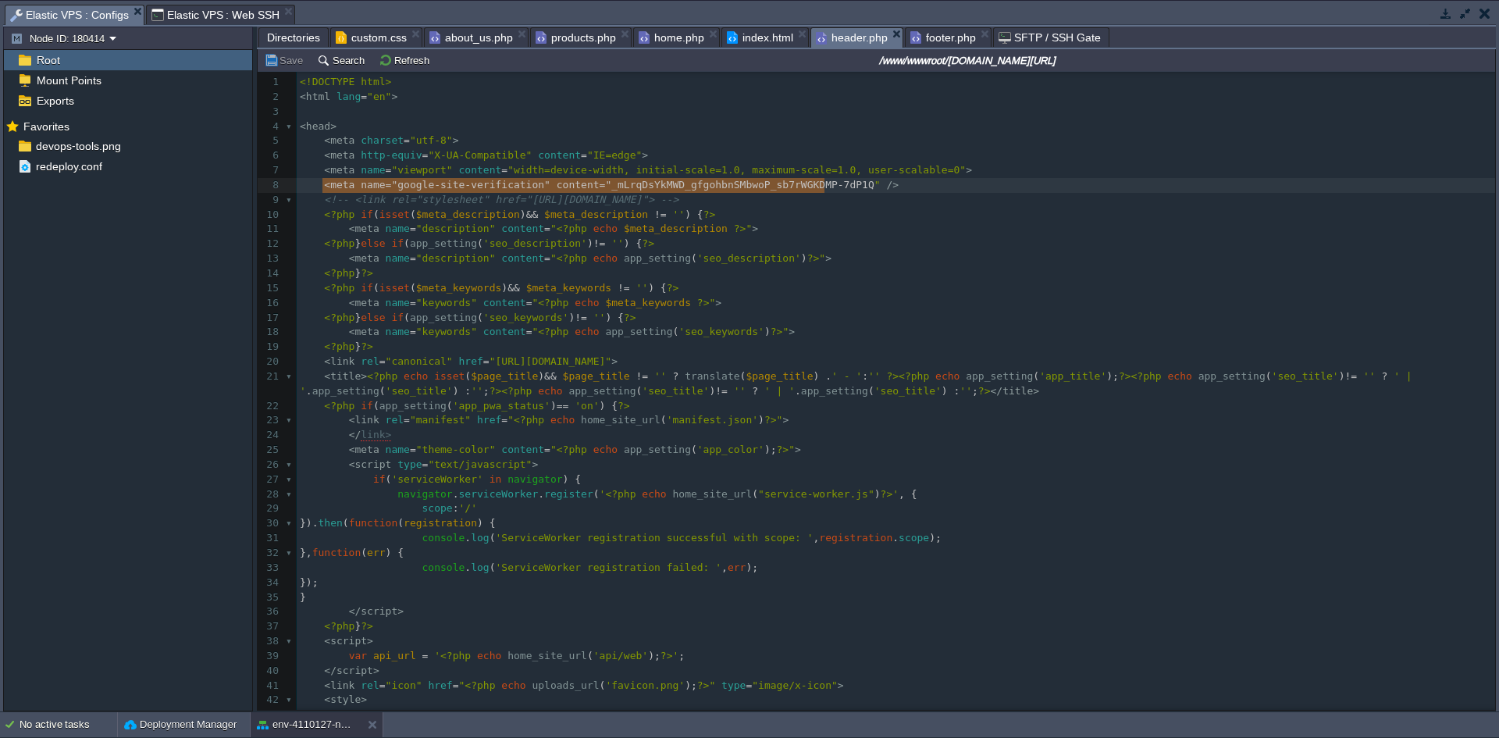
type textarea "<meta name="google-site-verification" content="_mLrqDsYkMWD_gfgohbnSMbwoP_sb7rW…"
drag, startPoint x: 320, startPoint y: 187, endPoint x: 841, endPoint y: 192, distance: 520.8
click at [1131, 212] on pre "<?php if ( isset ( $meta_description ) && $meta_description != '' ) { ?>" at bounding box center [896, 215] width 1198 height 15
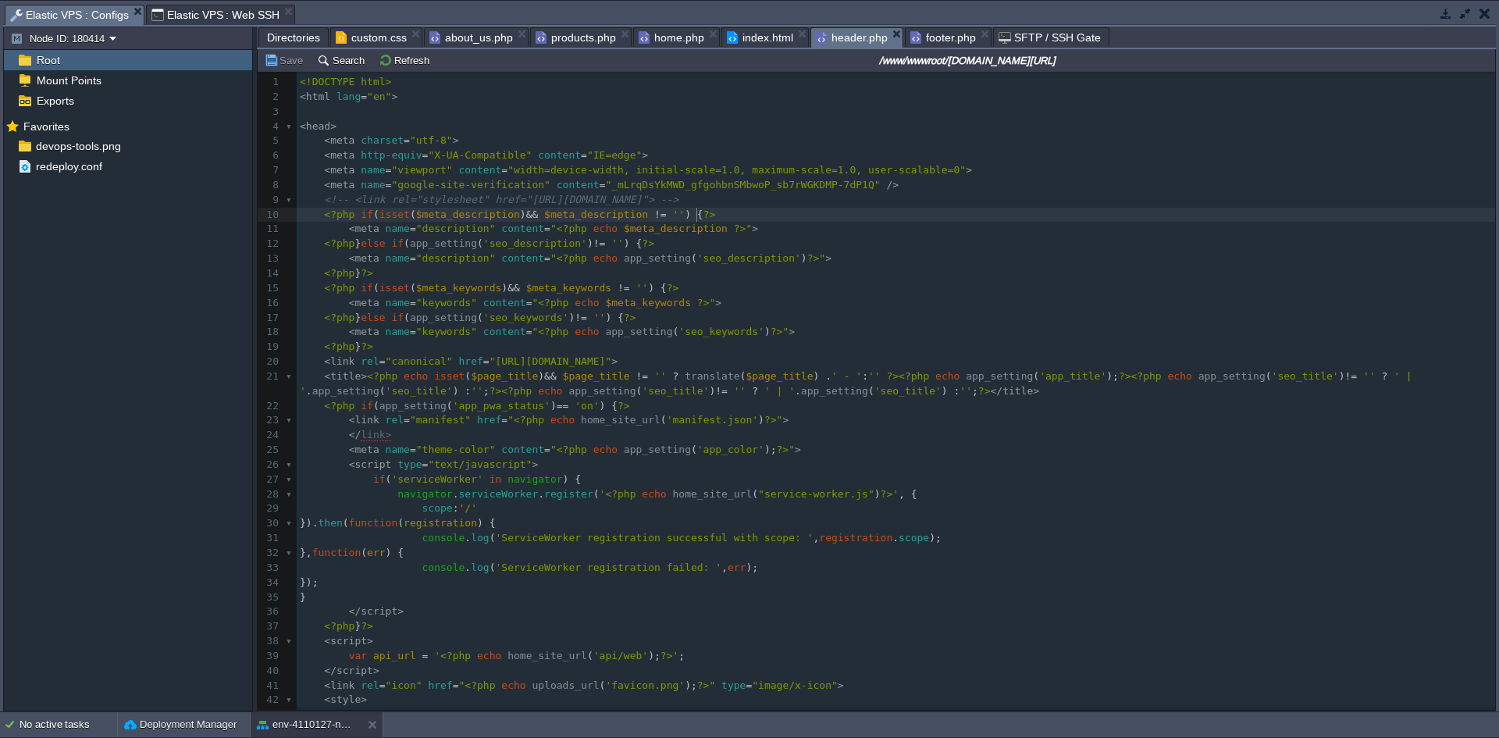
click at [905, 259] on pre "< meta name = "description" content = " <?php echo app_setting ( 'seo_descripti…" at bounding box center [896, 258] width 1198 height 15
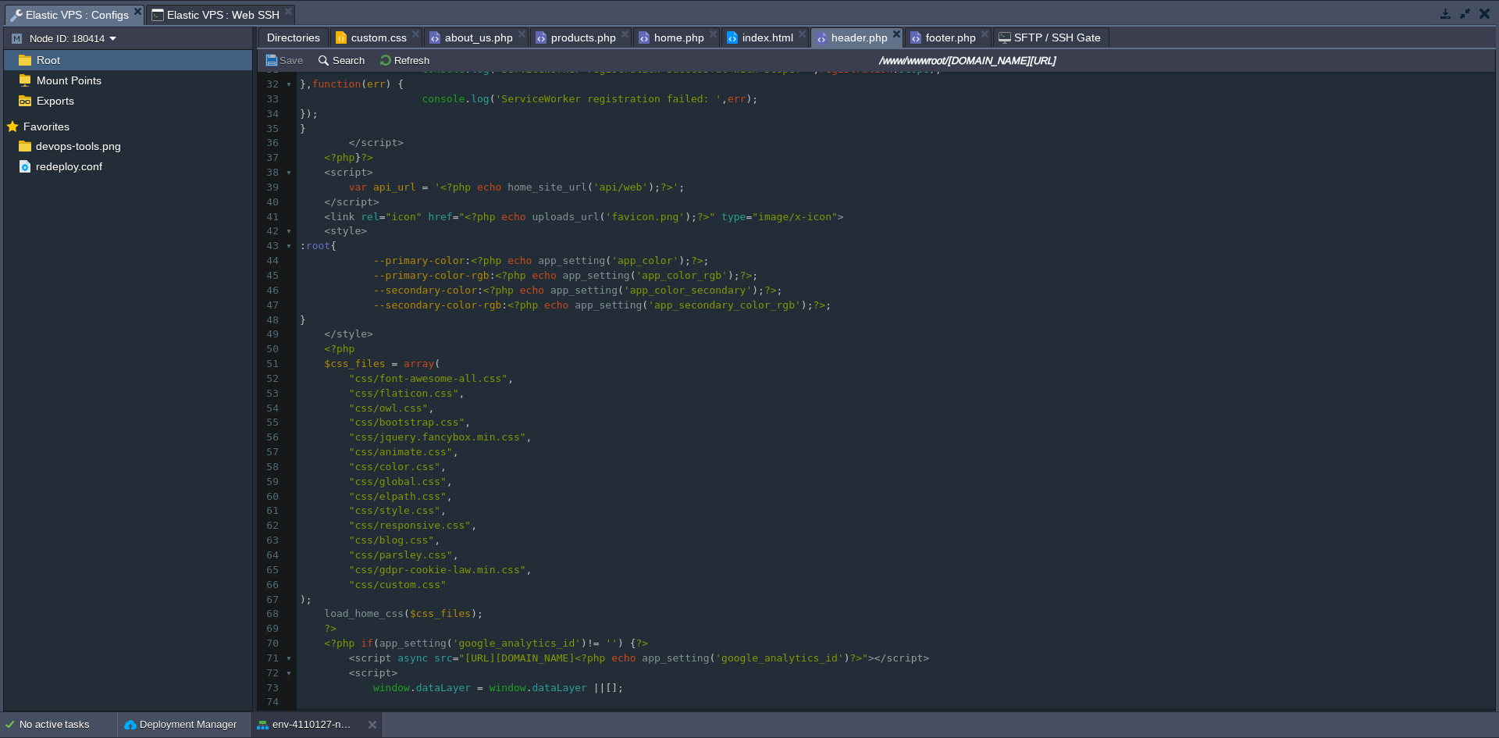
scroll to position [712, 0]
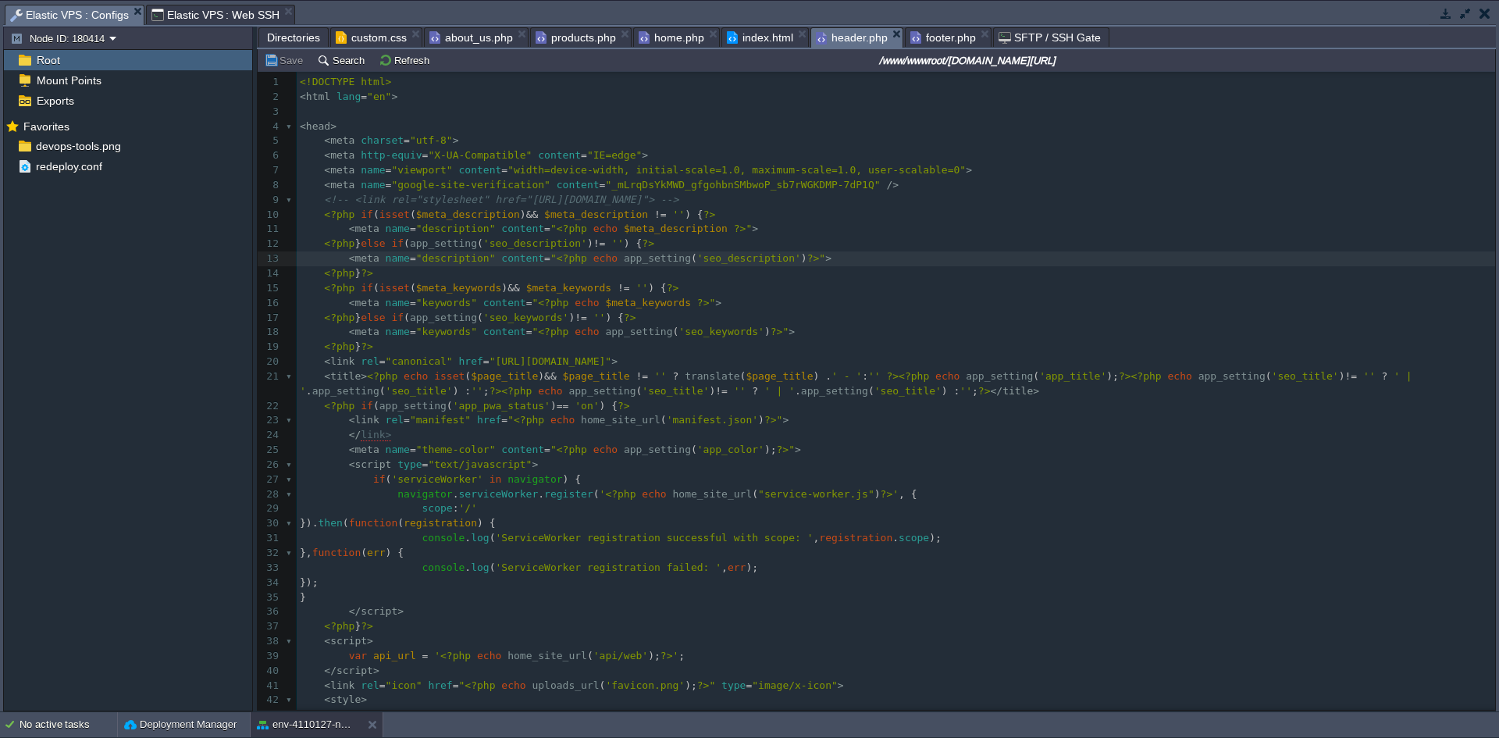
click at [898, 249] on pre "<?php } else if ( app_setting ( 'seo_description' ) != '' ) { ?>" at bounding box center [896, 244] width 1198 height 15
click at [398, 62] on button "Refresh" at bounding box center [406, 60] width 55 height 14
click at [515, 123] on pre "< head >" at bounding box center [896, 126] width 1198 height 15
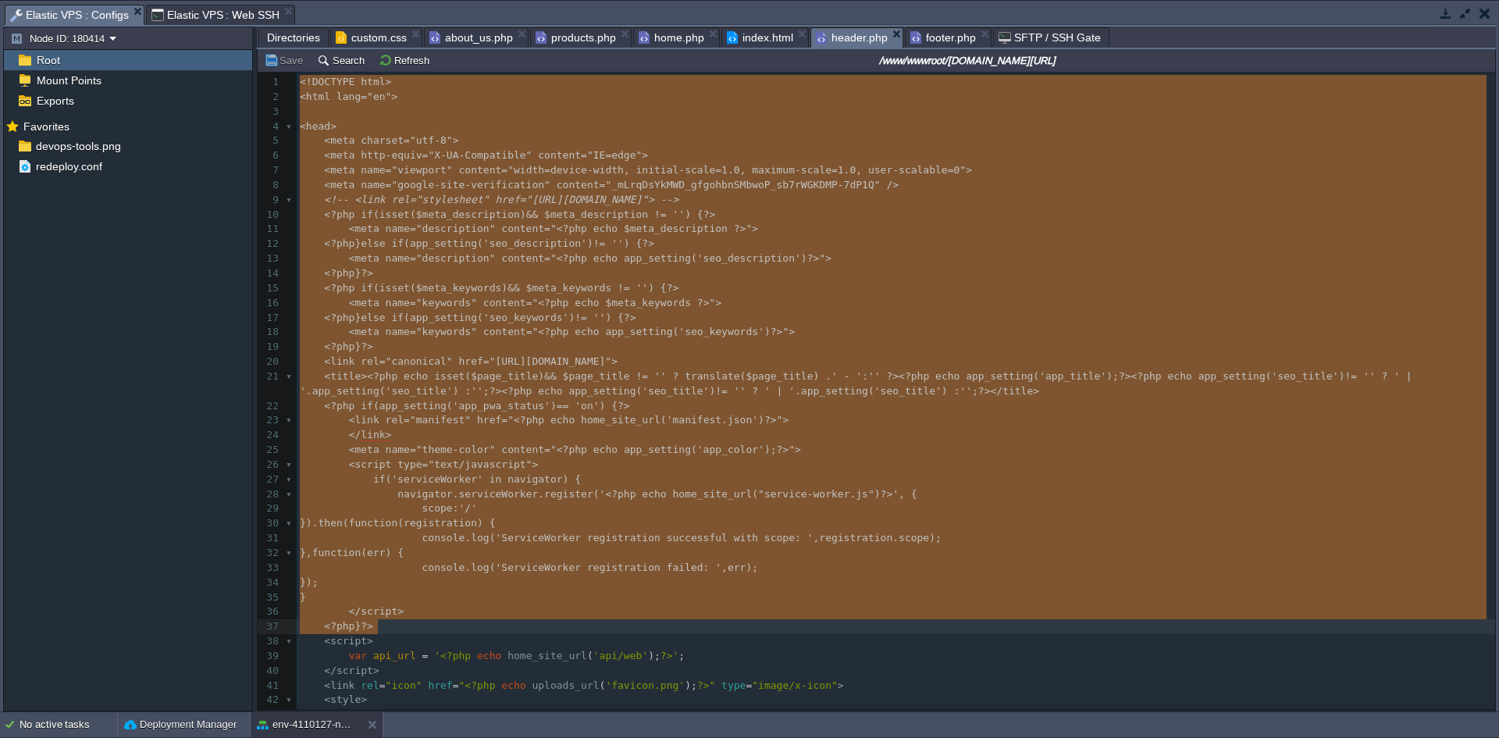
drag, startPoint x: 300, startPoint y: 81, endPoint x: 1084, endPoint y: 623, distance: 953.6
type textarea "-"
click at [209, 15] on span "Elastic VPS : Web SSH" at bounding box center [215, 14] width 129 height 19
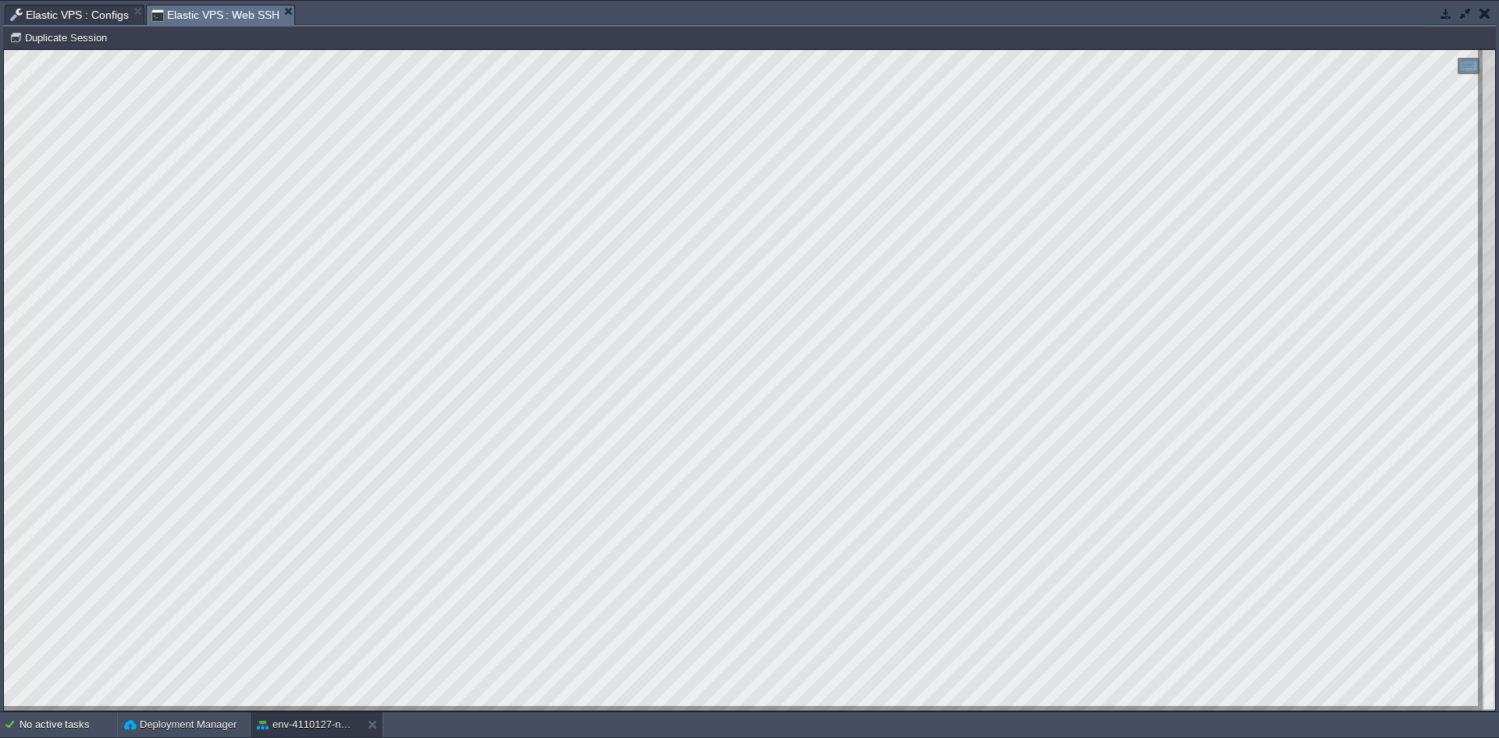
click at [204, 11] on span "Elastic VPS : Web SSH" at bounding box center [215, 15] width 129 height 20
click at [100, 17] on span "Elastic VPS : Configs" at bounding box center [69, 14] width 119 height 19
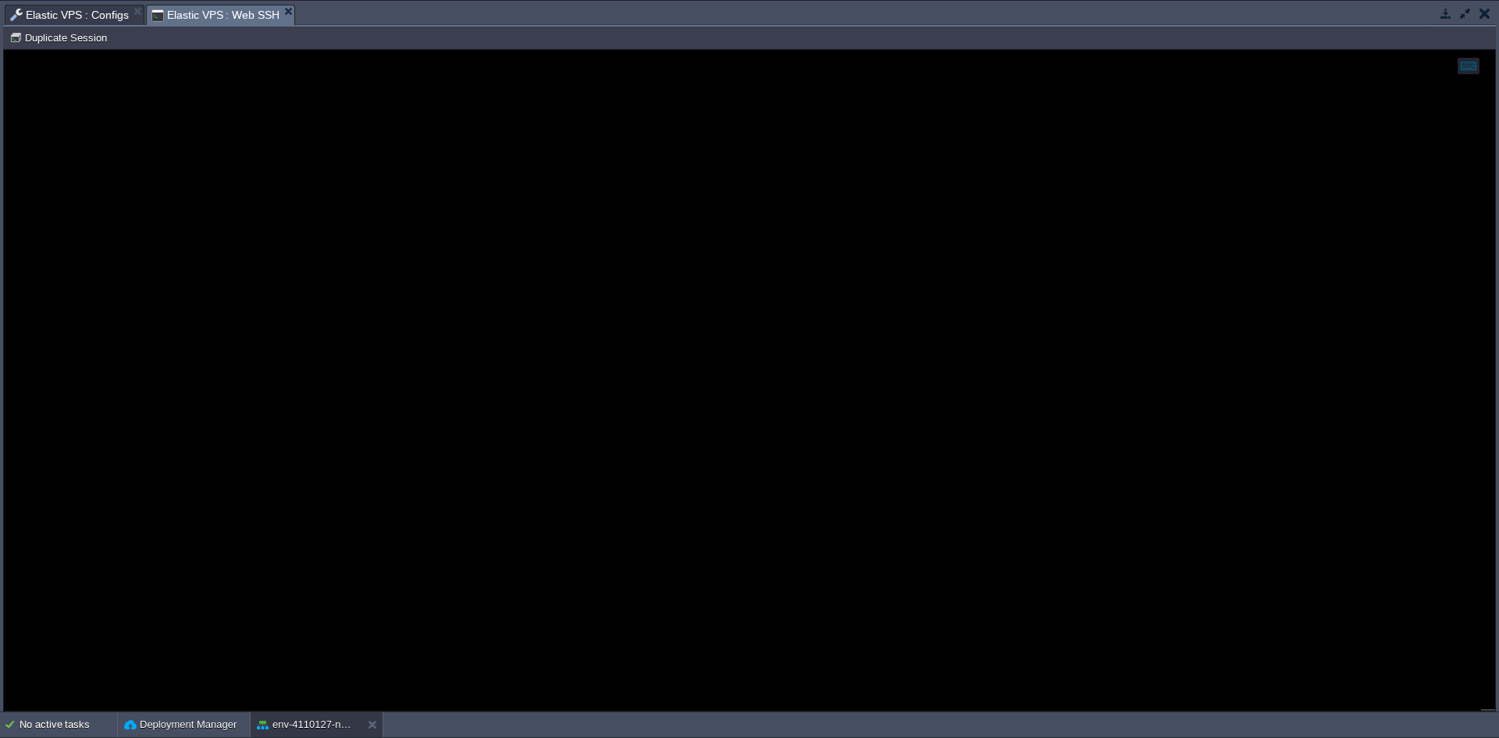
click at [187, 16] on span "Elastic VPS : Web SSH" at bounding box center [215, 15] width 129 height 20
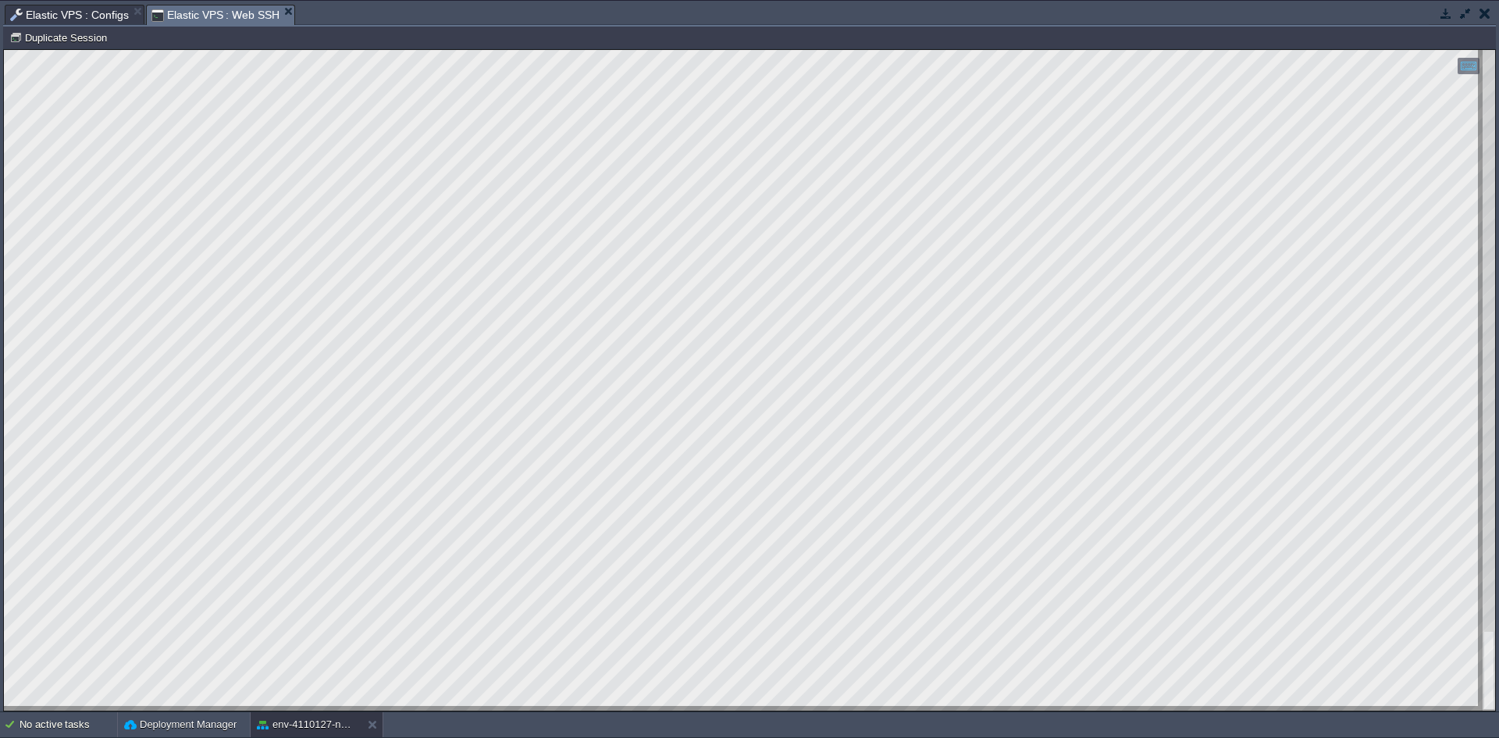
click at [285, 9] on div "Elastic VPS : Web SSH" at bounding box center [221, 15] width 150 height 20
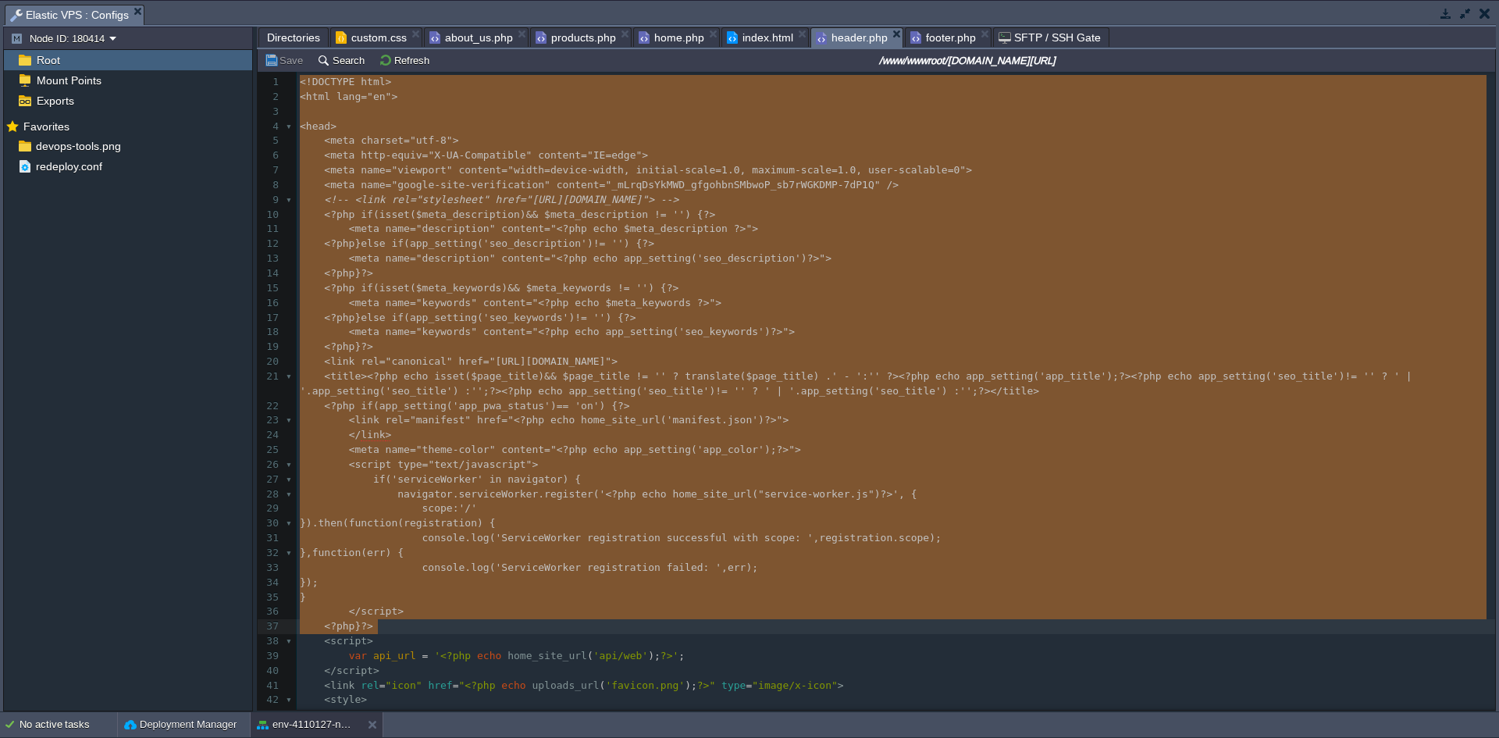
click at [1443, 18] on button "button" at bounding box center [1446, 13] width 14 height 14
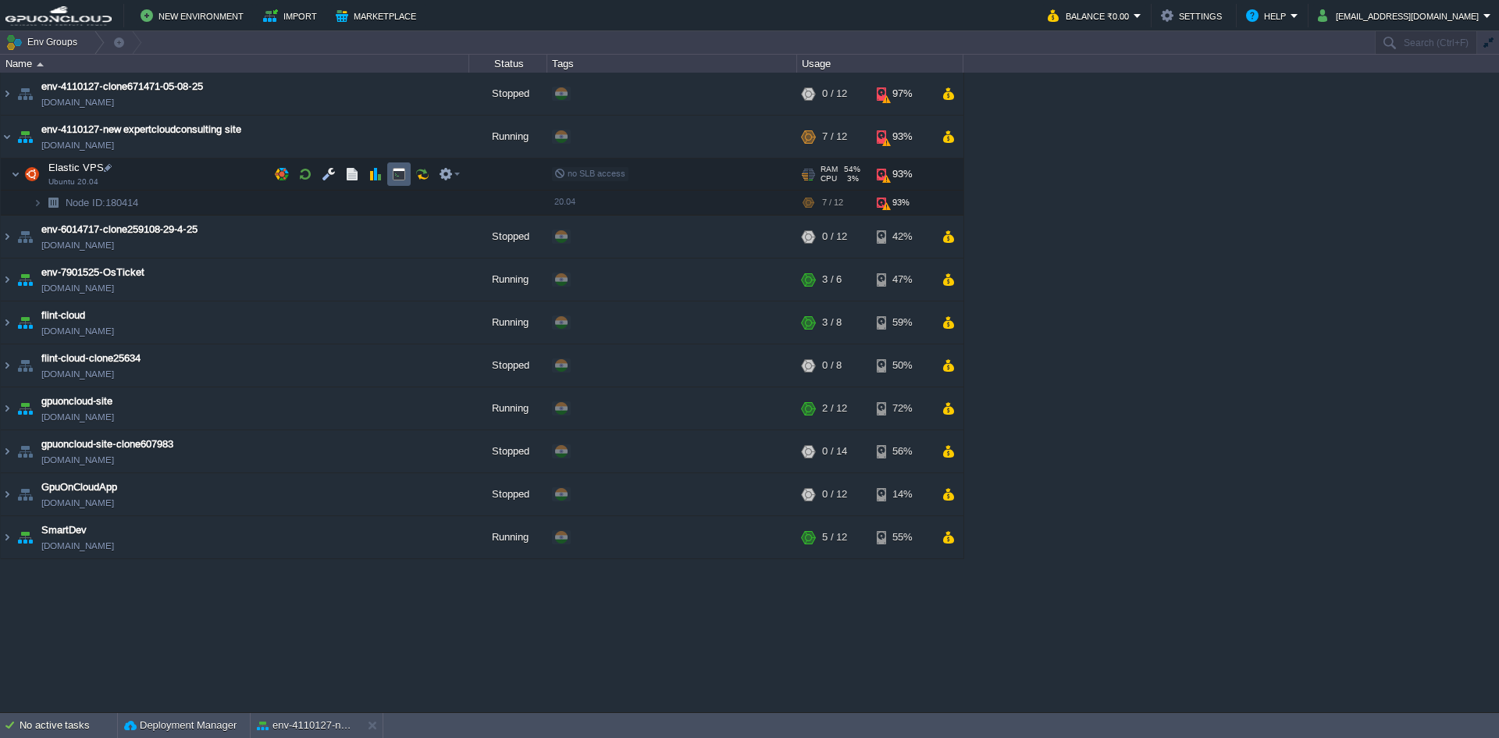
click at [401, 173] on button "button" at bounding box center [399, 174] width 14 height 14
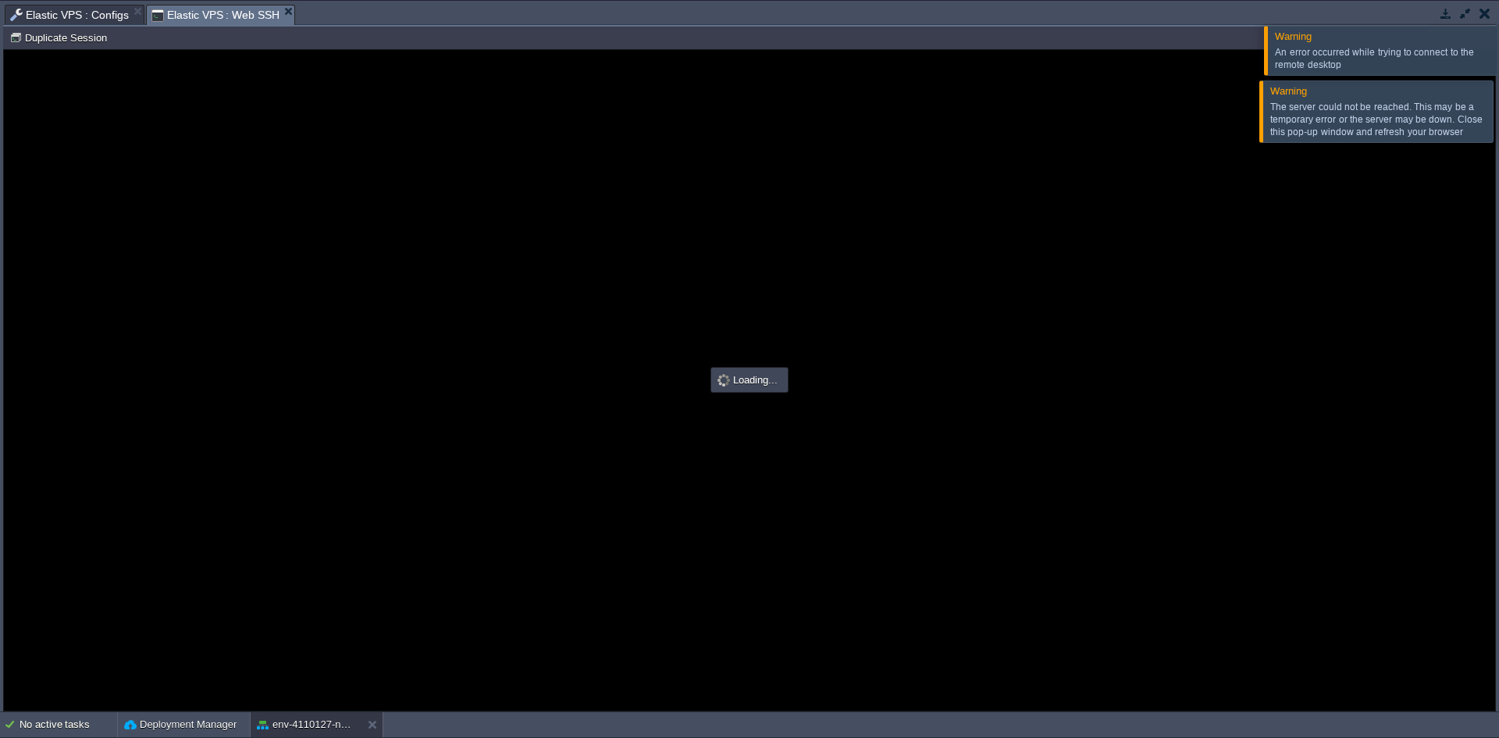
click at [1485, 121] on div "Warning An error occurred while trying to connect to the remote desktop Warning…" at bounding box center [749, 356] width 1499 height 712
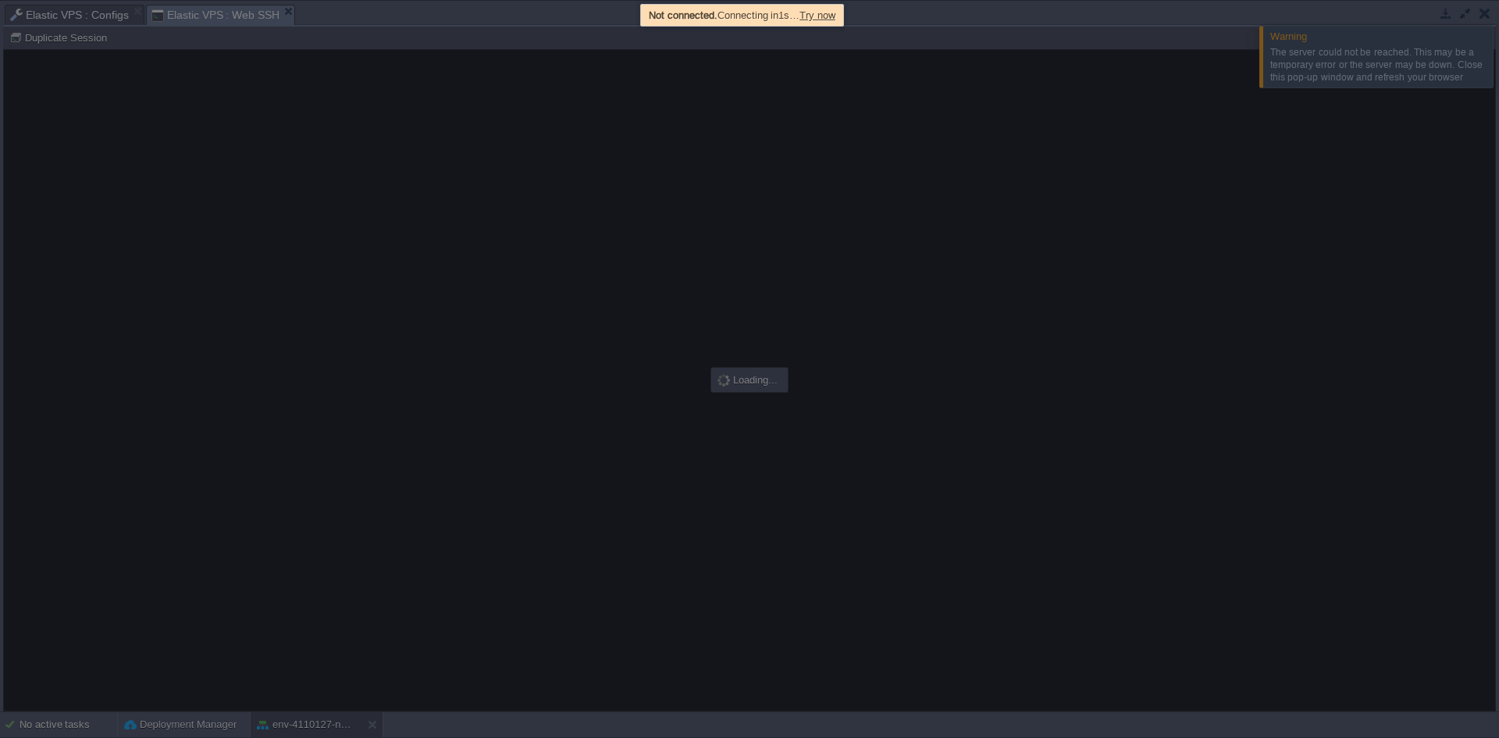
click at [947, 358] on div at bounding box center [749, 369] width 1499 height 738
click at [828, 13] on span "Try now" at bounding box center [818, 15] width 36 height 12
click at [828, 11] on span "Try now" at bounding box center [818, 15] width 36 height 12
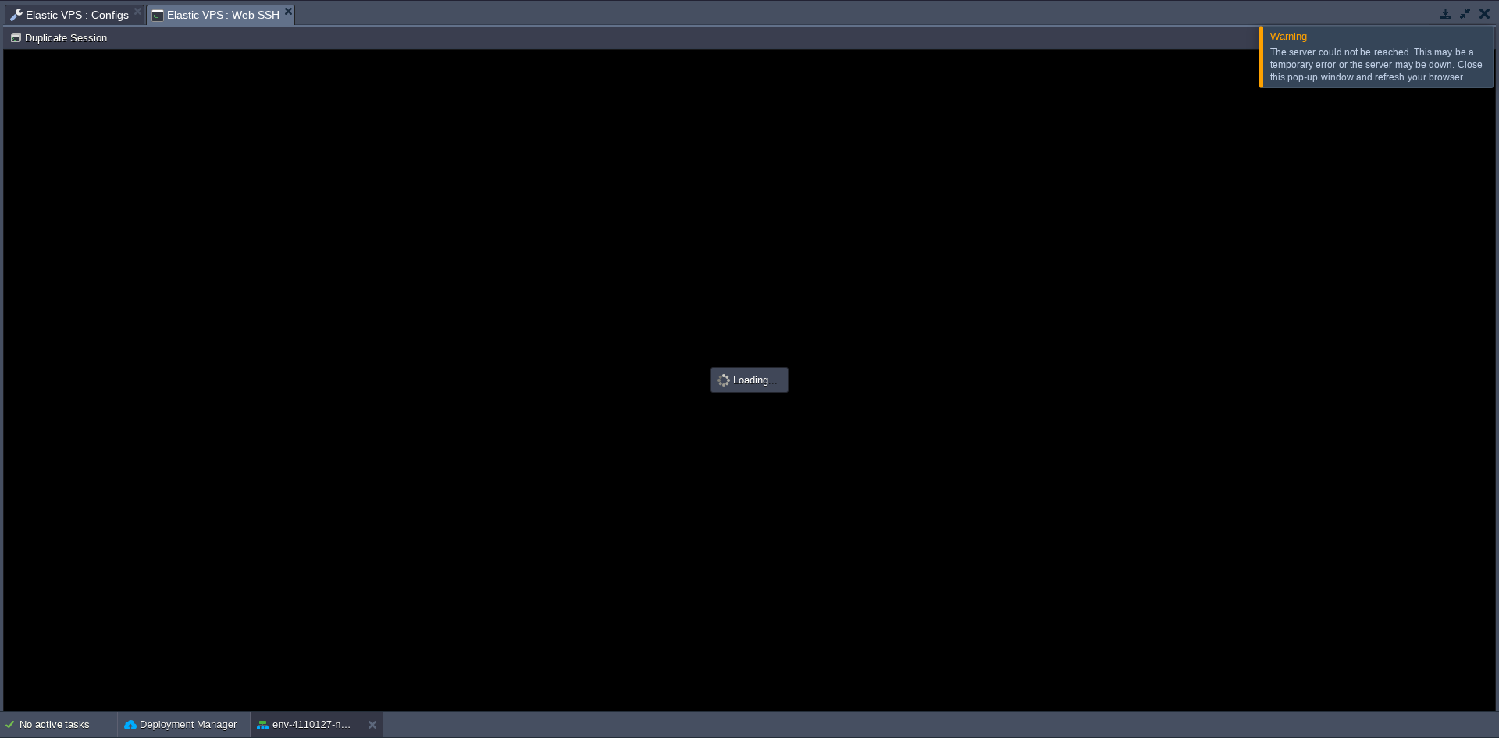
click at [1498, 69] on div at bounding box center [1518, 56] width 0 height 61
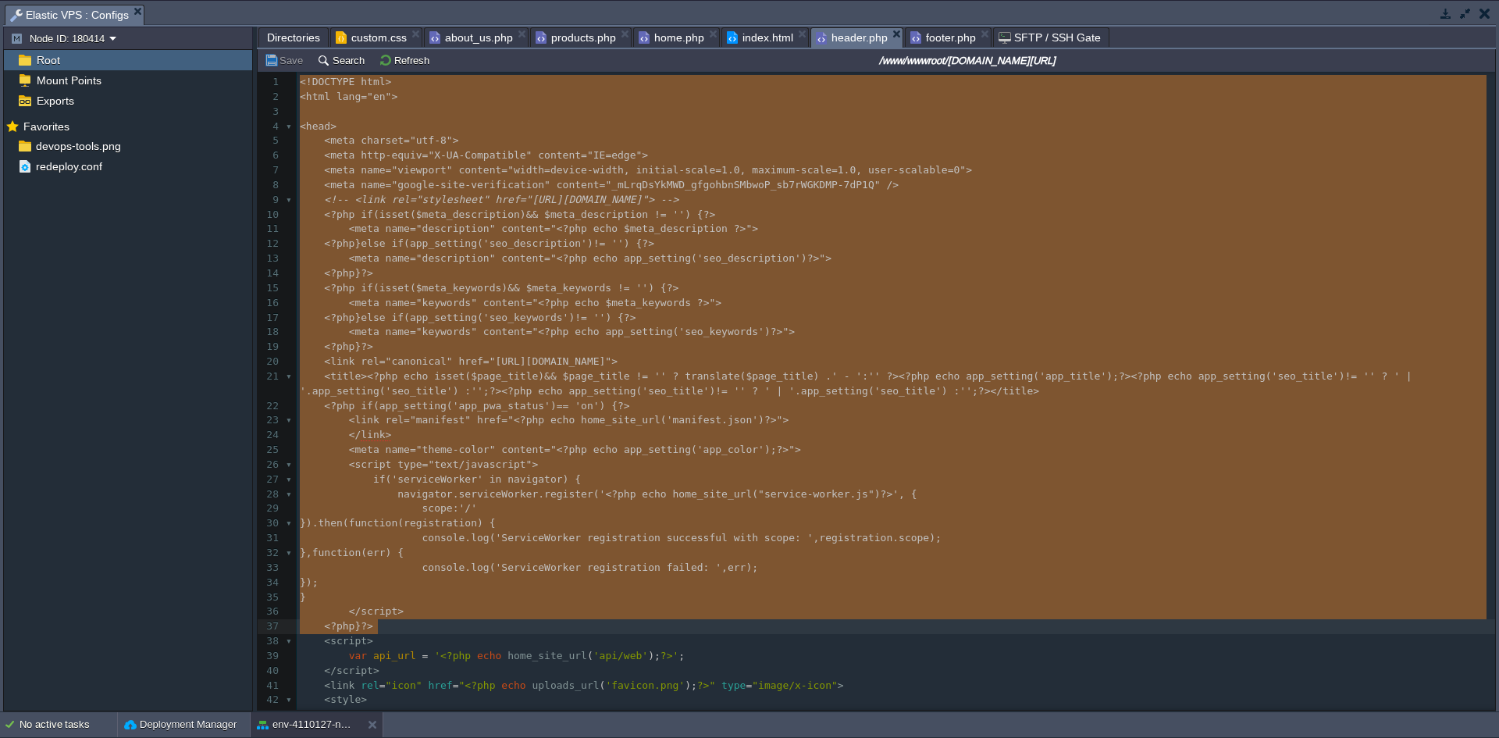
click at [1444, 15] on button "button" at bounding box center [1446, 13] width 14 height 14
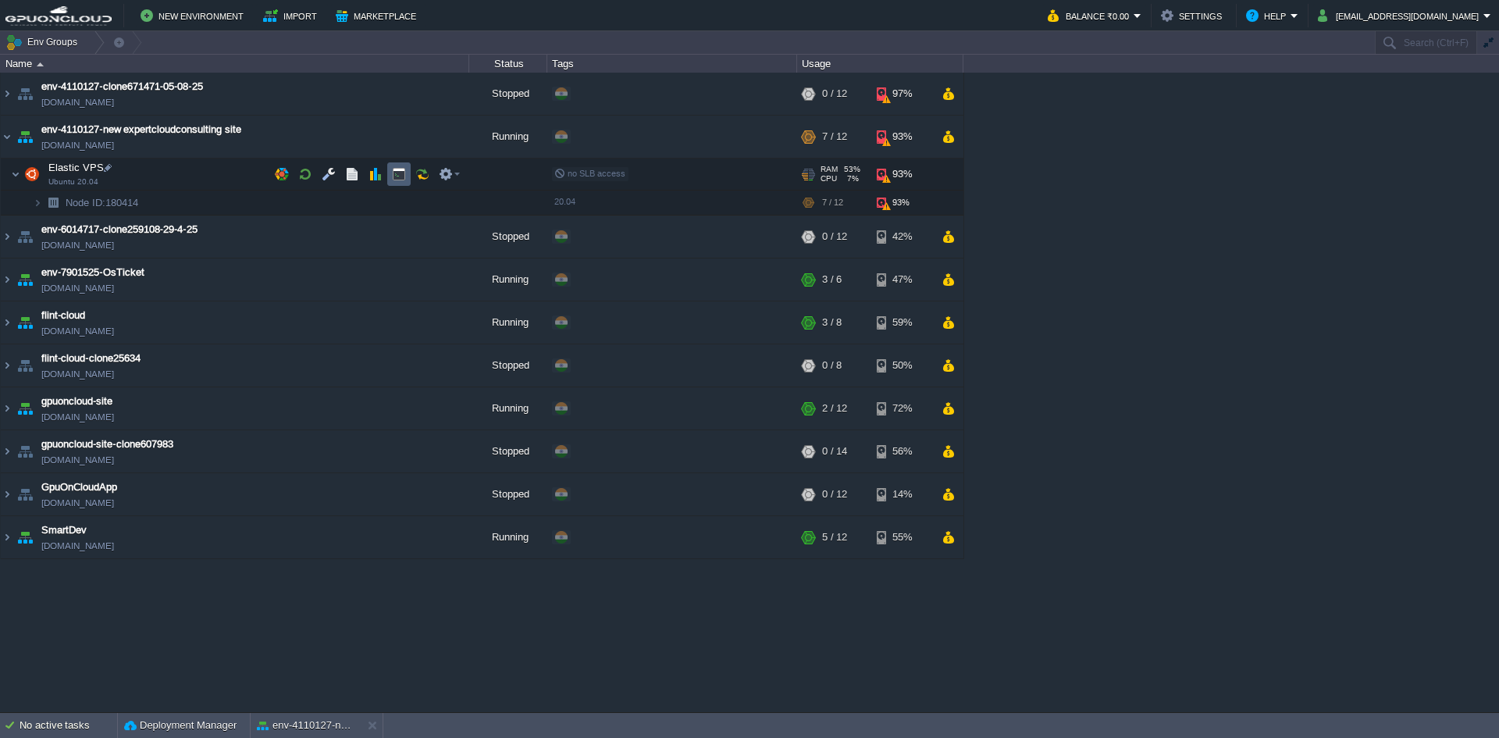
click at [400, 176] on button "button" at bounding box center [399, 174] width 14 height 14
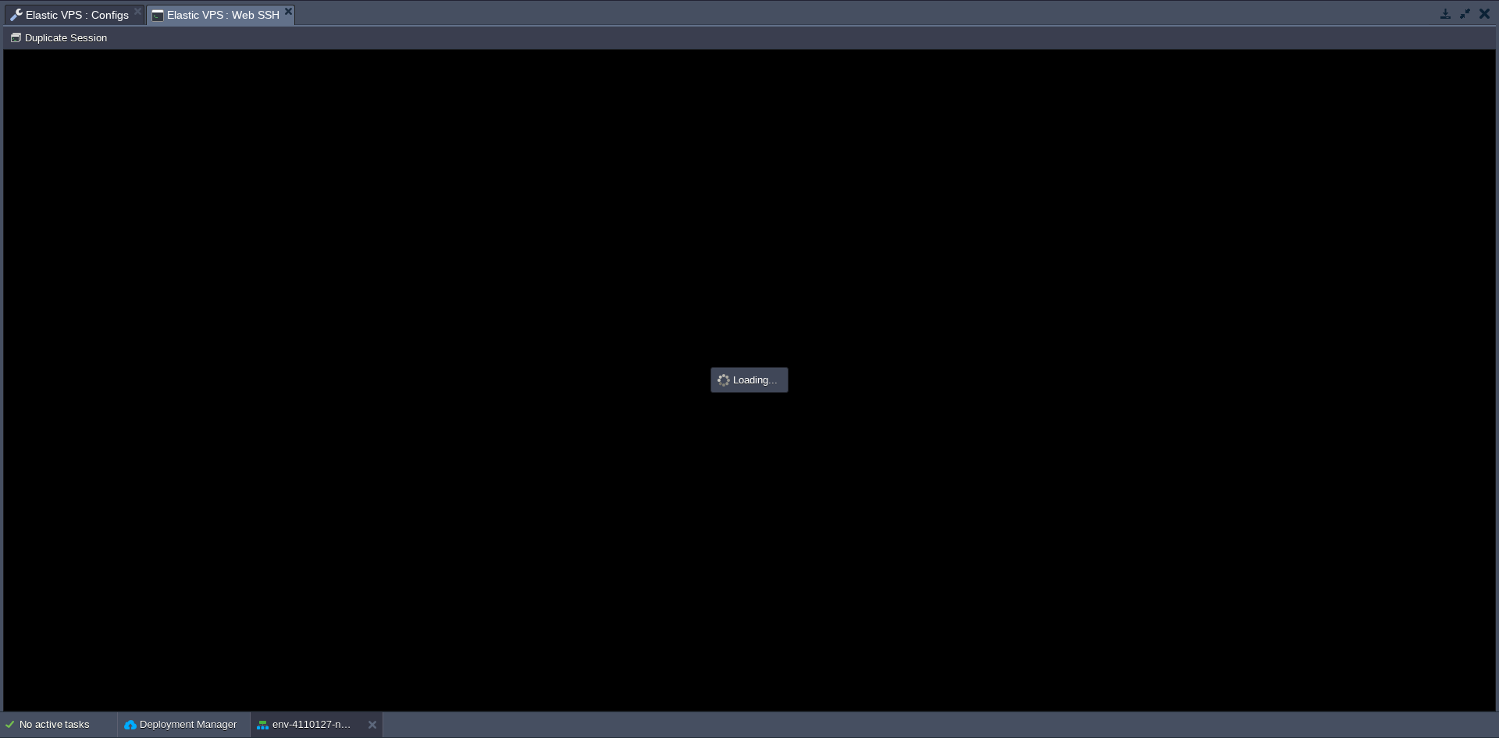
scroll to position [0, 0]
type input "#000000"
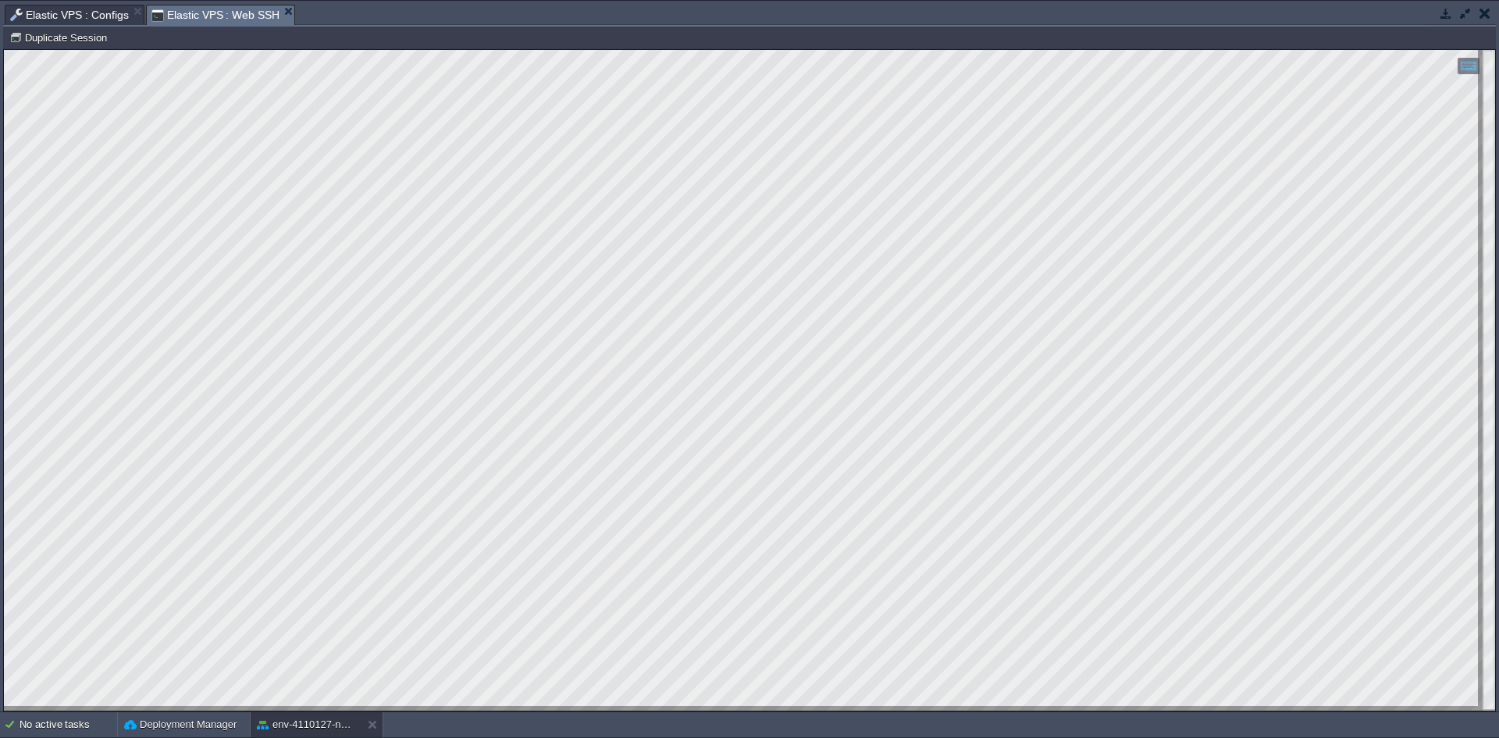
click at [77, 2] on div "Tasks Activity Log Archive Git / SVN Elastic VPS : Configs Elastic VPS : Web SS…" at bounding box center [749, 356] width 1499 height 711
click at [86, 11] on span "Elastic VPS : Configs" at bounding box center [69, 14] width 119 height 19
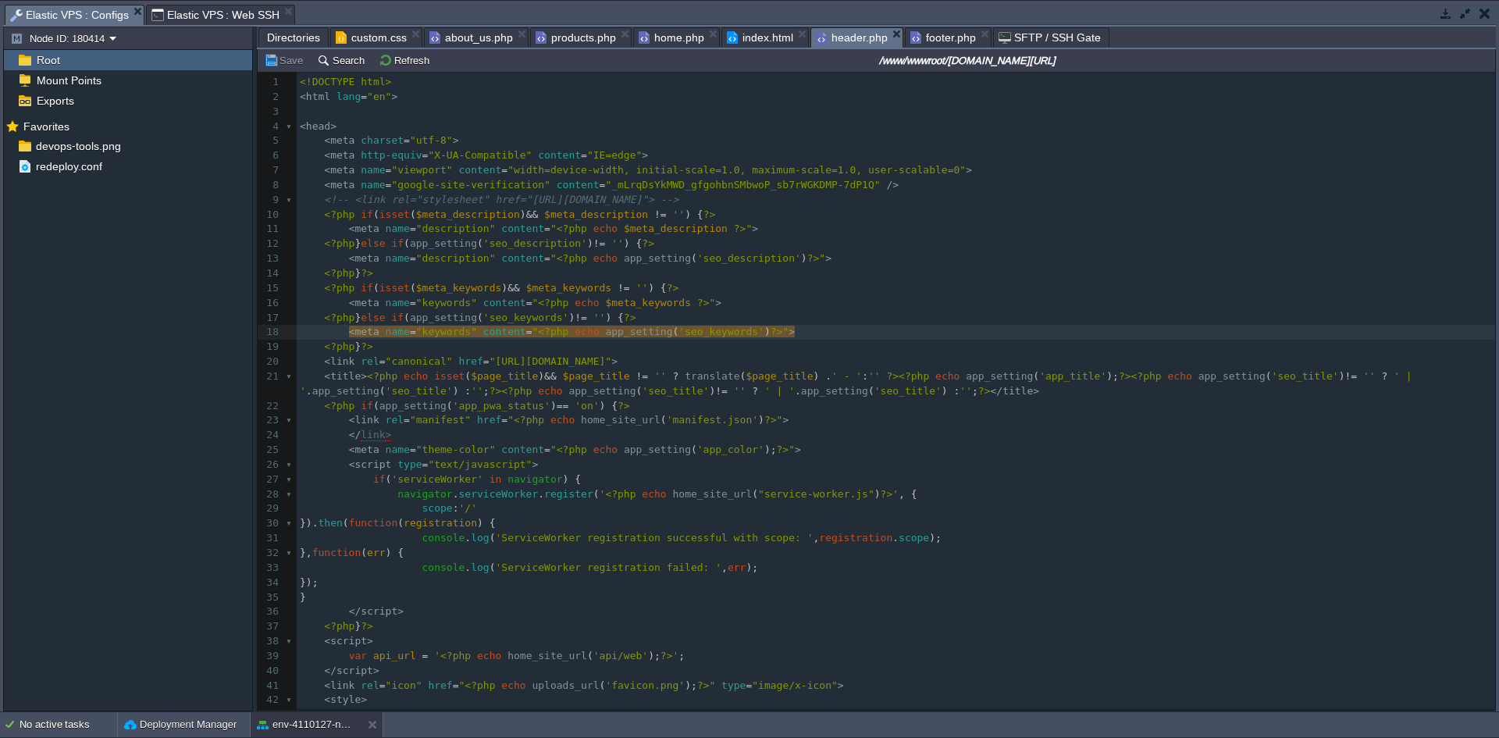
click at [967, 268] on pre "<?php } ?>" at bounding box center [896, 273] width 1198 height 15
click at [284, 37] on span "Directories" at bounding box center [293, 37] width 53 height 19
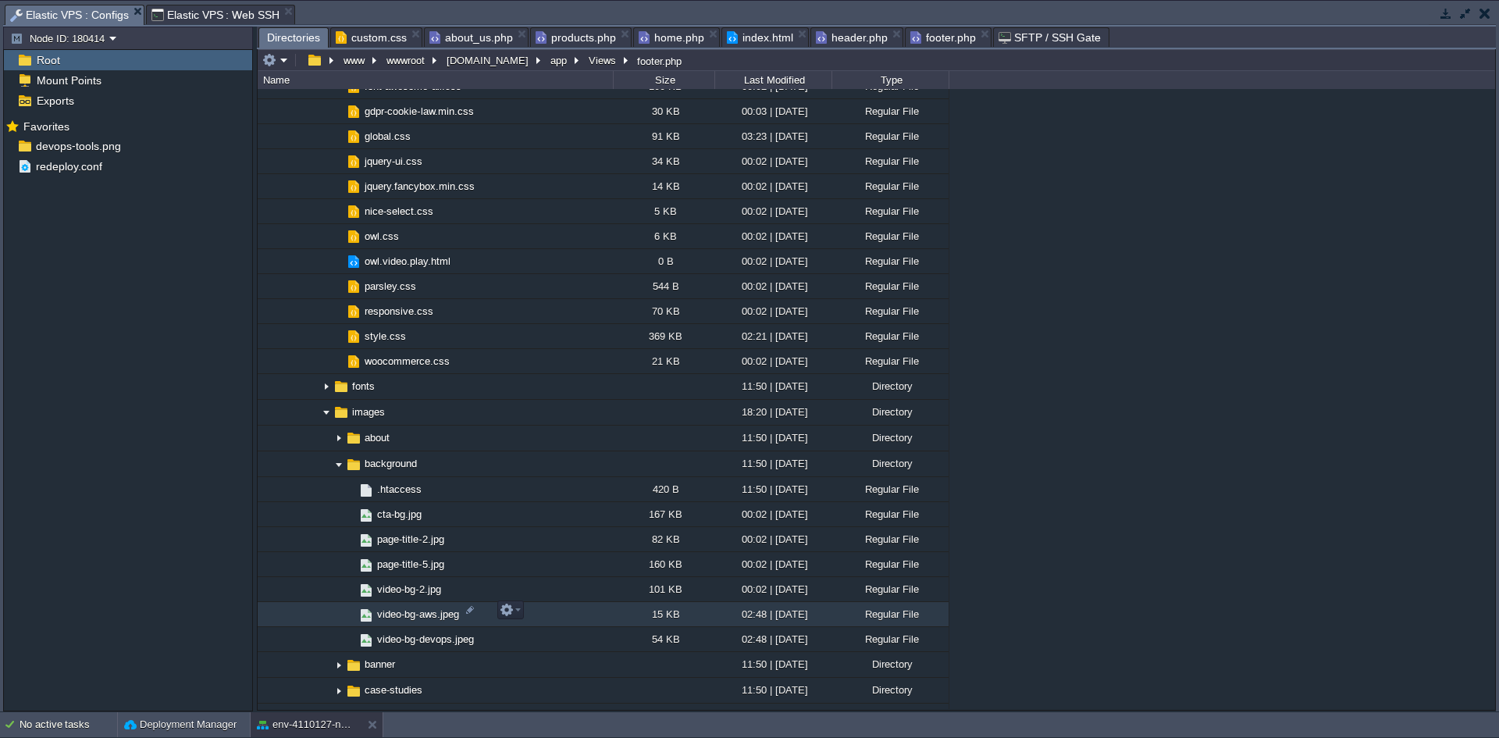
scroll to position [1327, 0]
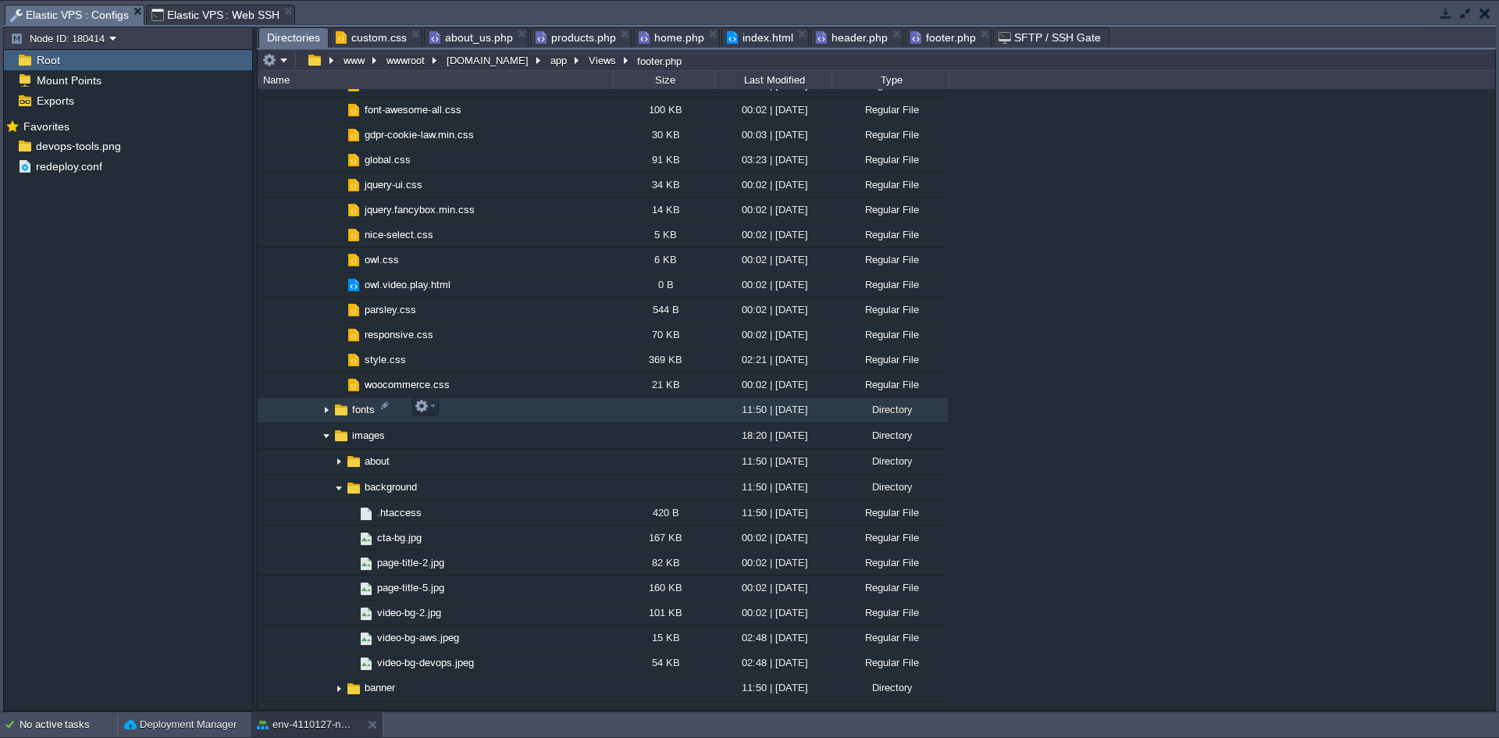
click at [327, 411] on img at bounding box center [326, 410] width 12 height 24
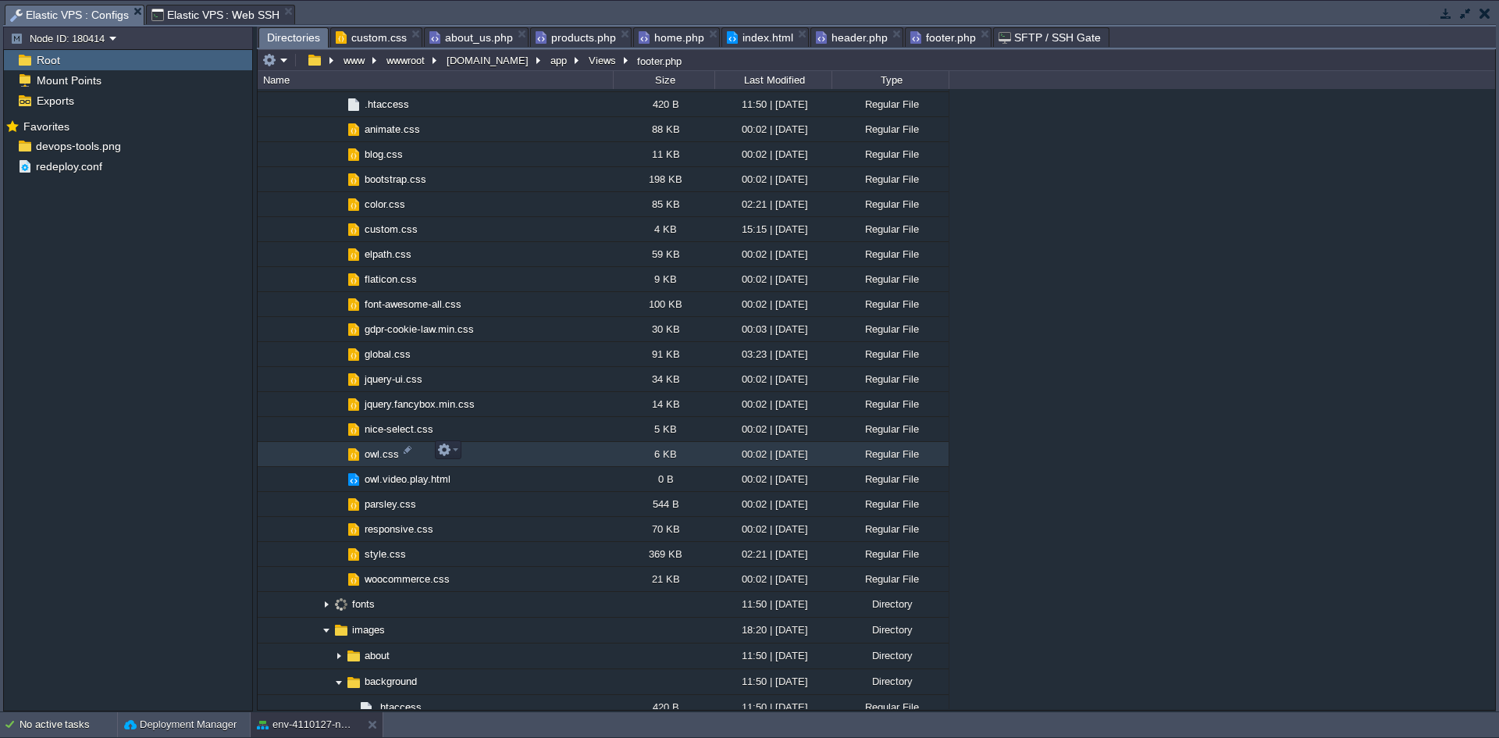
scroll to position [1015, 0]
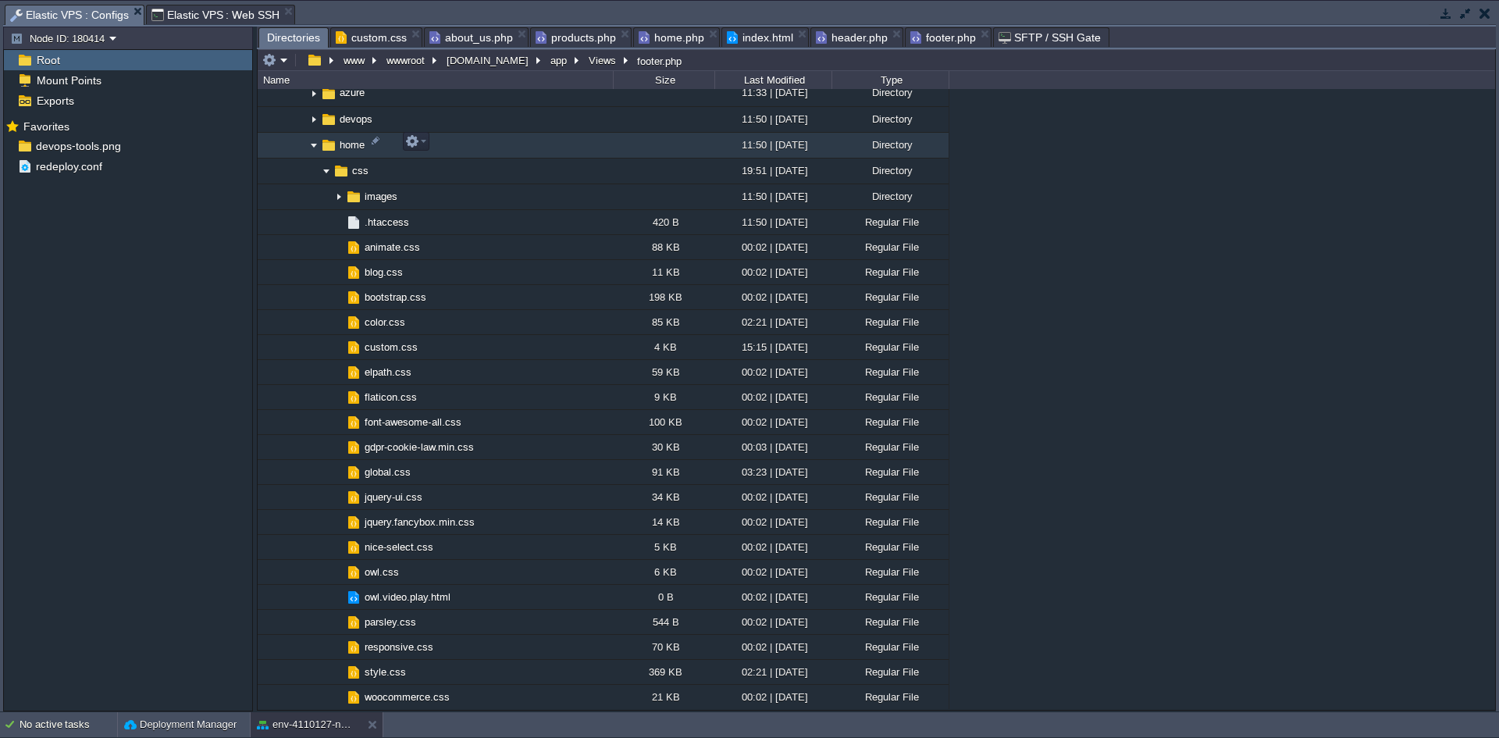
click at [315, 148] on img at bounding box center [314, 146] width 12 height 24
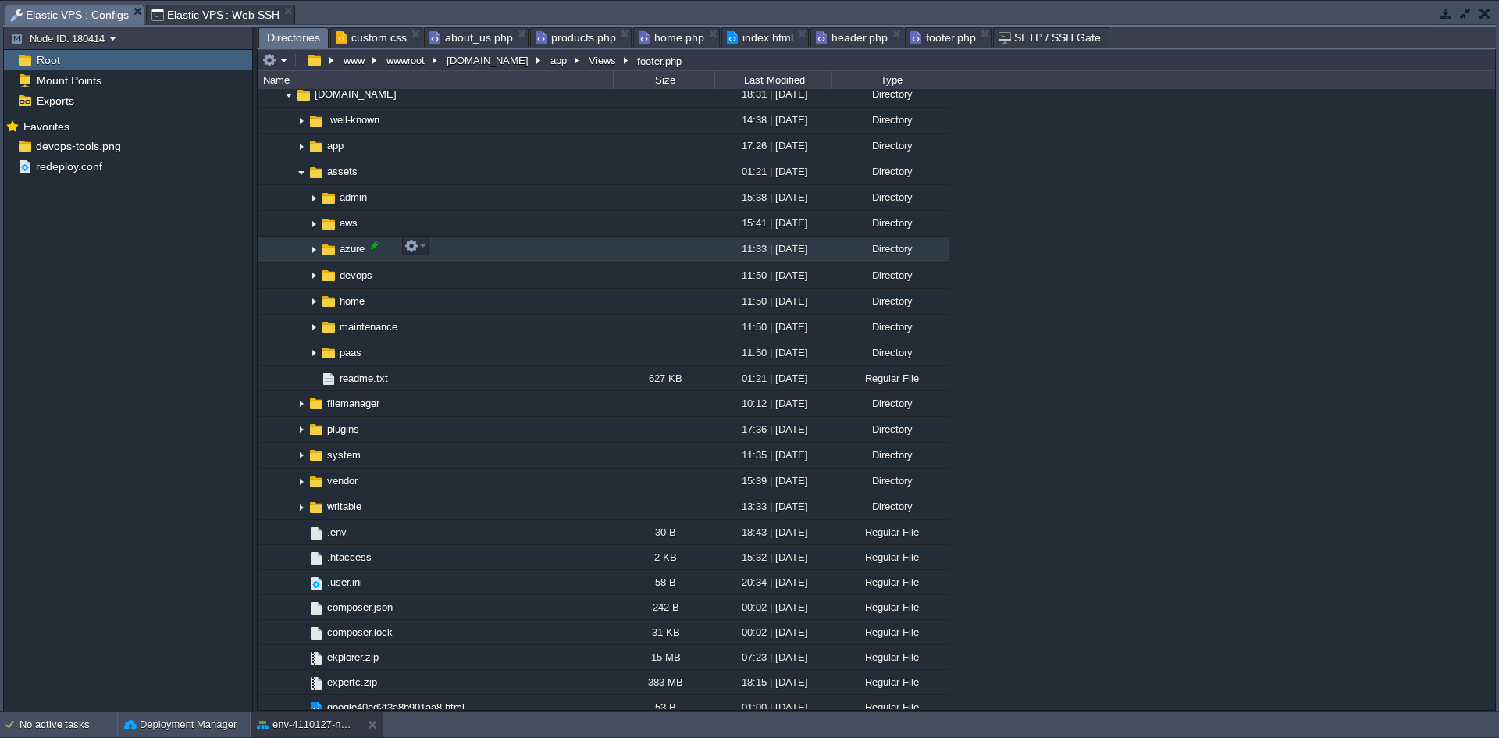
scroll to position [781, 0]
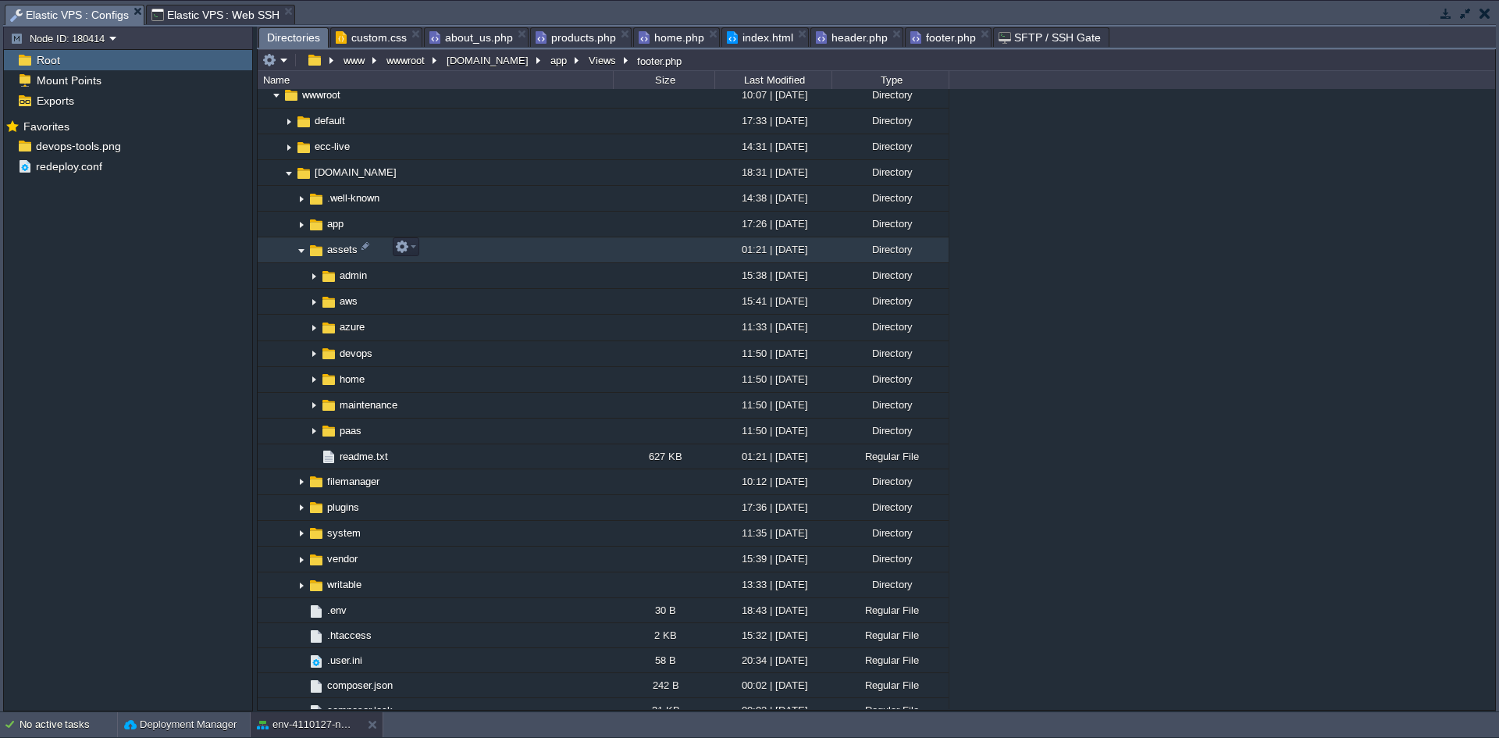
click at [304, 249] on img at bounding box center [301, 250] width 12 height 24
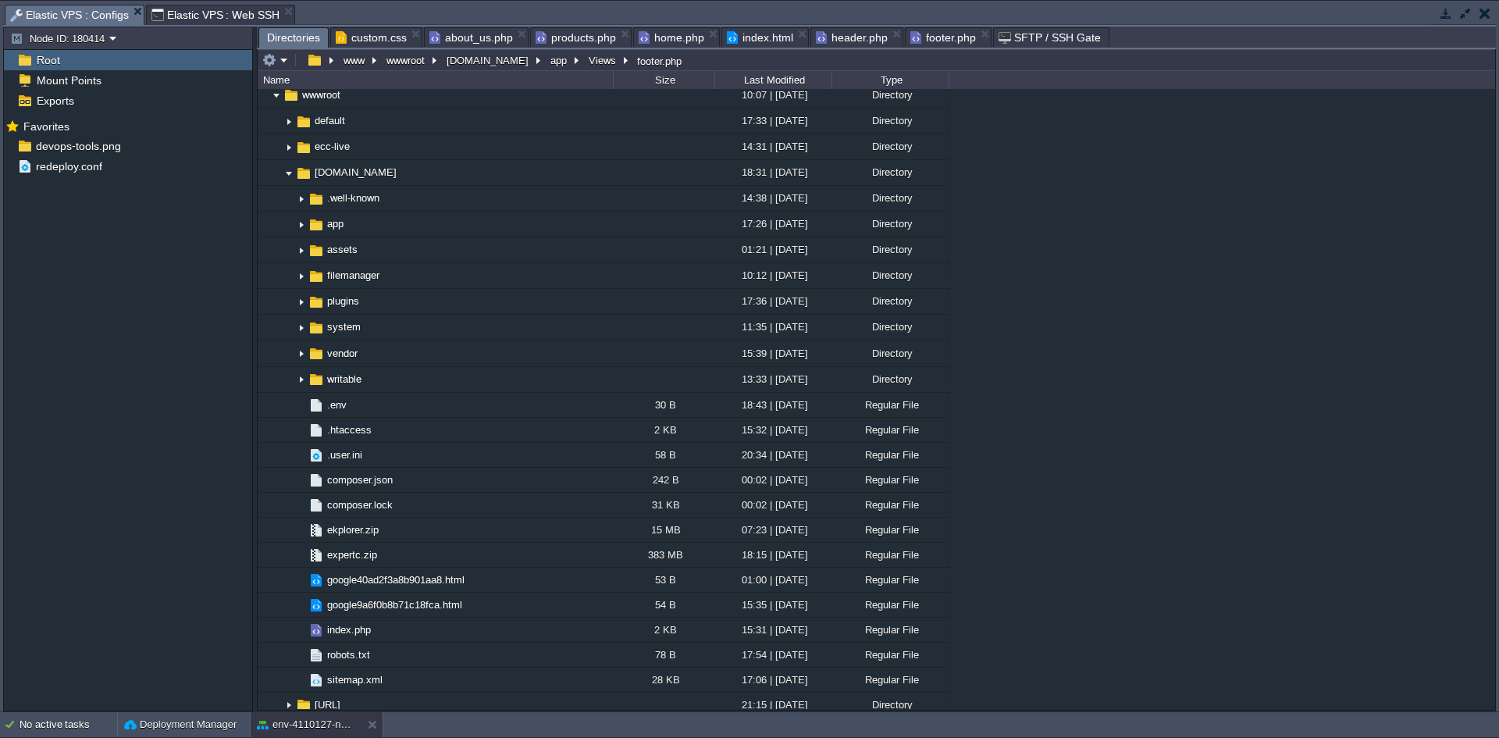
click at [219, 16] on span "Elastic VPS : Web SSH" at bounding box center [215, 14] width 129 height 19
